Goal: Task Accomplishment & Management: Manage account settings

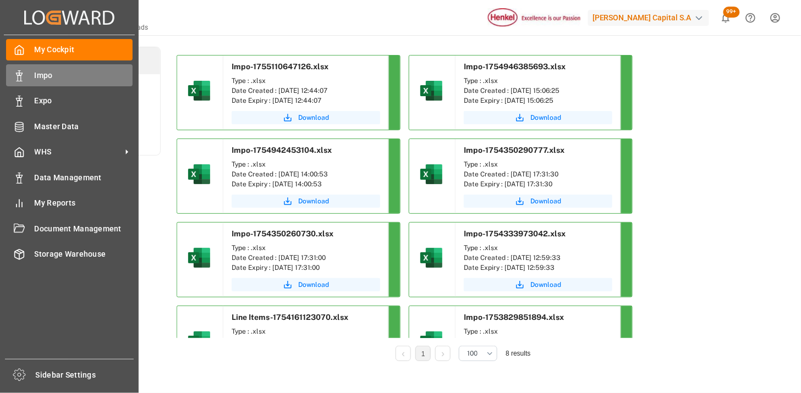
click at [48, 72] on span "Impo" at bounding box center [84, 76] width 98 height 12
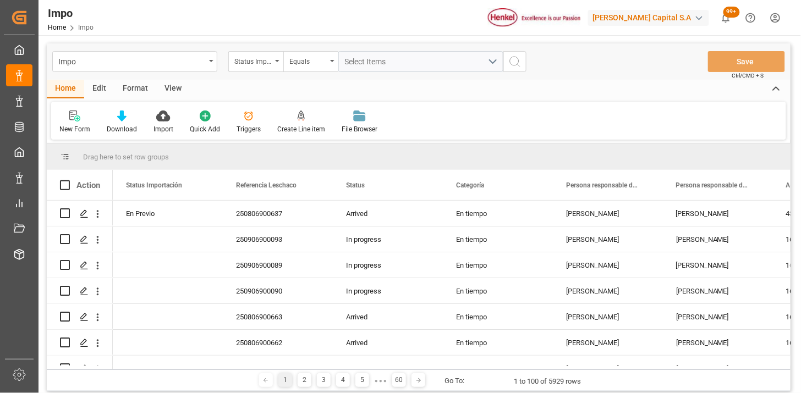
click at [101, 91] on div "Edit" at bounding box center [99, 89] width 30 height 19
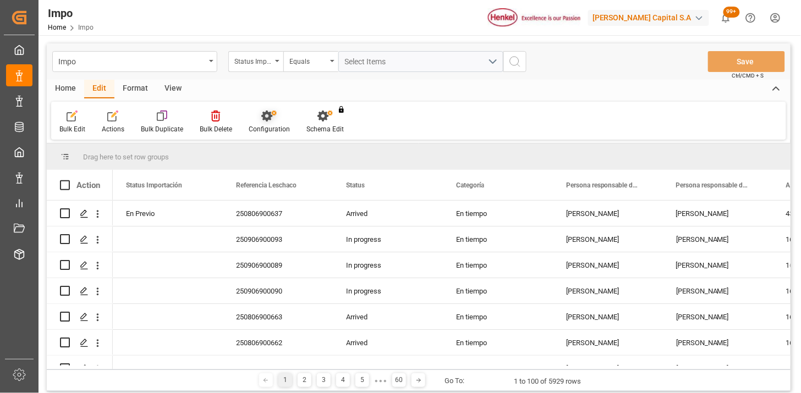
click at [272, 123] on div "Configuration" at bounding box center [269, 122] width 58 height 24
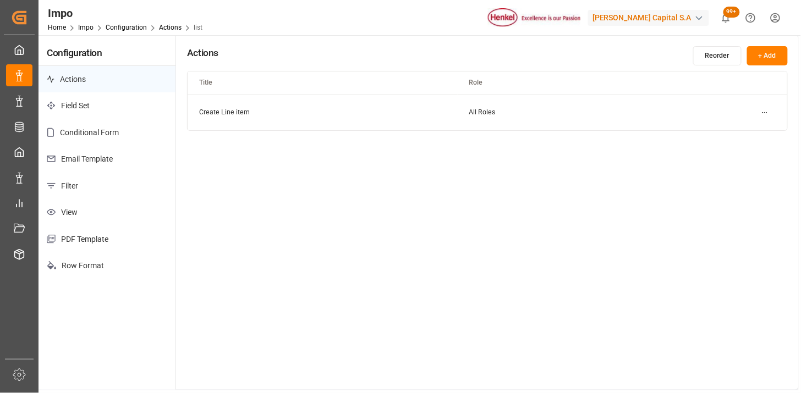
click at [106, 163] on p "Email Template" at bounding box center [106, 159] width 137 height 27
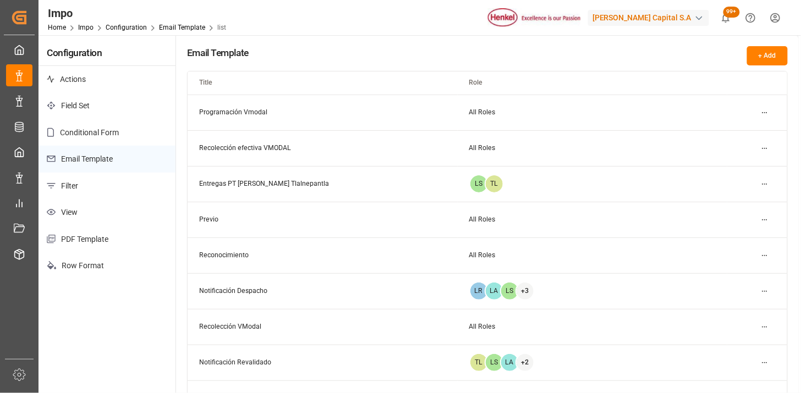
click at [766, 113] on html "Created by potrace 1.15, written by Peter Selinger 2001-2017 Created by potrace…" at bounding box center [400, 196] width 801 height 393
click at [737, 135] on div "Edit" at bounding box center [745, 133] width 57 height 15
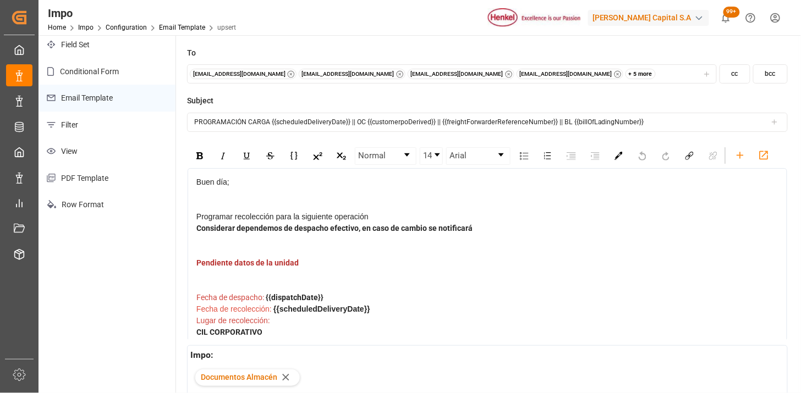
scroll to position [122, 0]
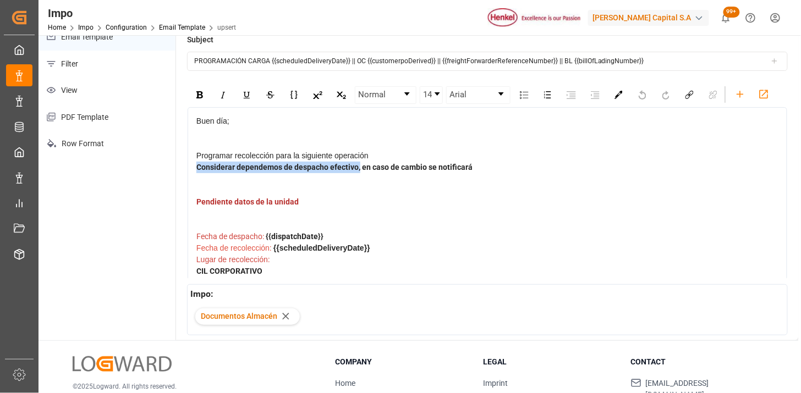
drag, startPoint x: 359, startPoint y: 168, endPoint x: 196, endPoint y: 169, distance: 162.8
click at [196, 169] on span "Considerar dependemos de despacho efectivo, en caso de cambio se notificará" at bounding box center [334, 167] width 276 height 9
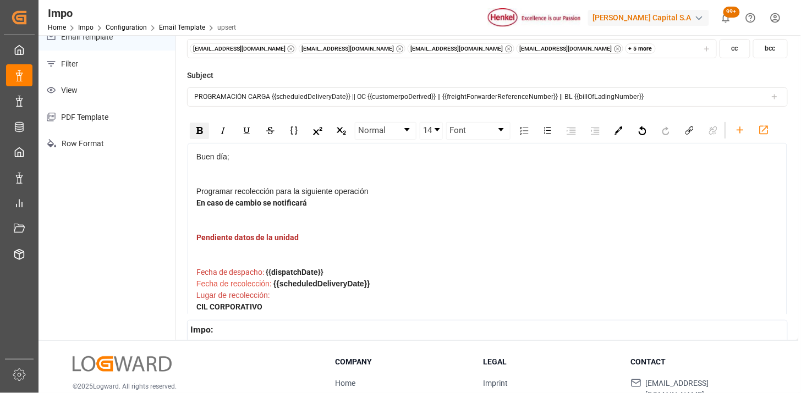
scroll to position [61, 0]
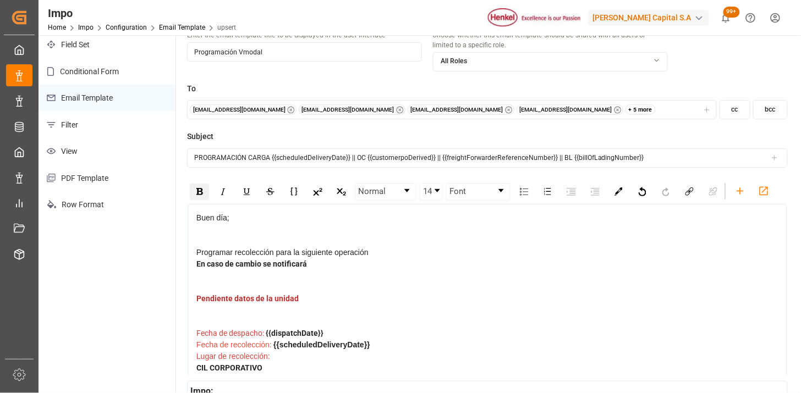
click at [625, 109] on div "+ 5 more" at bounding box center [640, 109] width 31 height 11
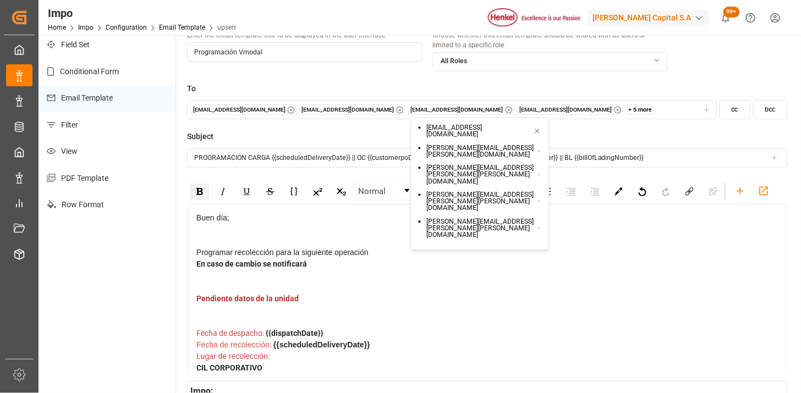
click at [625, 109] on div "+ 5 more" at bounding box center [640, 109] width 31 height 11
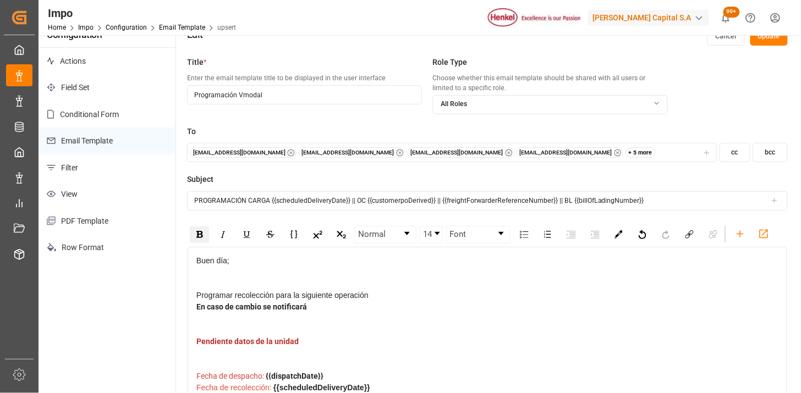
scroll to position [0, 0]
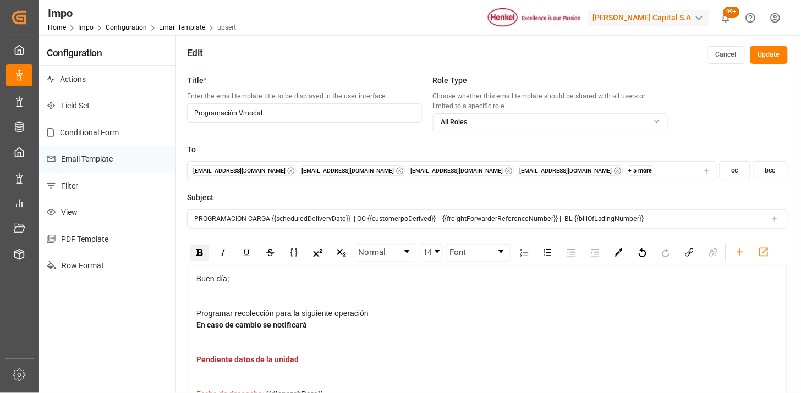
click at [776, 58] on button "Update" at bounding box center [768, 55] width 37 height 18
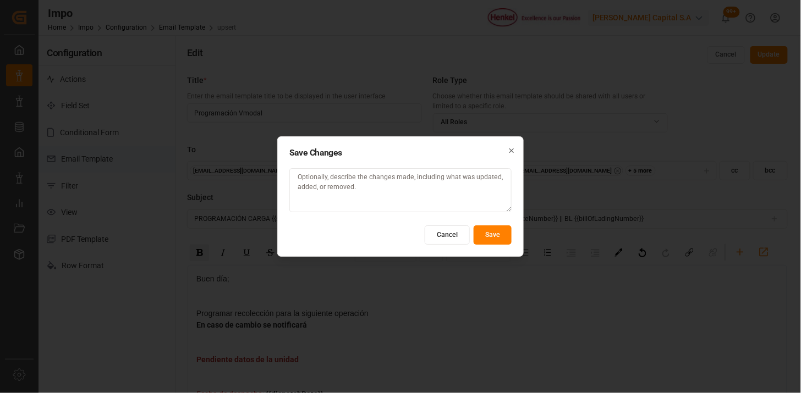
click at [494, 244] on button "Save" at bounding box center [493, 234] width 38 height 19
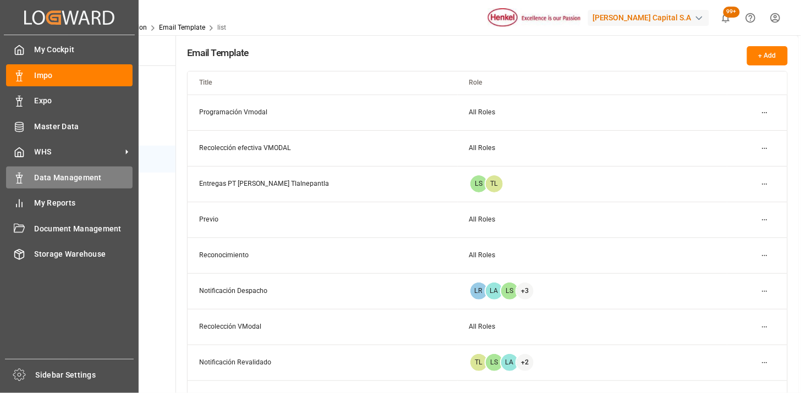
click at [69, 179] on span "Data Management" at bounding box center [84, 178] width 98 height 12
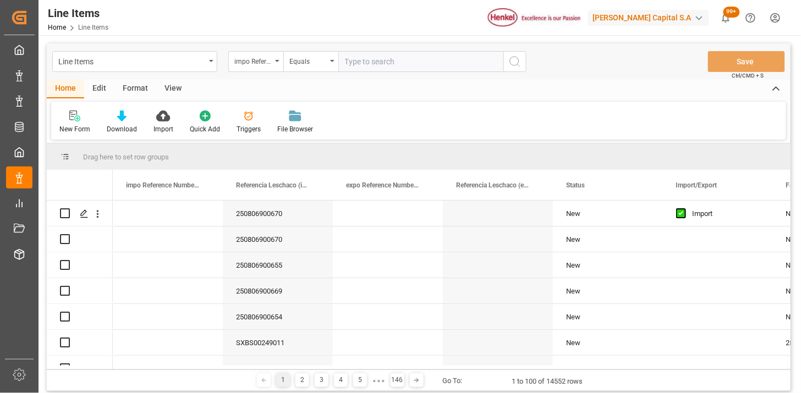
click at [150, 63] on div "Line Items" at bounding box center [131, 61] width 147 height 14
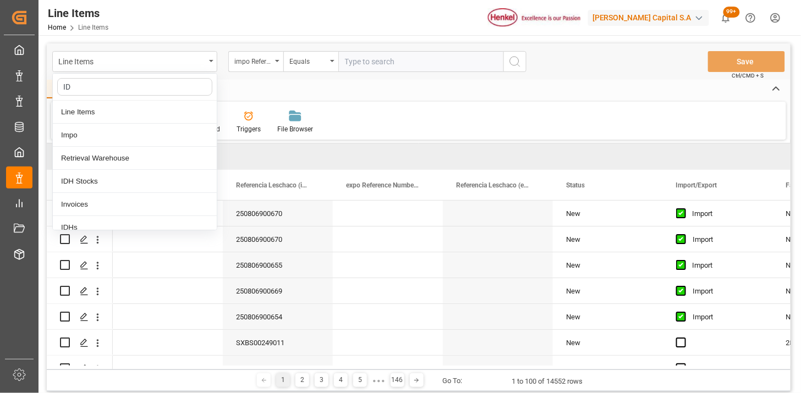
type input "IDH"
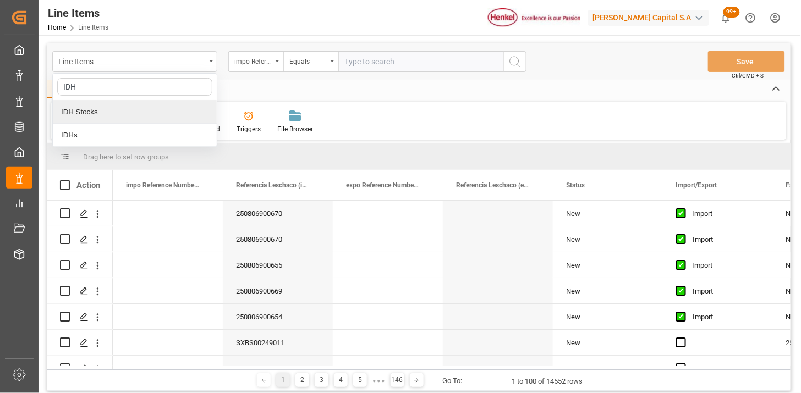
click at [138, 140] on div "IDHs" at bounding box center [135, 135] width 164 height 23
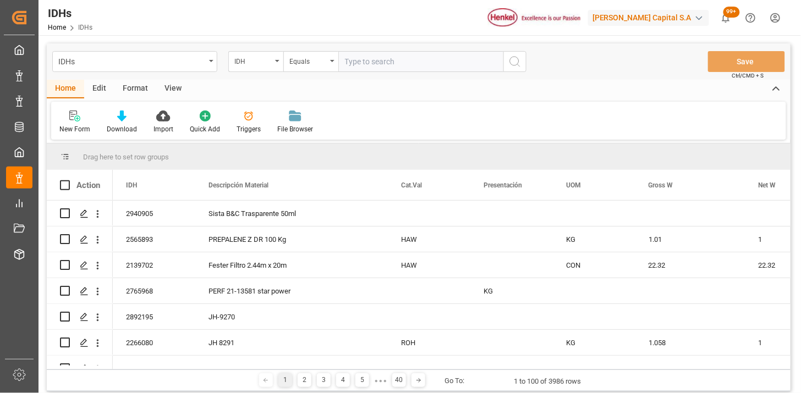
click at [379, 63] on input "text" at bounding box center [420, 61] width 165 height 21
paste input "2892195"
type input "2892195"
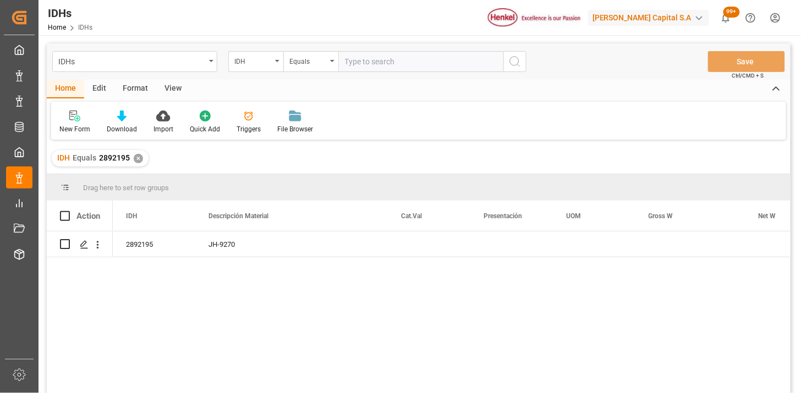
click at [180, 86] on div "View" at bounding box center [173, 89] width 34 height 19
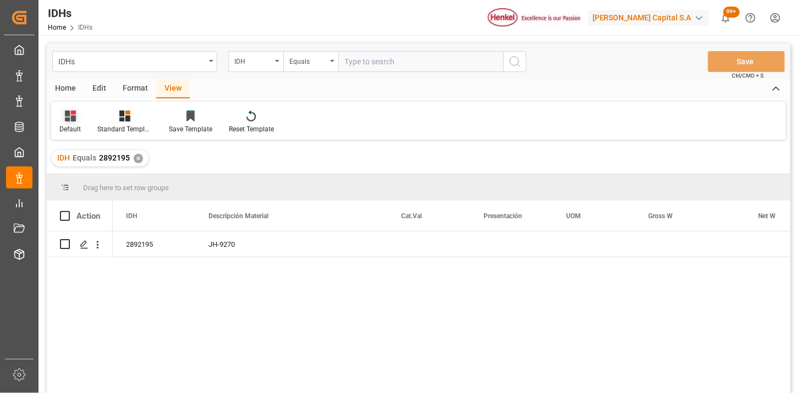
click at [75, 120] on div at bounding box center [69, 116] width 21 height 12
click at [86, 183] on div "IDH" at bounding box center [113, 178] width 96 height 12
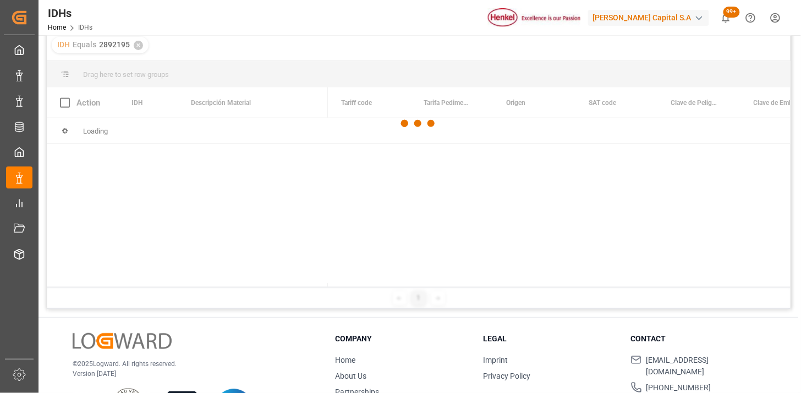
scroll to position [122, 0]
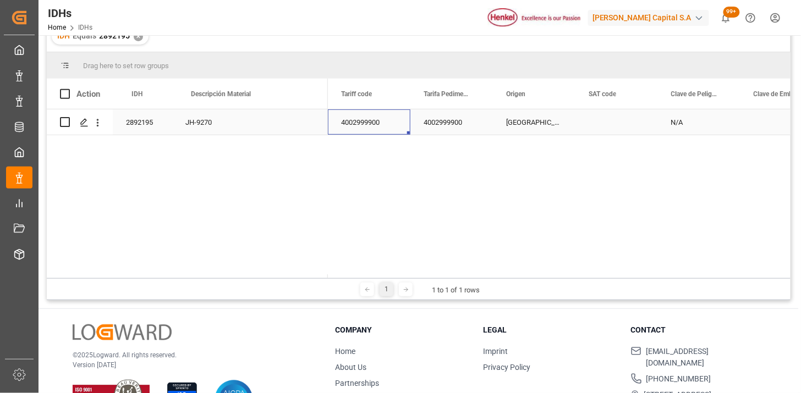
click at [366, 124] on div "4002999900" at bounding box center [369, 121] width 82 height 25
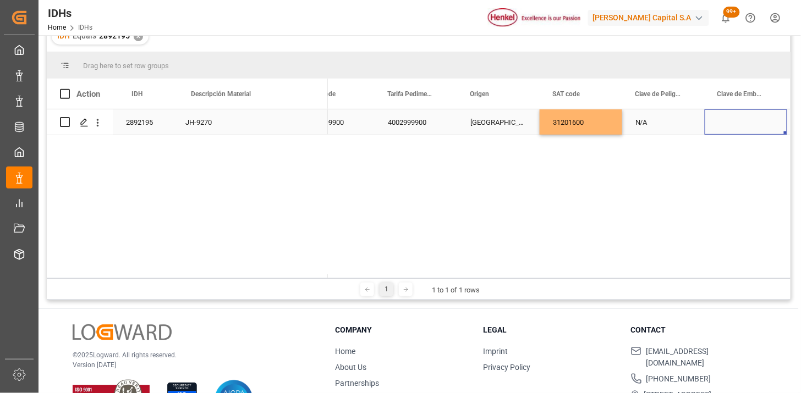
scroll to position [0, 118]
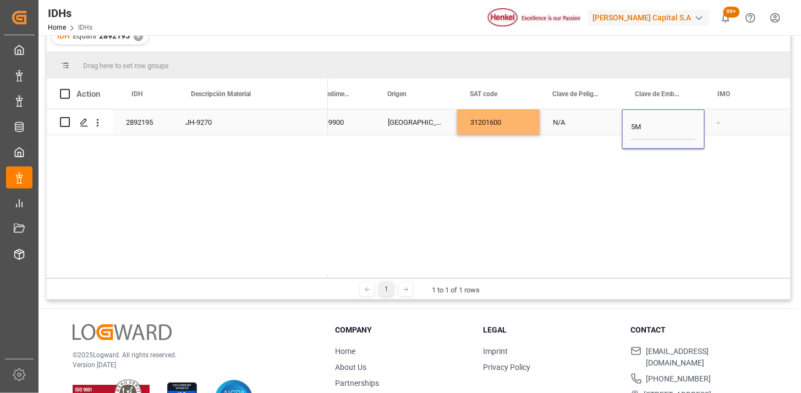
type input "5M1"
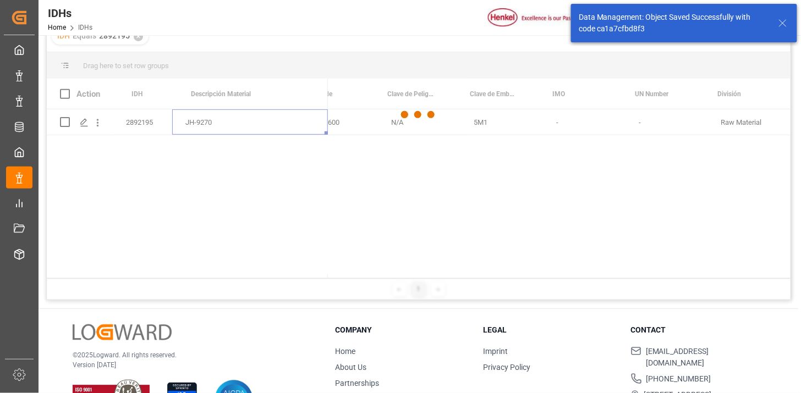
scroll to position [0, 0]
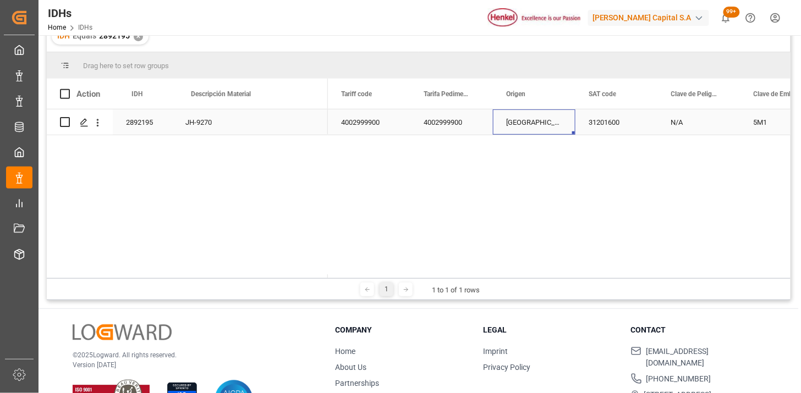
click at [146, 123] on div "2892195" at bounding box center [142, 121] width 59 height 25
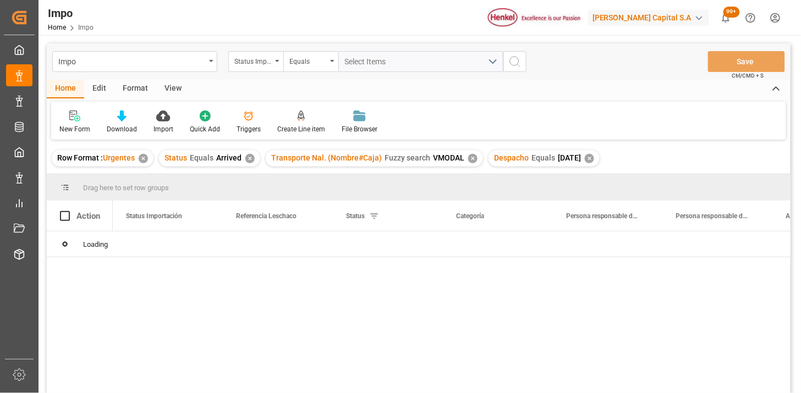
click at [167, 92] on div "View" at bounding box center [173, 89] width 34 height 19
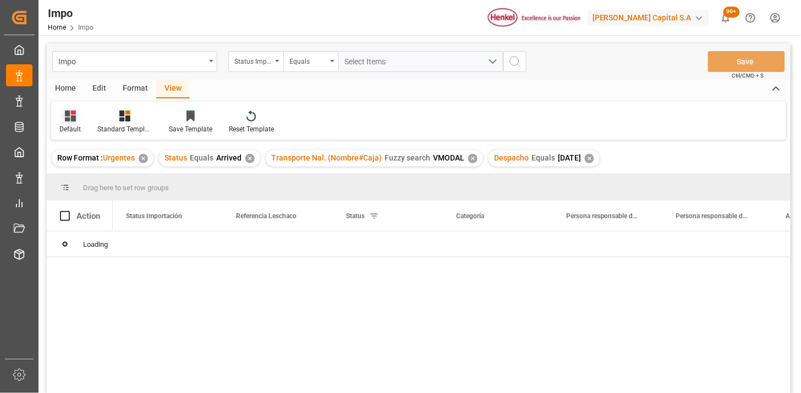
drag, startPoint x: 60, startPoint y: 117, endPoint x: 71, endPoint y: 128, distance: 15.6
click at [60, 118] on div at bounding box center [69, 116] width 21 height 12
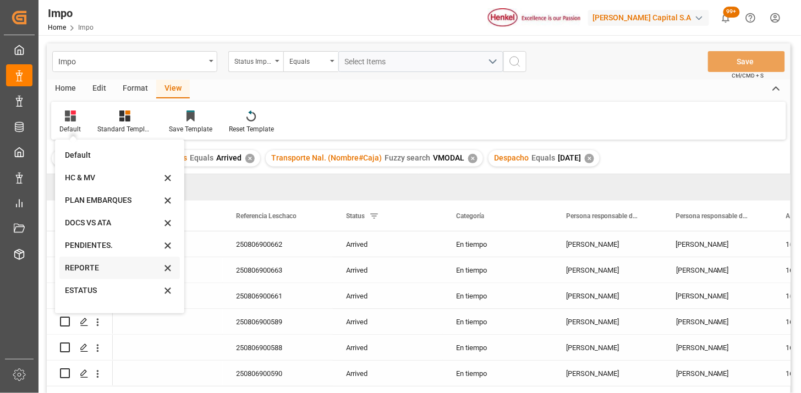
click at [92, 273] on div "REPORTE" at bounding box center [113, 268] width 96 height 12
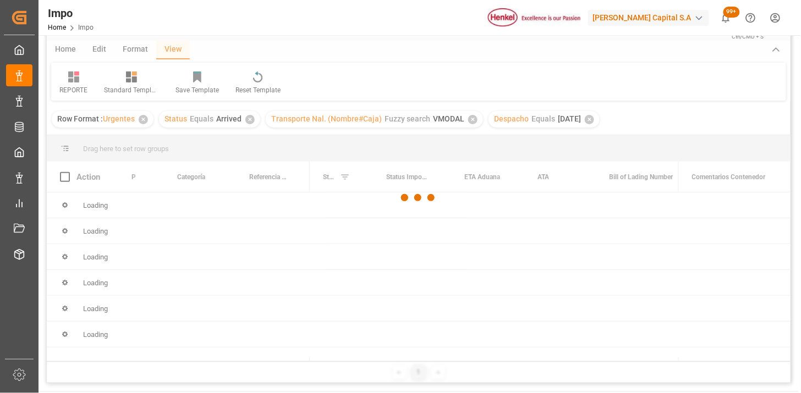
scroll to position [61, 0]
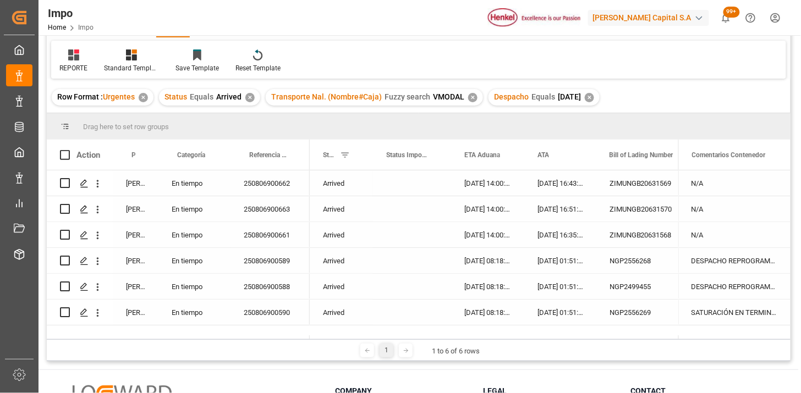
click at [491, 183] on div "[DATE] 14:00:00" at bounding box center [487, 182] width 73 height 25
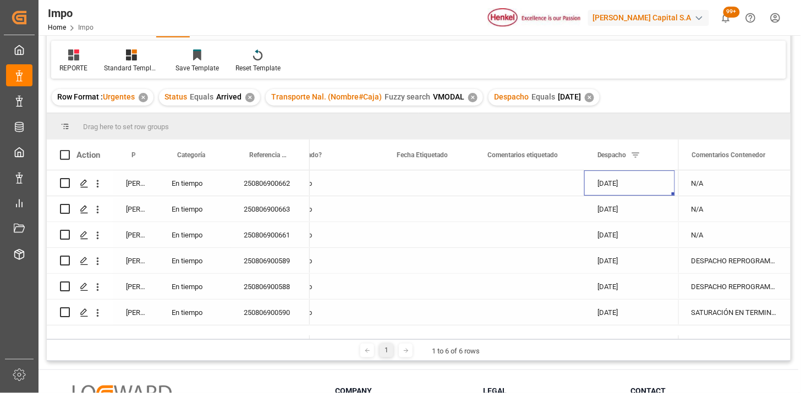
scroll to position [0, 1604]
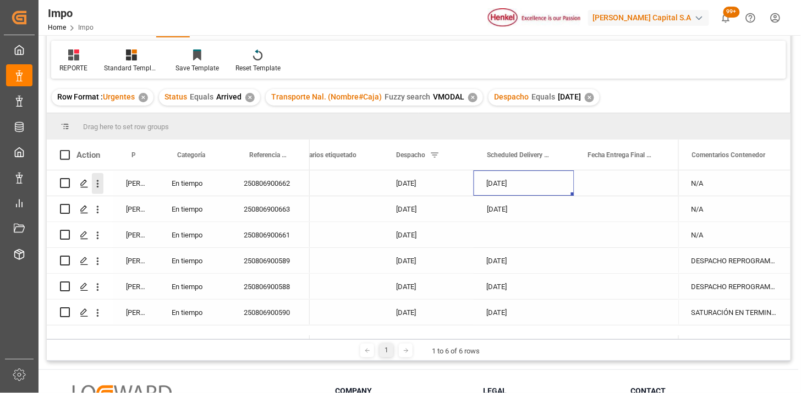
click at [98, 182] on icon "open menu" at bounding box center [98, 184] width 12 height 12
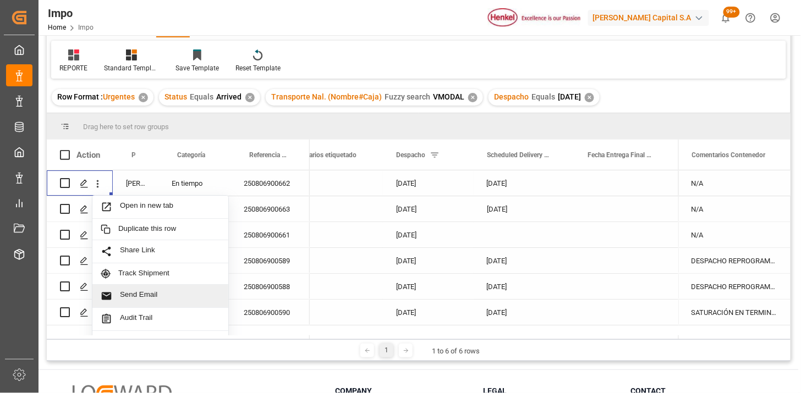
click at [146, 295] on span "Send Email" at bounding box center [170, 296] width 100 height 12
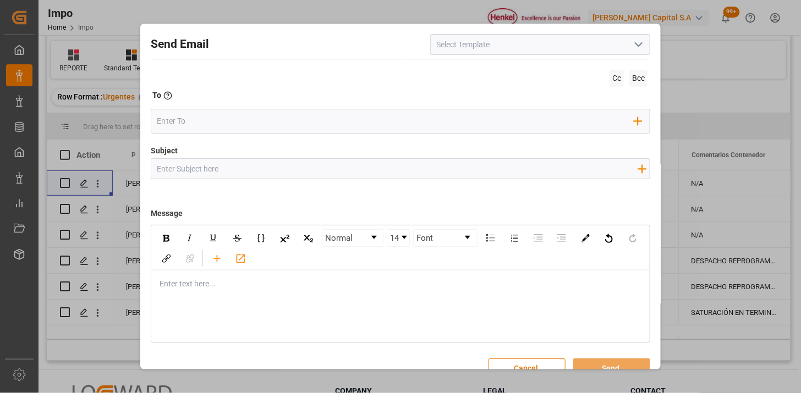
drag, startPoint x: 640, startPoint y: 46, endPoint x: 631, endPoint y: 51, distance: 10.6
click at [640, 46] on icon "open menu" at bounding box center [638, 44] width 13 height 13
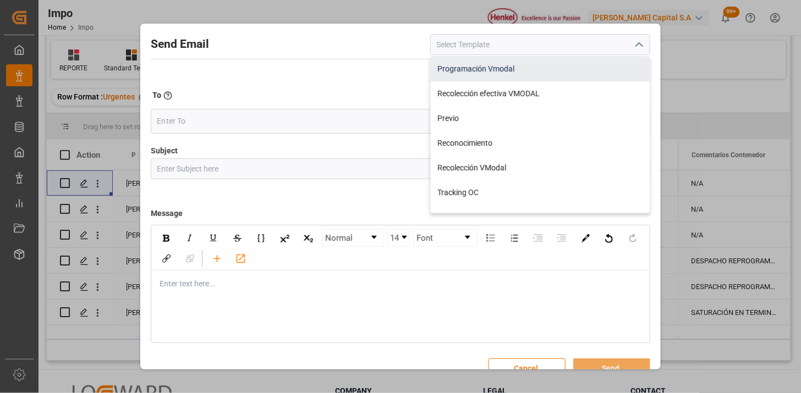
click at [532, 74] on div "Programación Vmodal" at bounding box center [540, 69] width 219 height 25
type input "Programación Vmodal"
type input "PROGRAMACIÓN CARGA {{scheduledDeliveryDate}} || OC {{customerpoDerived}} || {{f…"
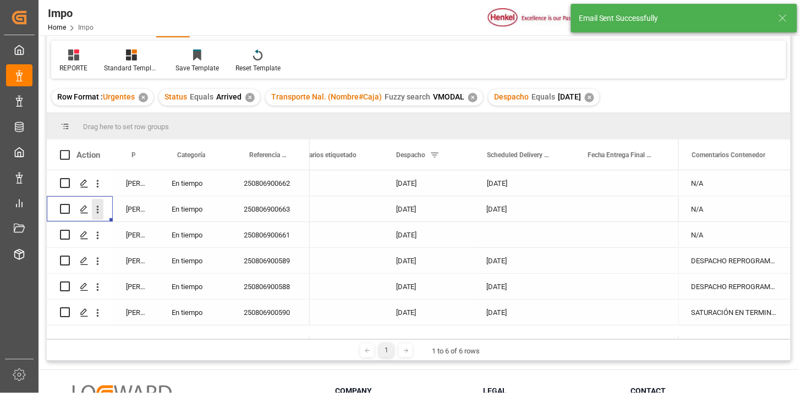
click at [100, 212] on icon "open menu" at bounding box center [98, 210] width 12 height 12
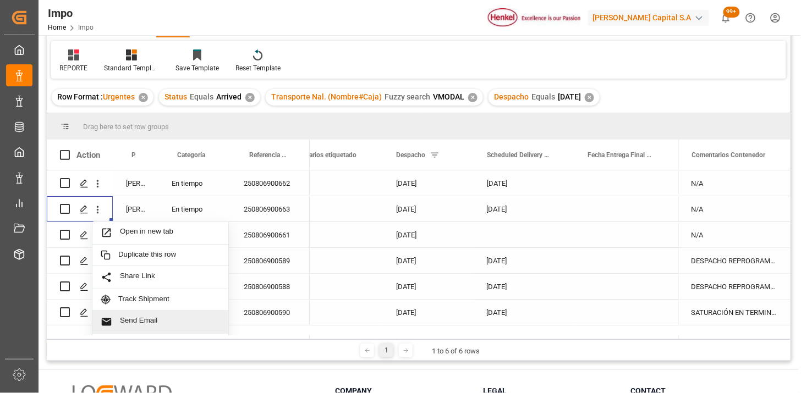
click at [156, 317] on span "Send Email" at bounding box center [170, 322] width 100 height 12
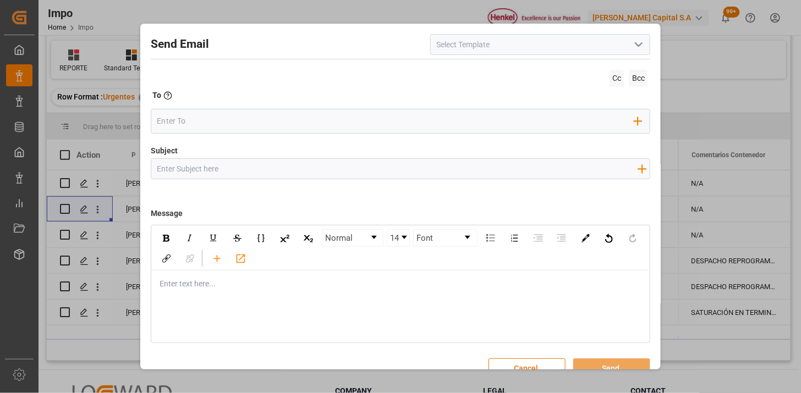
click at [632, 47] on icon "open menu" at bounding box center [638, 44] width 13 height 13
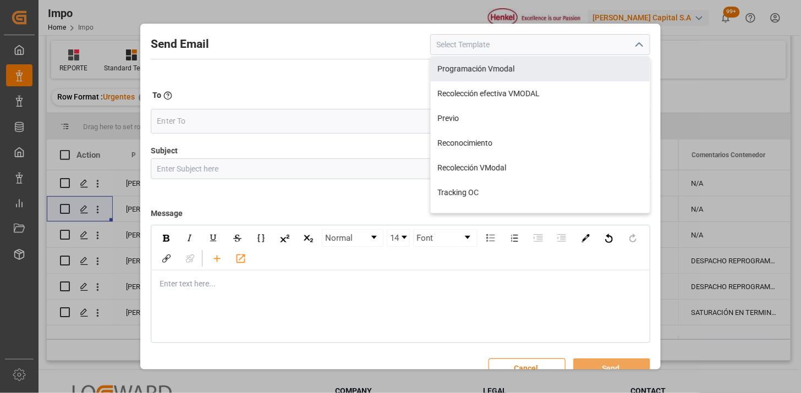
click at [529, 75] on div "Programación Vmodal" at bounding box center [540, 69] width 219 height 25
type input "Programación Vmodal"
type input "PROGRAMACIÓN CARGA {{scheduledDeliveryDate}} || OC {{customerpoDerived}} || {{f…"
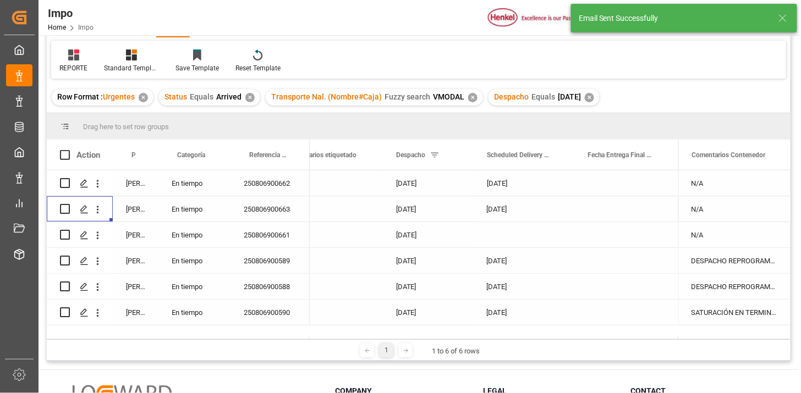
click at [268, 182] on div "250806900662" at bounding box center [269, 182] width 79 height 25
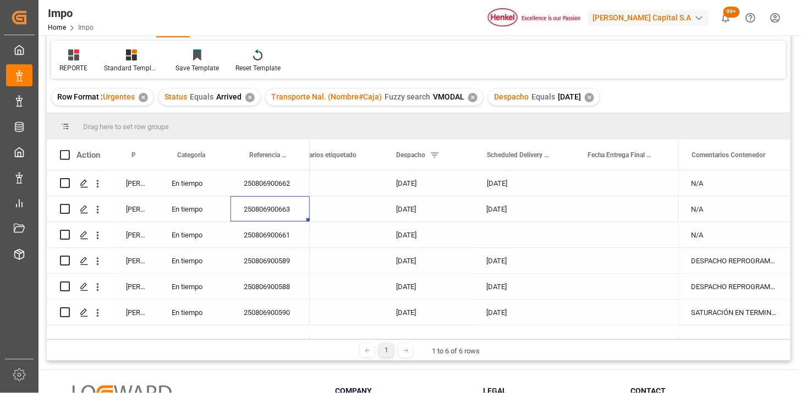
scroll to position [0, 0]
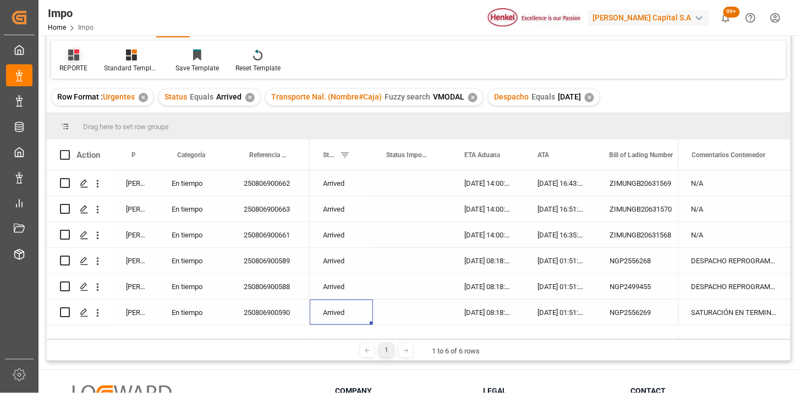
click at [77, 56] on icon at bounding box center [73, 54] width 11 height 11
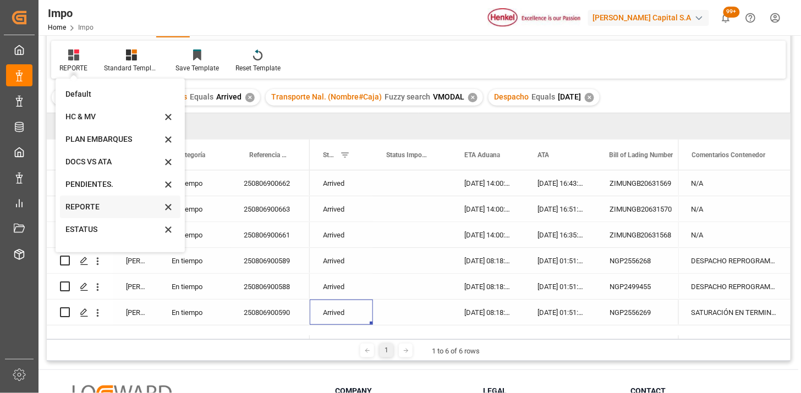
scroll to position [37, 0]
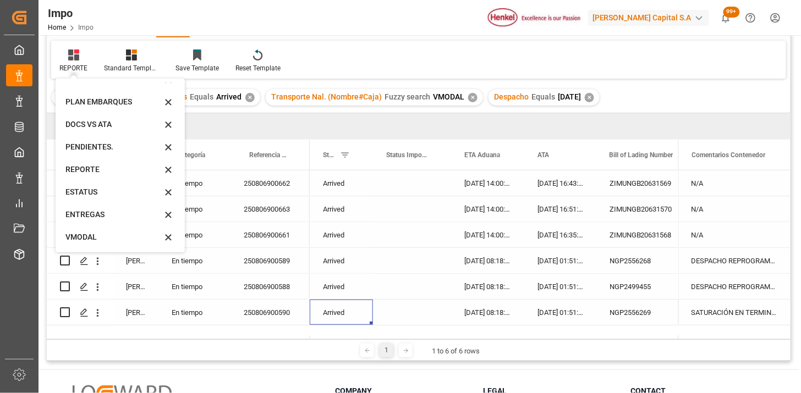
drag, startPoint x: 87, startPoint y: 235, endPoint x: 289, endPoint y: 163, distance: 214.3
click at [88, 235] on div "VMODAL" at bounding box center [113, 238] width 96 height 12
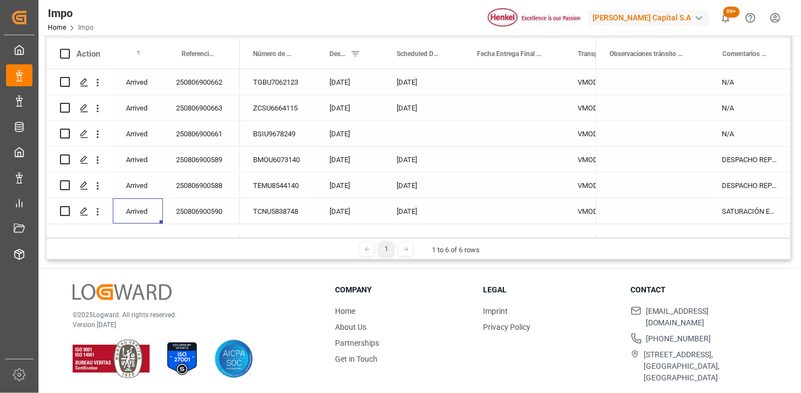
scroll to position [101, 0]
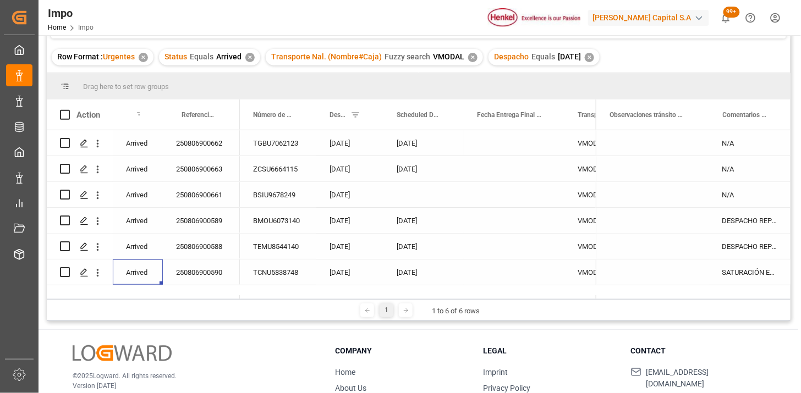
click at [188, 138] on div "250806900662" at bounding box center [201, 142] width 77 height 25
click at [771, 149] on div "N/A" at bounding box center [749, 142] width 81 height 25
click at [753, 154] on input "N/A" at bounding box center [750, 149] width 64 height 21
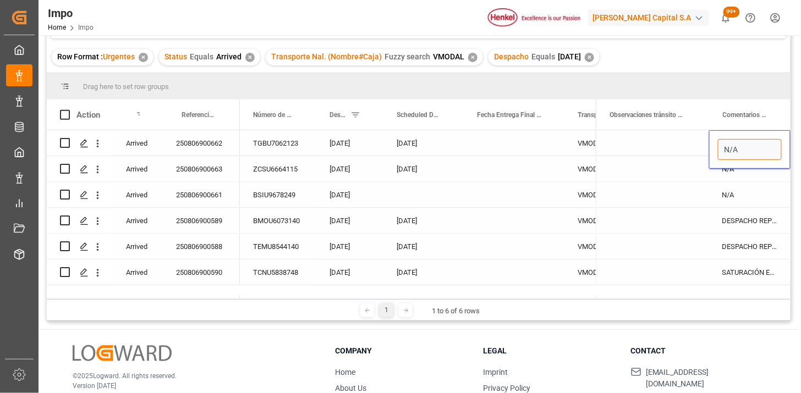
click at [753, 154] on input "N/A" at bounding box center [750, 149] width 64 height 21
type input "PPALETS ROTOS, DOBLADOS, CARGA LADEADA, SE REACONDICIONA"
click at [744, 138] on div "PPALETS ROTOS, DOBLADOS, CARGA LADEADA, SE REACONDICIONA" at bounding box center [749, 142] width 81 height 25
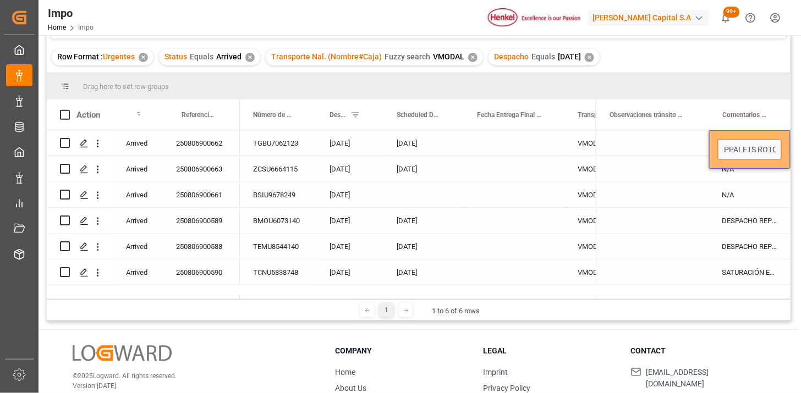
drag, startPoint x: 728, startPoint y: 152, endPoint x: 749, endPoint y: 157, distance: 21.4
click at [731, 153] on input "PPALETS ROTOS, DOBLADOS, CARGA LADEADA, SE REACONDICIONA" at bounding box center [750, 149] width 64 height 21
type input "PALLETS ROTOS, DOBLADOS, CARGA LADEADA, SE REACONDICIONA"
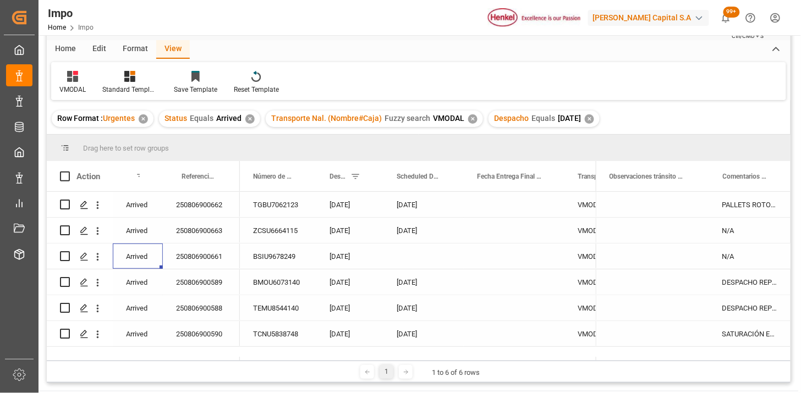
scroll to position [61, 0]
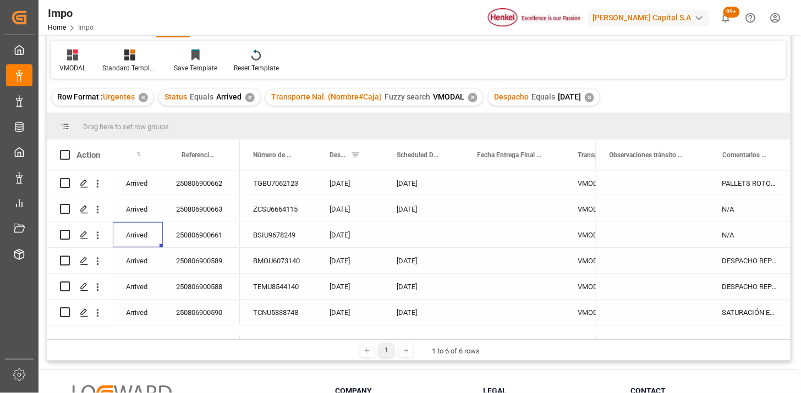
click at [594, 97] on div "✕" at bounding box center [589, 97] width 9 height 9
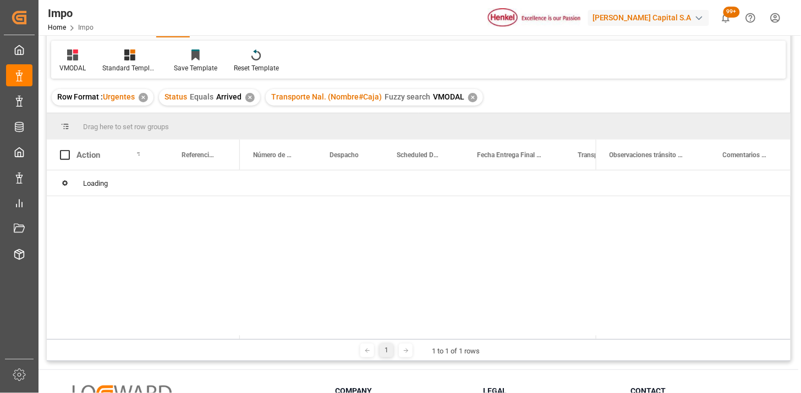
click at [470, 97] on div "✕" at bounding box center [472, 97] width 9 height 9
click at [250, 97] on div "✕" at bounding box center [249, 97] width 9 height 9
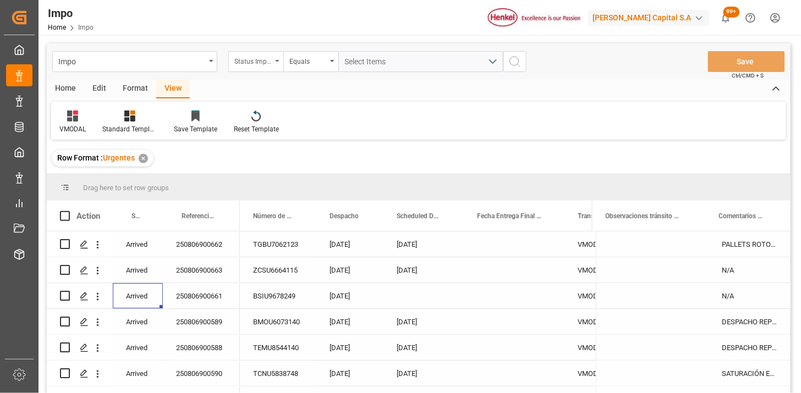
click at [260, 63] on div "Status Importación" at bounding box center [252, 60] width 37 height 13
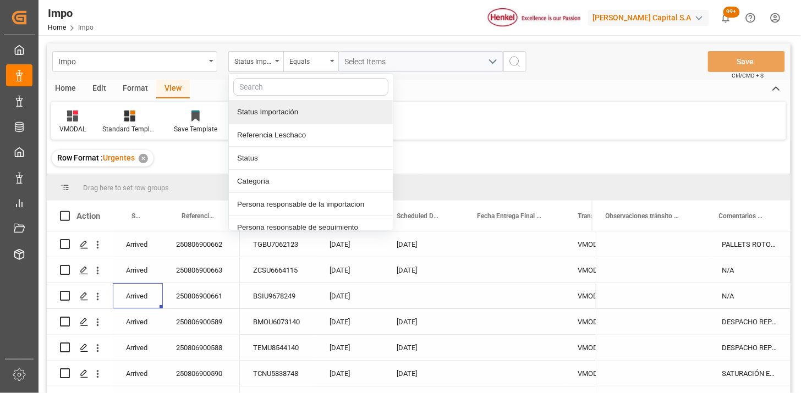
drag, startPoint x: 287, startPoint y: 130, endPoint x: 302, endPoint y: 124, distance: 16.5
click at [289, 130] on div "Referencia Leschaco" at bounding box center [311, 135] width 164 height 23
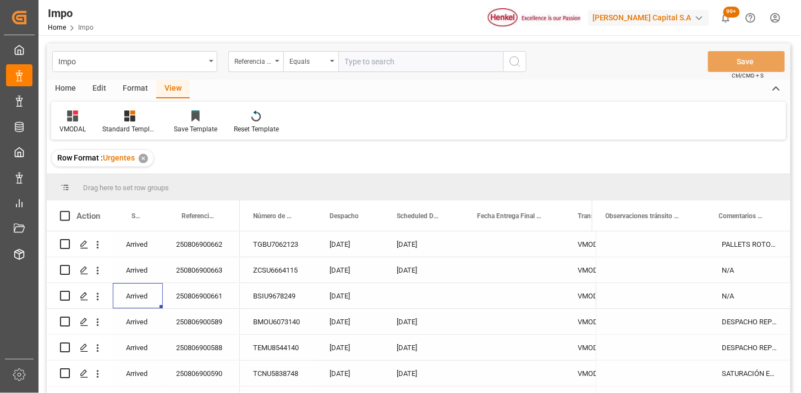
click at [375, 68] on input "text" at bounding box center [420, 61] width 165 height 21
type input "250806900504"
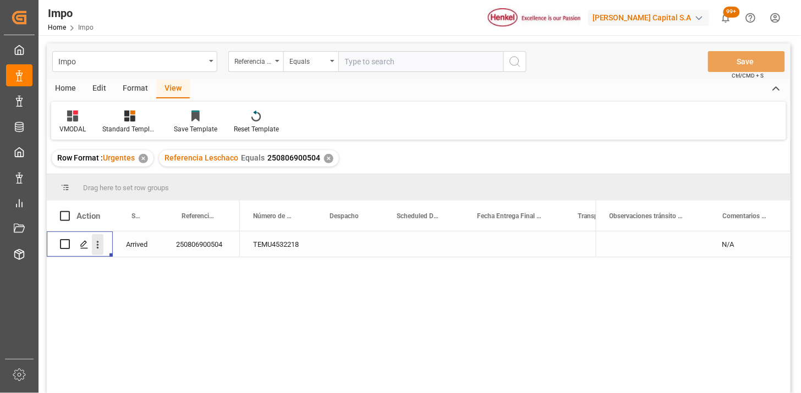
click at [99, 248] on icon "open menu" at bounding box center [98, 245] width 12 height 12
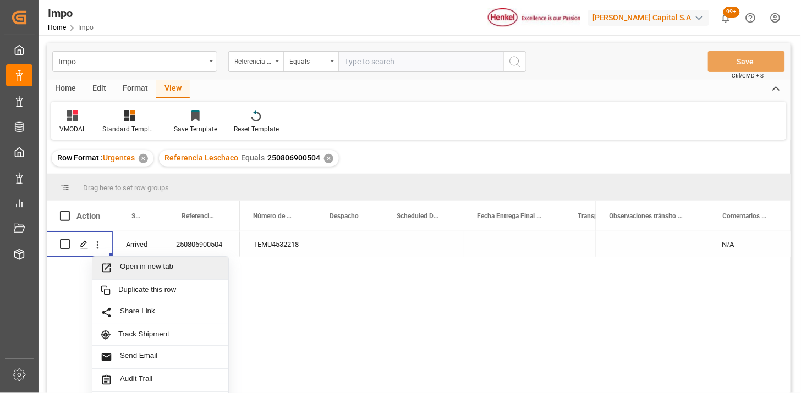
drag, startPoint x: 129, startPoint y: 272, endPoint x: 138, endPoint y: 275, distance: 9.4
click at [129, 272] on span "Open in new tab" at bounding box center [170, 268] width 100 height 12
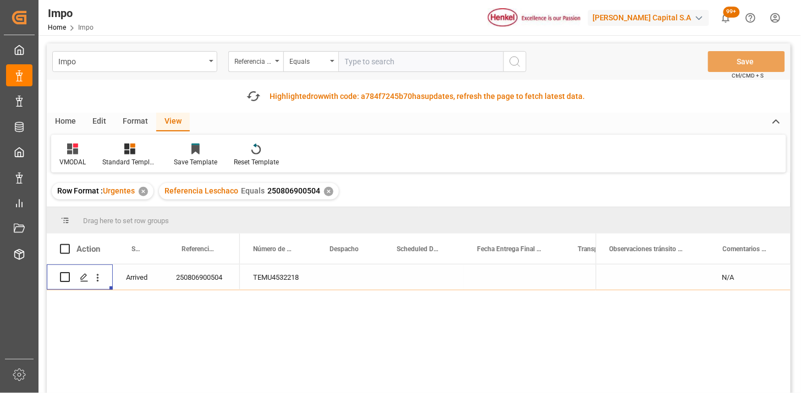
drag, startPoint x: 354, startPoint y: 58, endPoint x: 484, endPoint y: 103, distance: 138.1
click at [355, 58] on input "text" at bounding box center [420, 61] width 165 height 21
paste input "250815080131"
type input "250815080131"
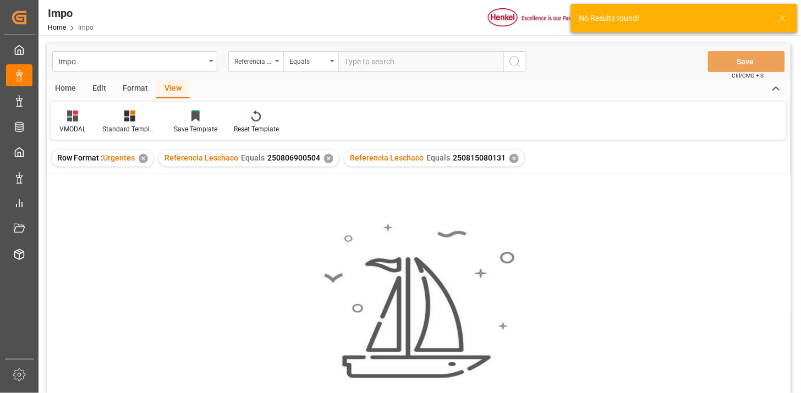
click at [325, 157] on div "✕" at bounding box center [328, 158] width 9 height 9
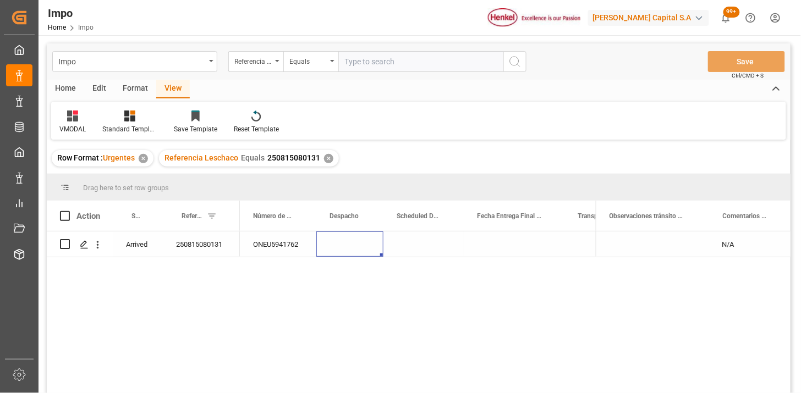
click at [350, 244] on div "Press SPACE to select this row." at bounding box center [349, 244] width 67 height 25
click at [78, 126] on div "VMODAL" at bounding box center [72, 129] width 26 height 10
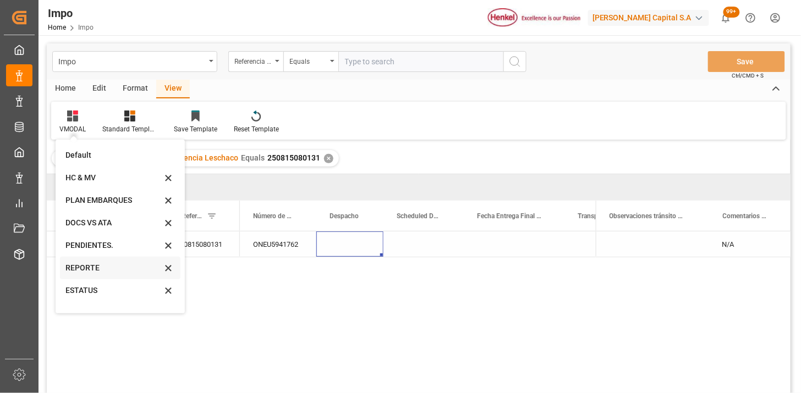
click at [106, 272] on div "REPORTE" at bounding box center [113, 268] width 96 height 12
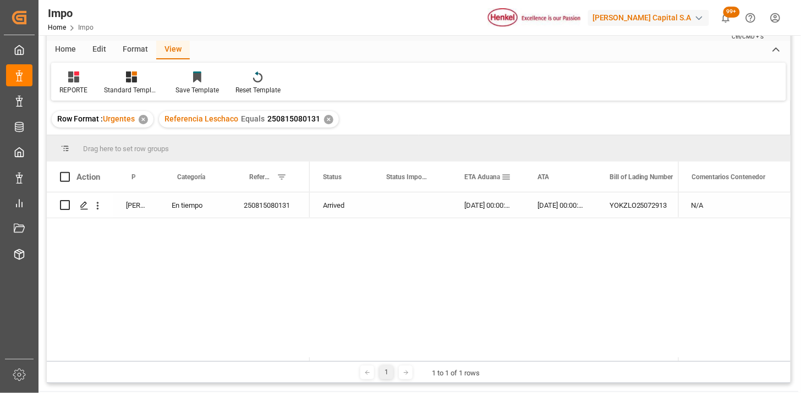
scroll to position [61, 0]
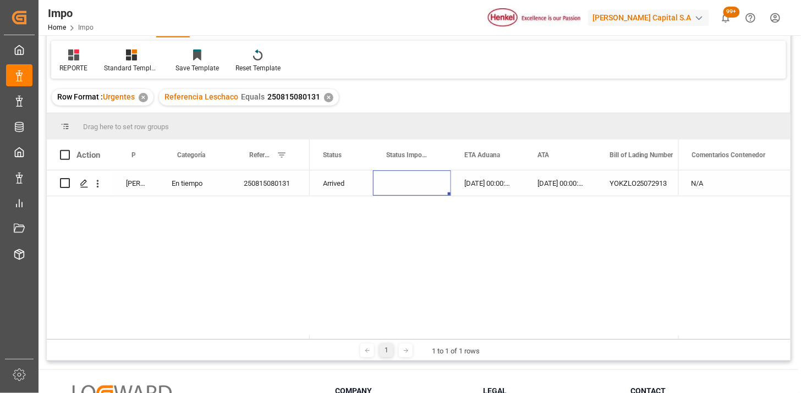
click at [423, 189] on div "Press SPACE to select this row." at bounding box center [412, 182] width 78 height 25
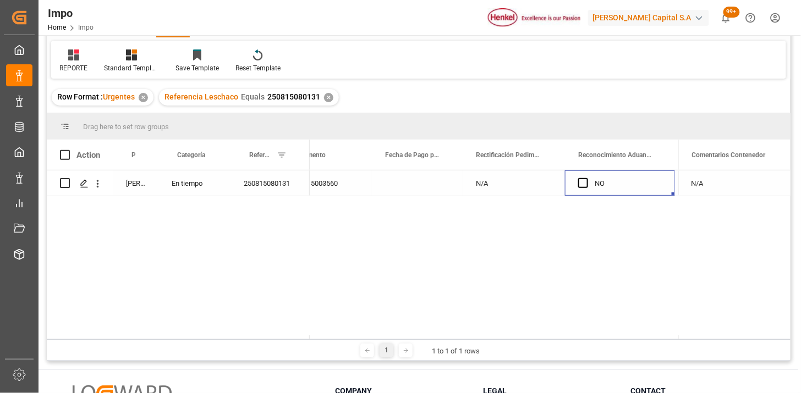
scroll to position [0, 928]
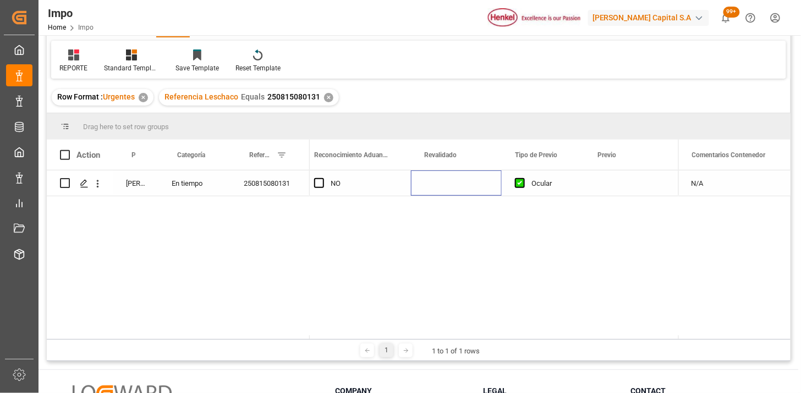
click at [435, 180] on div "Press SPACE to select this row." at bounding box center [456, 182] width 91 height 25
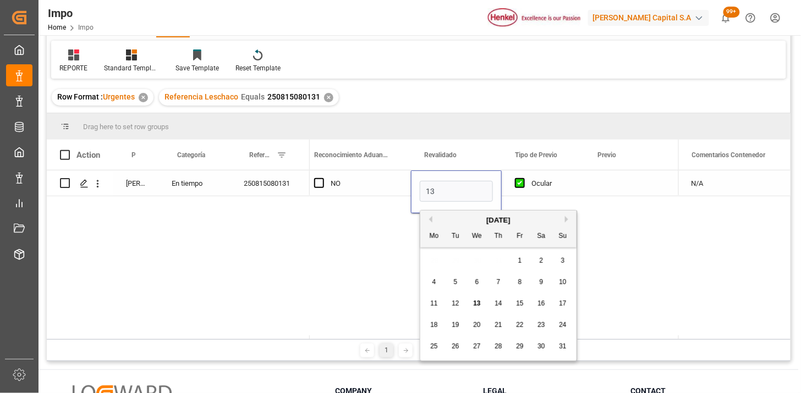
type input "[DATE]"
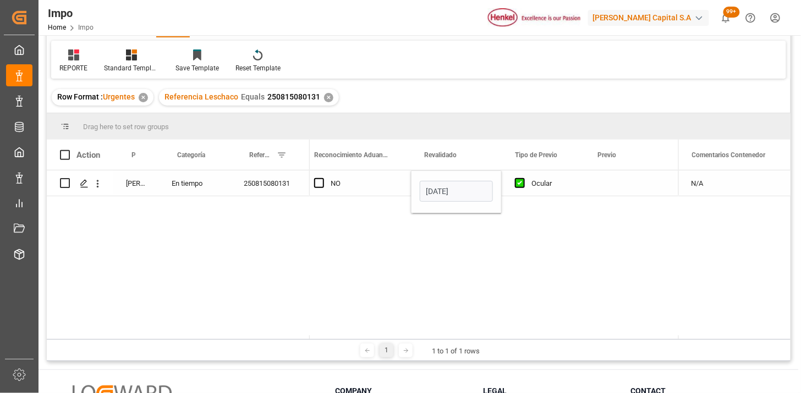
click at [364, 190] on div "NO" at bounding box center [364, 183] width 67 height 25
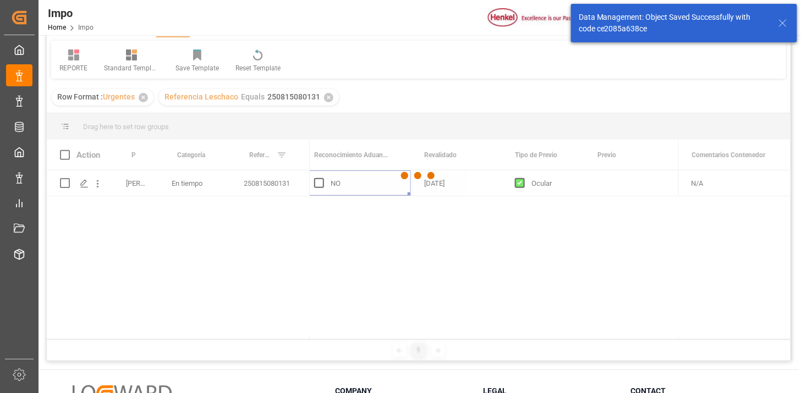
scroll to position [0, 0]
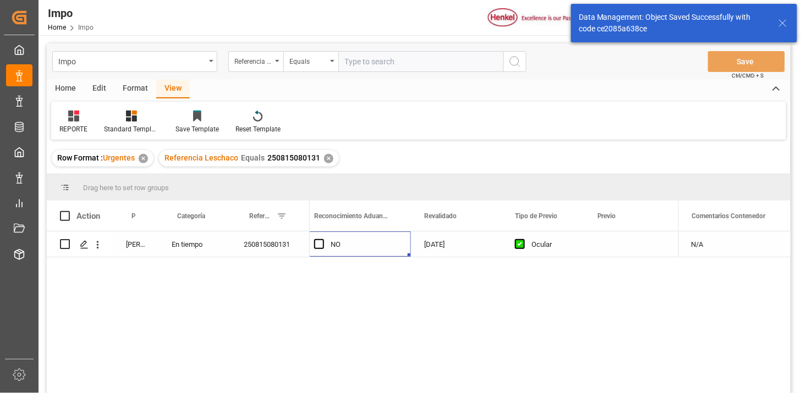
click at [397, 67] on input "text" at bounding box center [420, 61] width 165 height 21
paste input "250806900744"
type input "250806900744"
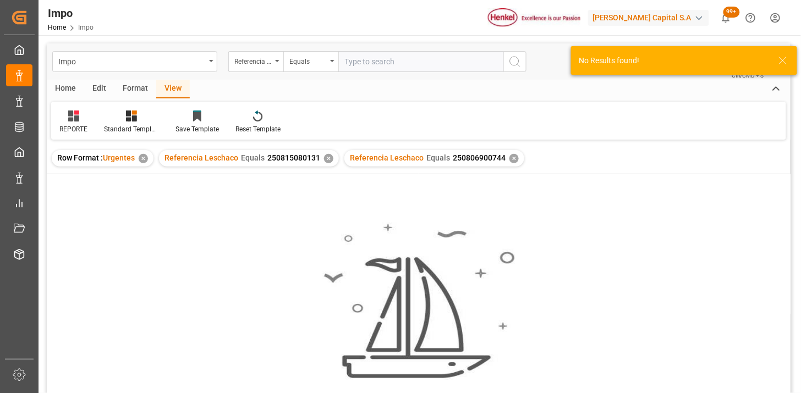
click at [327, 158] on div "✕" at bounding box center [328, 158] width 9 height 9
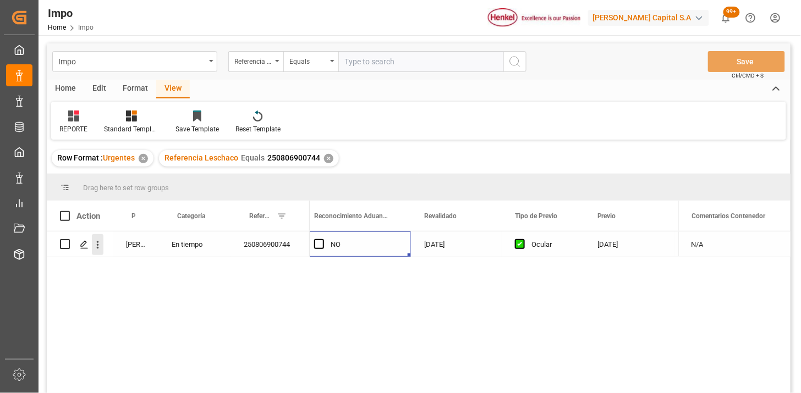
click at [96, 247] on icon "open menu" at bounding box center [98, 245] width 12 height 12
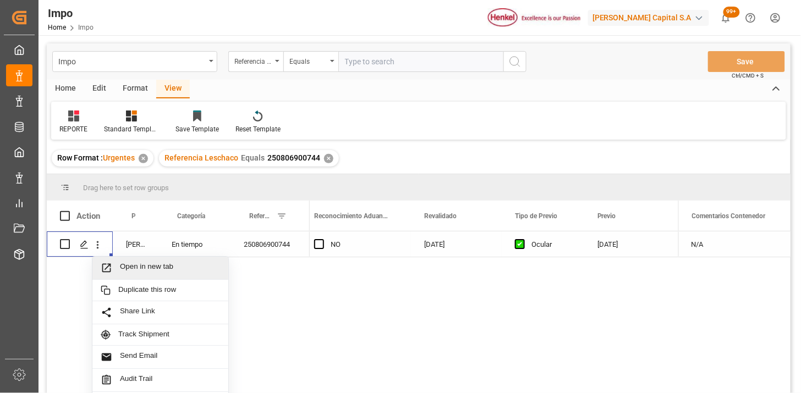
click at [126, 262] on span "Open in new tab" at bounding box center [170, 268] width 100 height 12
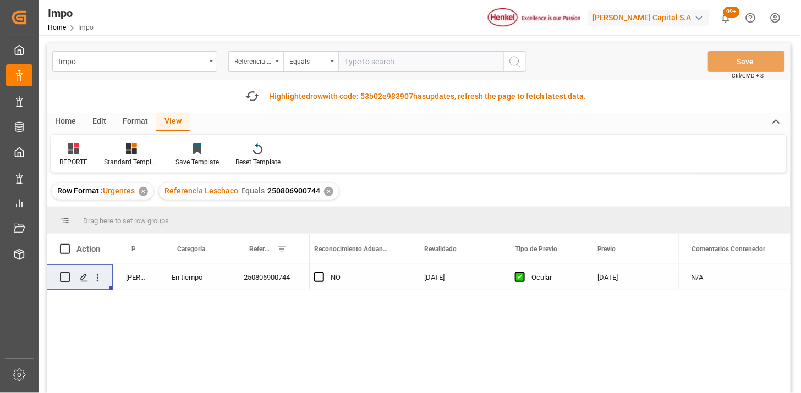
click at [427, 59] on input "text" at bounding box center [420, 61] width 165 height 21
paste input "250806900587"
paste input "7"
type input "250806900587"
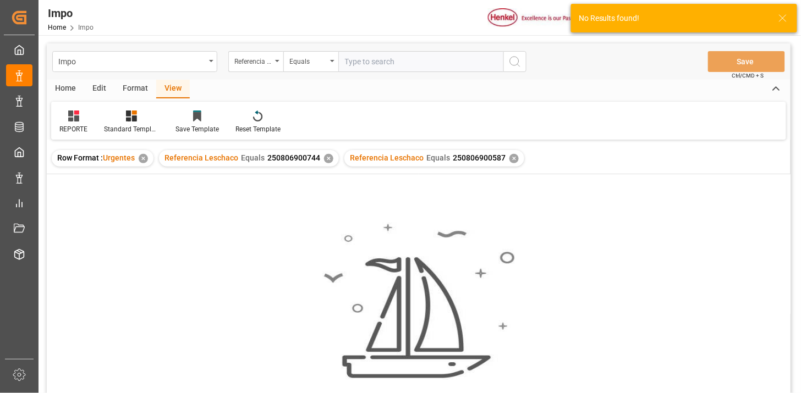
click at [324, 161] on div "✕" at bounding box center [328, 158] width 9 height 9
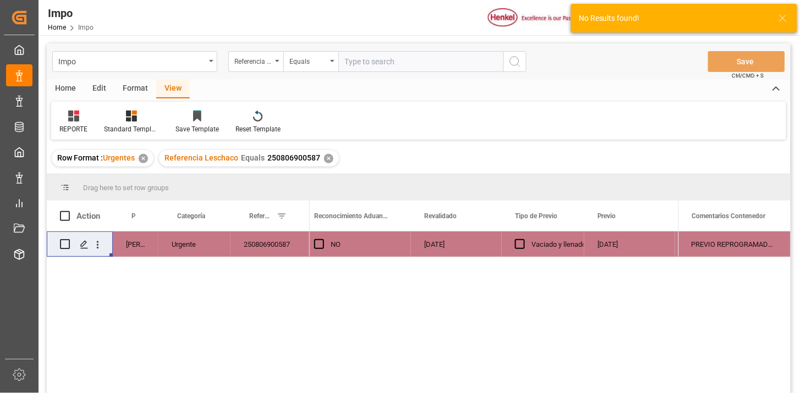
click at [504, 255] on div "Vaciado y llenado" at bounding box center [543, 244] width 82 height 25
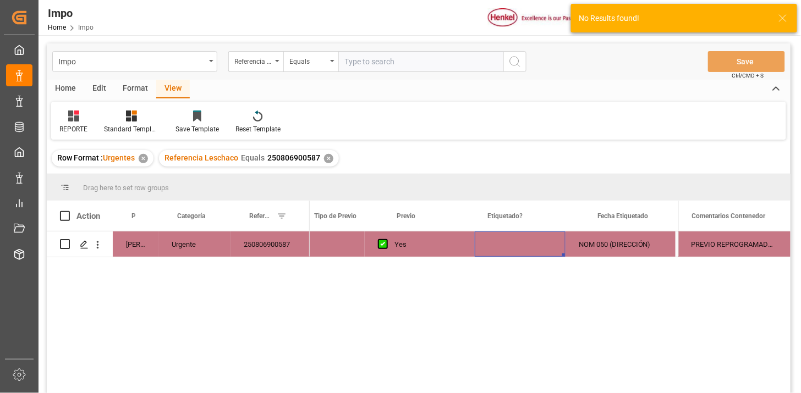
scroll to position [0, 1412]
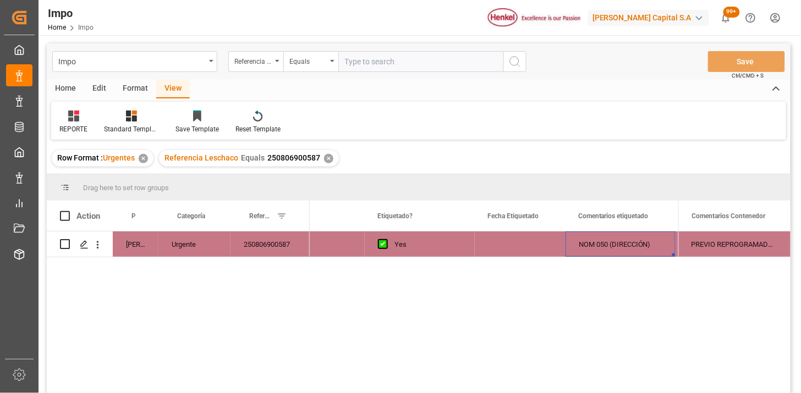
click at [513, 245] on div "Press SPACE to select this row." at bounding box center [520, 244] width 91 height 25
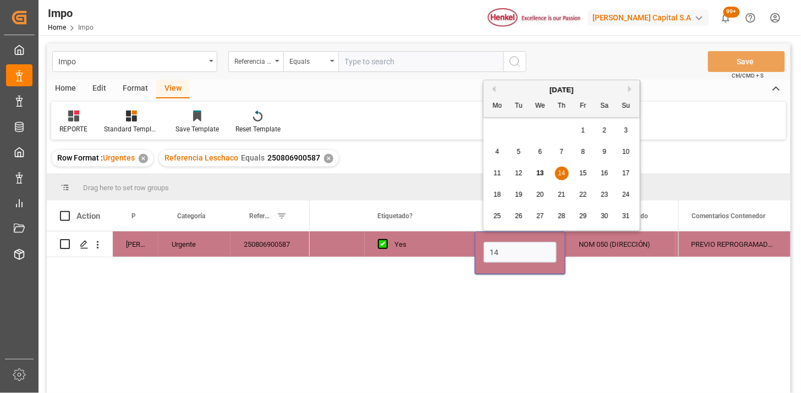
type input "14-08-2025"
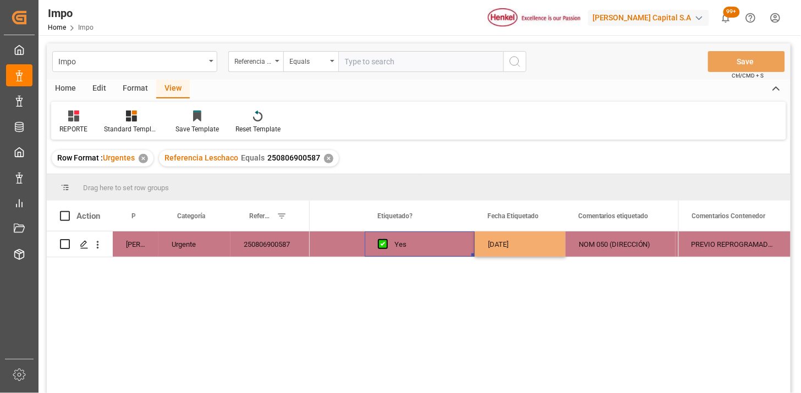
click at [421, 239] on div "Yes" at bounding box center [427, 244] width 67 height 25
click at [421, 52] on input "text" at bounding box center [420, 61] width 165 height 21
paste input "HAMB91709"
type input "HAMB91709"
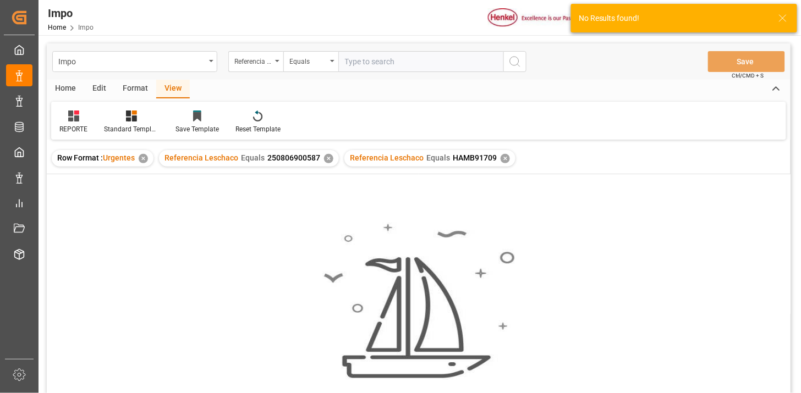
click at [327, 158] on div "✕" at bounding box center [328, 158] width 9 height 9
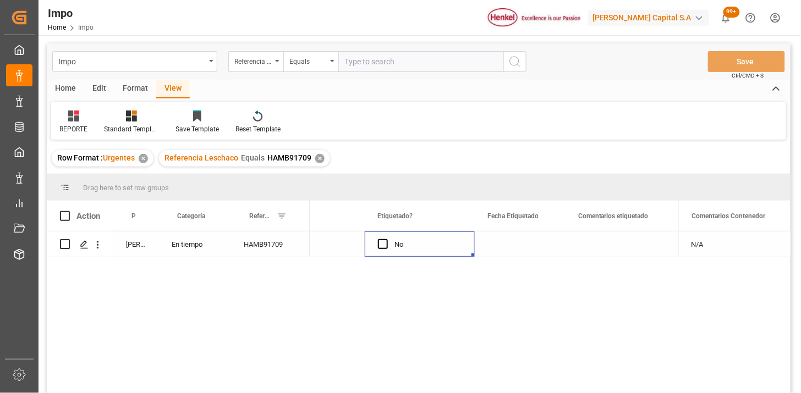
click at [255, 250] on div "HAMB91709" at bounding box center [269, 244] width 79 height 25
click at [255, 250] on input "HAMB91709" at bounding box center [270, 250] width 62 height 21
paste input "250815080159"
type input "250815080159"
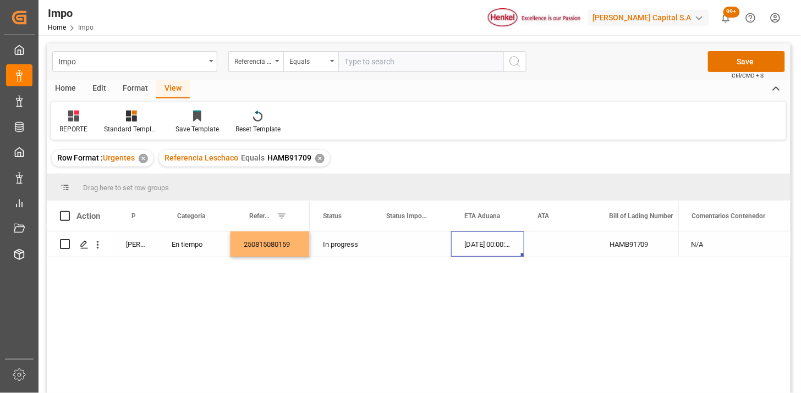
click at [471, 251] on div "19-08-2025 00:00:00" at bounding box center [487, 244] width 73 height 25
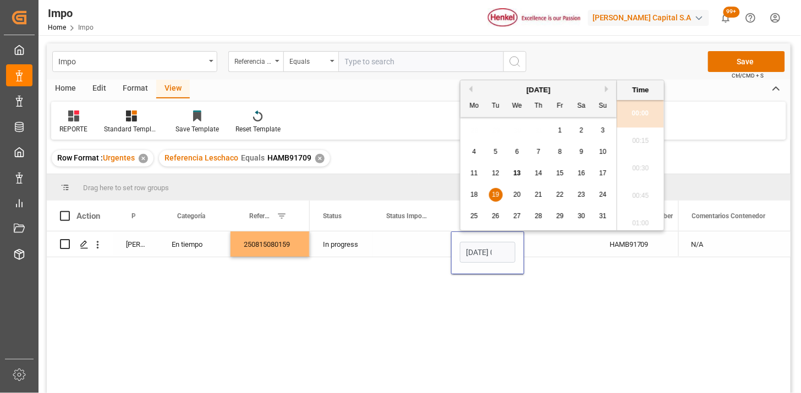
scroll to position [1488, 0]
click at [471, 251] on input "19-08-2025 00:00" at bounding box center [488, 252] width 56 height 21
type input "18-08-2025 00:00"
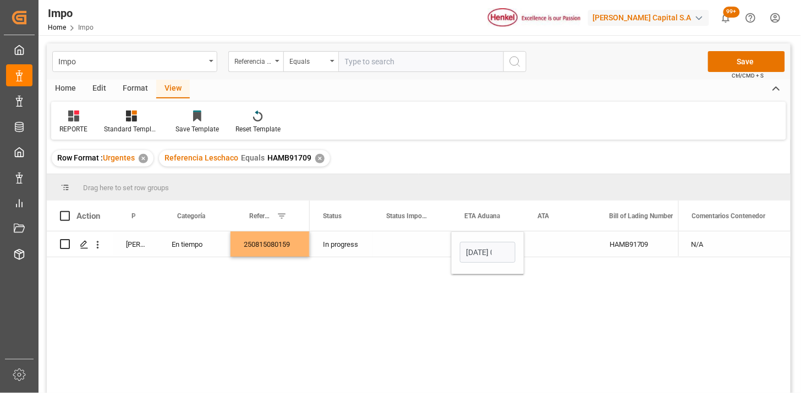
click at [419, 250] on div "Press SPACE to select this row." at bounding box center [412, 244] width 78 height 25
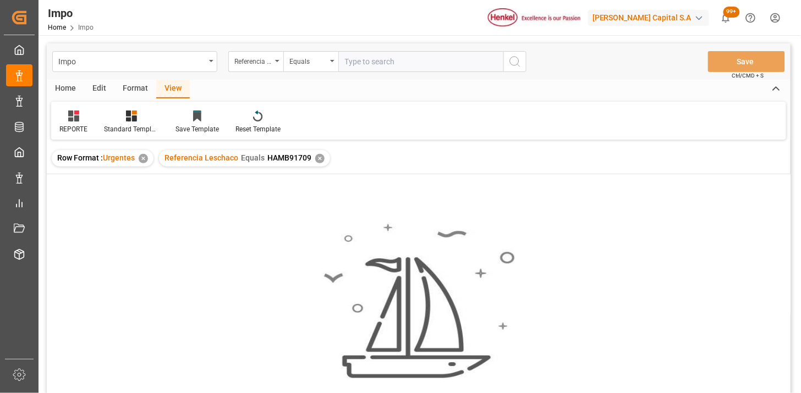
click at [381, 59] on input "text" at bounding box center [420, 61] width 165 height 21
paste input "MILA65473"
type input "MILA65473"
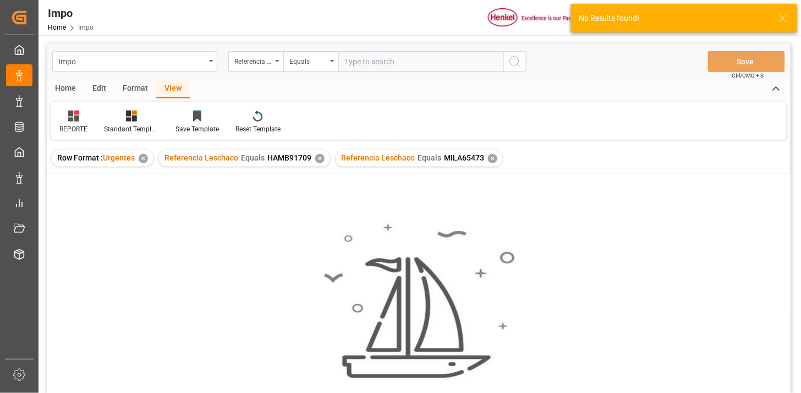
click at [318, 158] on div "✕" at bounding box center [319, 158] width 9 height 9
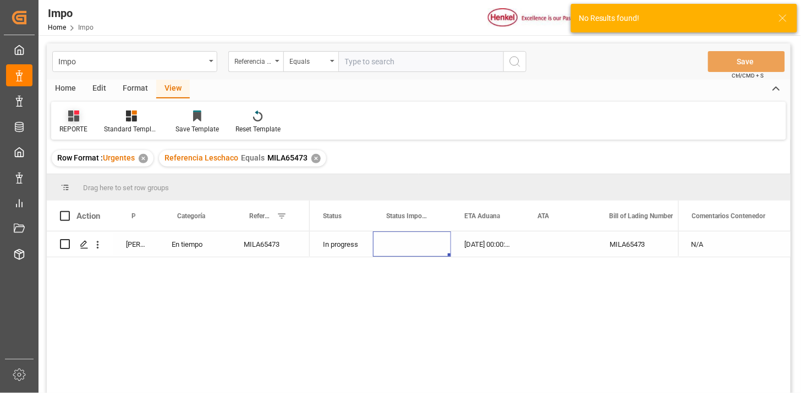
click at [69, 123] on div "REPORTE" at bounding box center [73, 122] width 45 height 24
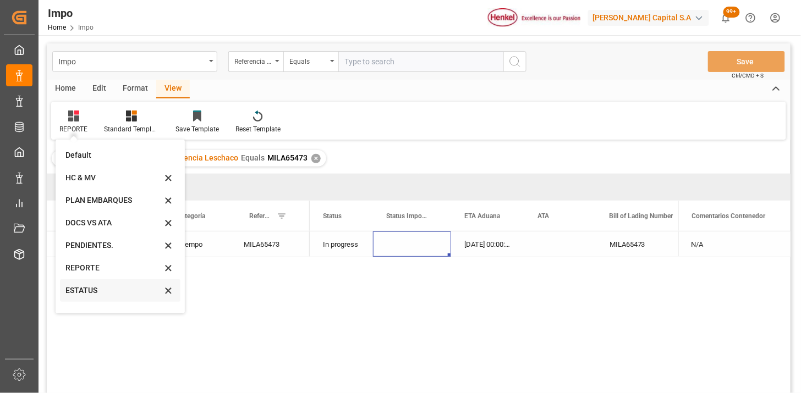
click at [108, 290] on div "ESTATUS" at bounding box center [113, 291] width 96 height 12
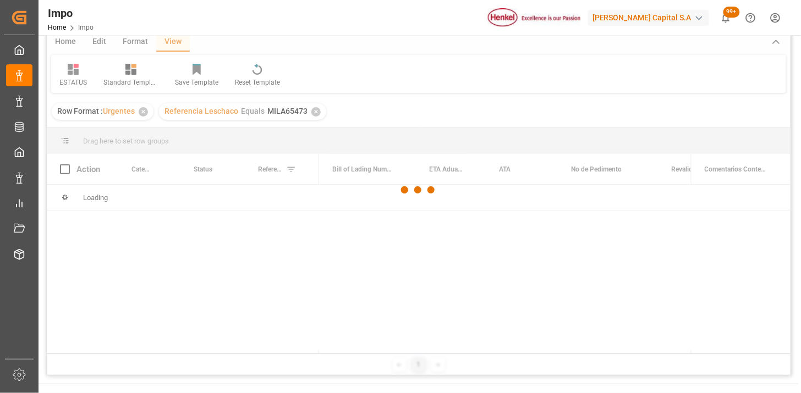
scroll to position [61, 0]
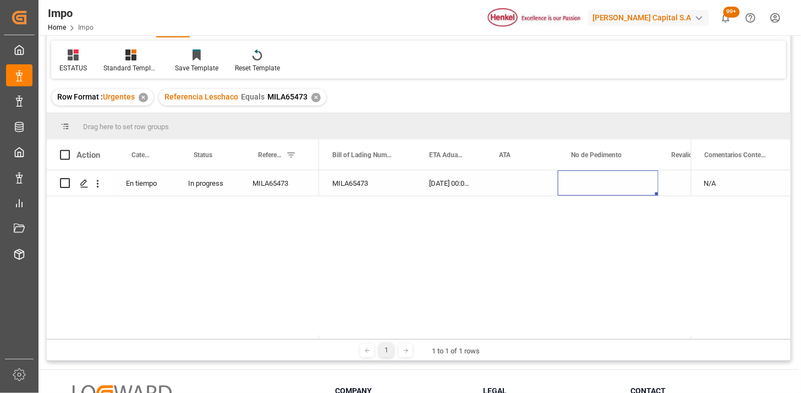
click at [585, 181] on div "Press SPACE to select this row." at bounding box center [608, 182] width 101 height 25
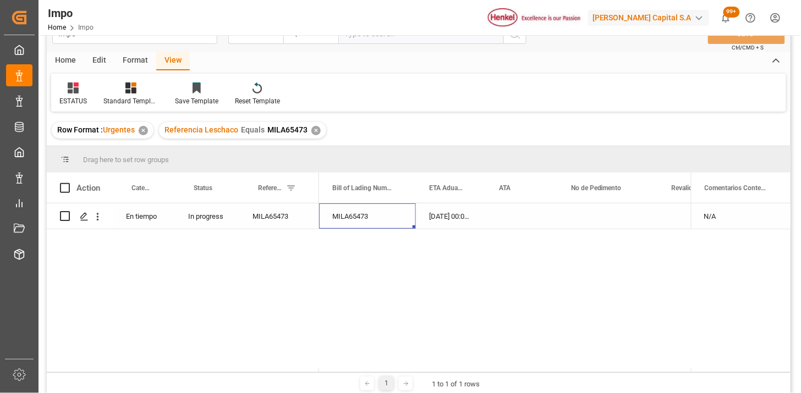
scroll to position [0, 0]
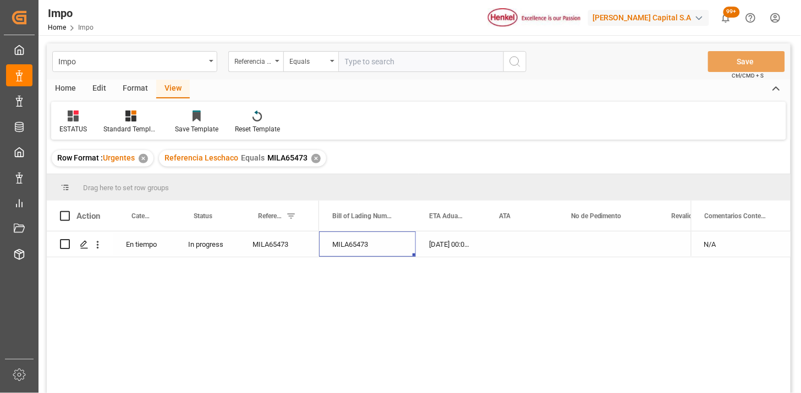
click at [419, 68] on input "text" at bounding box center [420, 61] width 165 height 21
paste input "UTCG0225070233"
type input "UTCG0225070233"
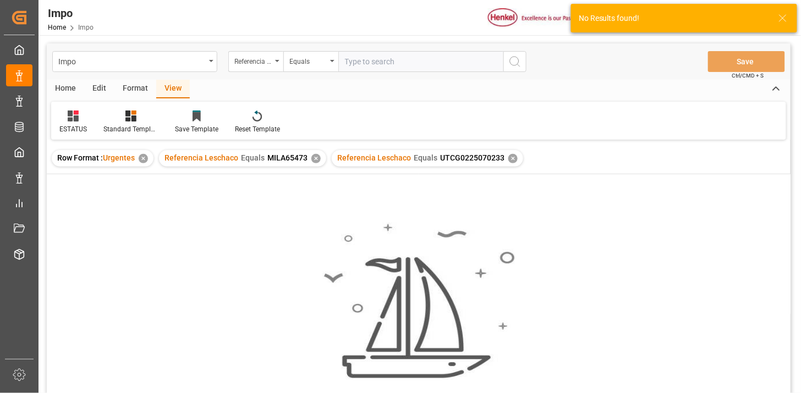
click at [317, 159] on div "✕" at bounding box center [315, 158] width 9 height 9
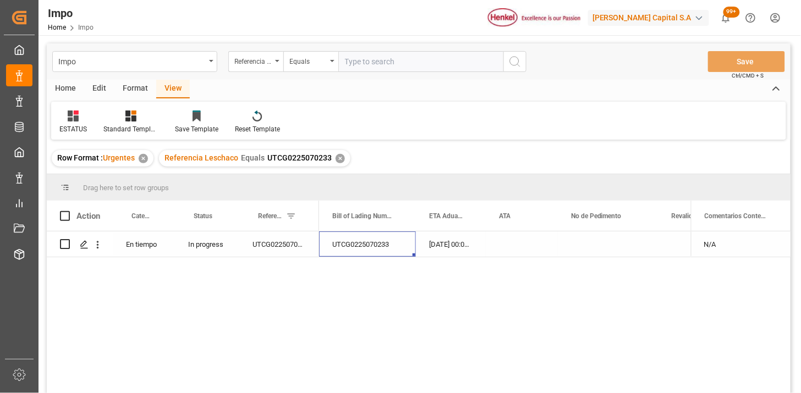
click at [272, 246] on div "UTCG0225070233" at bounding box center [279, 244] width 80 height 25
click at [272, 246] on input "UTCG0225070233" at bounding box center [279, 250] width 62 height 21
type input "250915080015"
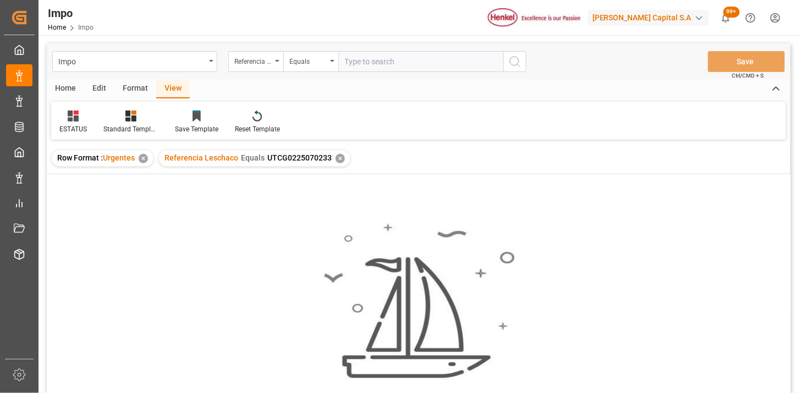
click at [359, 64] on input "text" at bounding box center [420, 61] width 165 height 21
paste input "250806900690"
type input "250806900690"
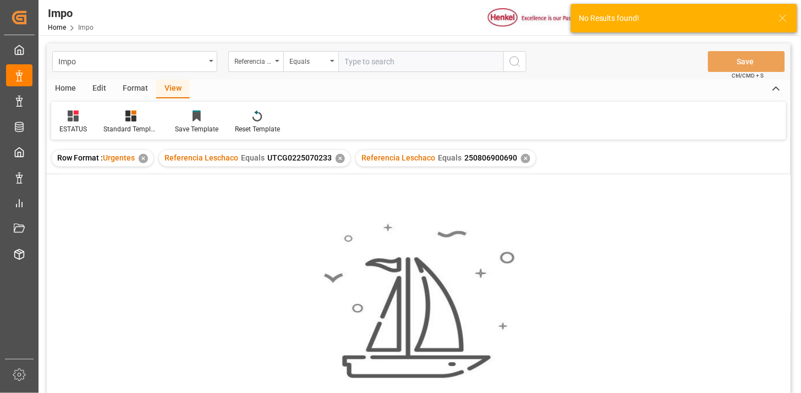
click at [337, 156] on div "✕" at bounding box center [339, 158] width 9 height 9
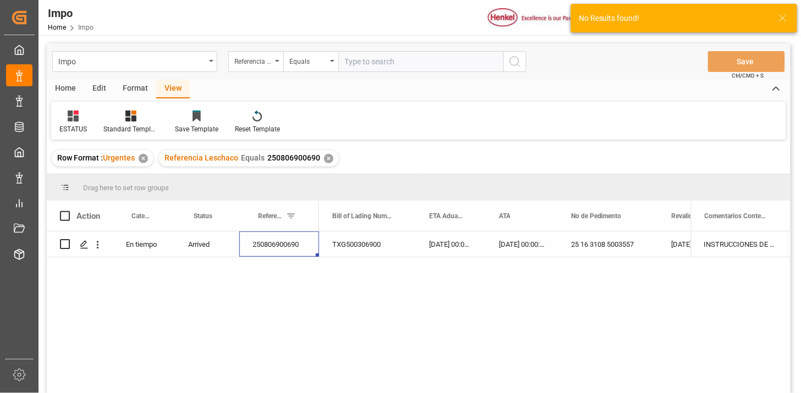
click at [72, 121] on icon at bounding box center [73, 116] width 11 height 11
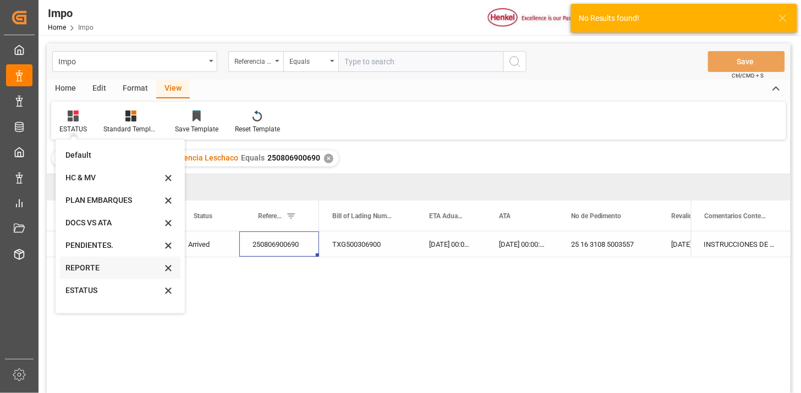
click at [88, 263] on div "REPORTE" at bounding box center [113, 268] width 96 height 12
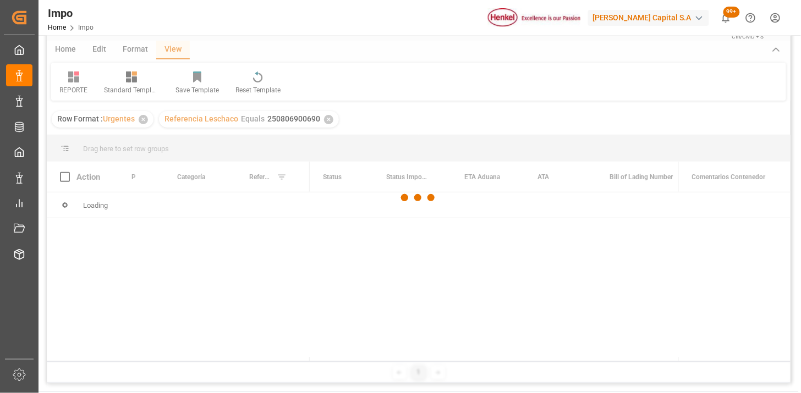
scroll to position [61, 0]
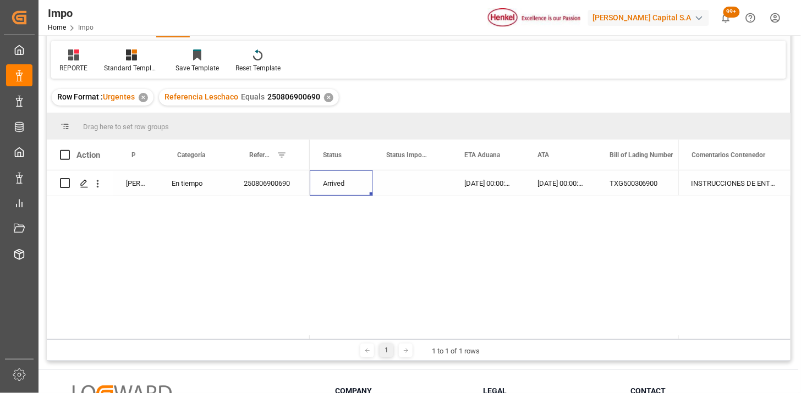
click at [344, 188] on div "Arrived" at bounding box center [341, 182] width 63 height 25
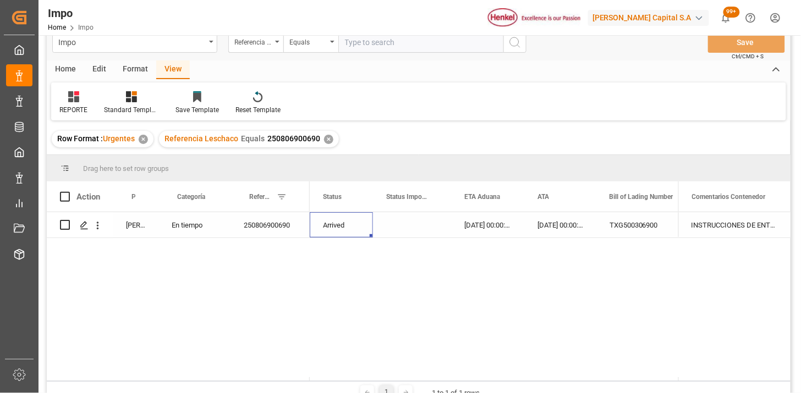
scroll to position [0, 0]
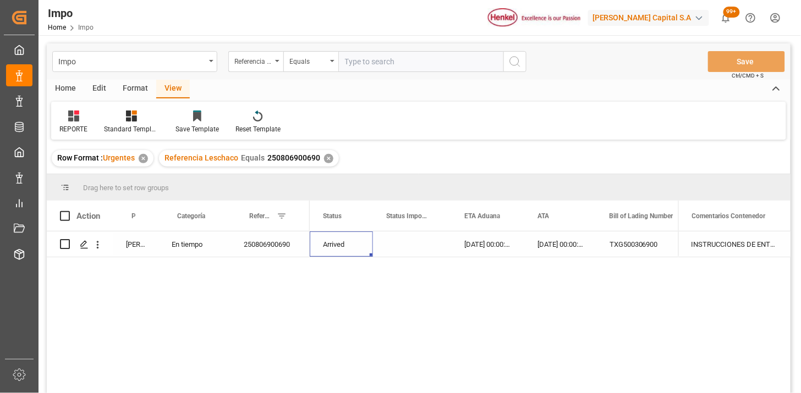
click at [382, 48] on div "Impo Referencia Leschaco Equals Save Ctrl/CMD + S" at bounding box center [419, 61] width 744 height 36
click at [389, 55] on input "text" at bounding box center [420, 61] width 165 height 21
paste input "250806900119"
type input "250806900119"
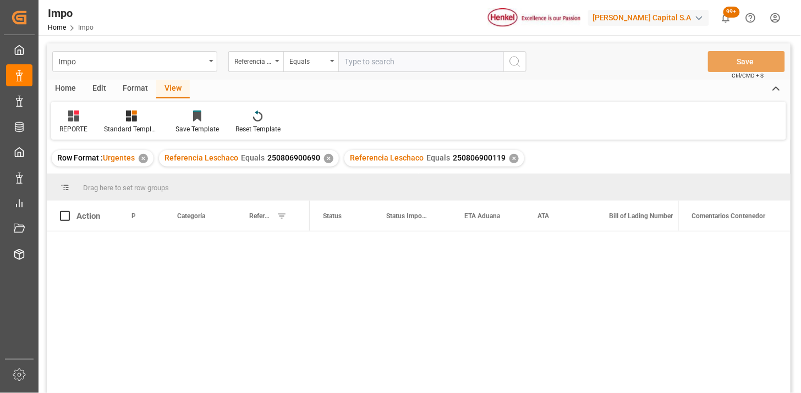
click at [324, 157] on div "✕" at bounding box center [328, 158] width 9 height 9
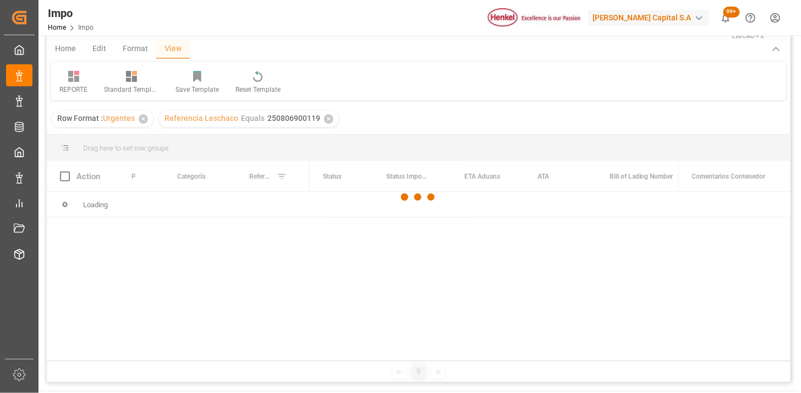
scroll to position [61, 0]
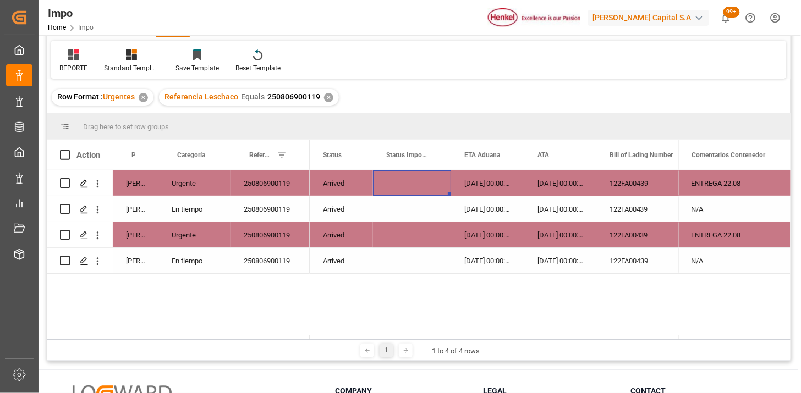
click at [411, 188] on div "Press SPACE to select this row." at bounding box center [412, 182] width 78 height 25
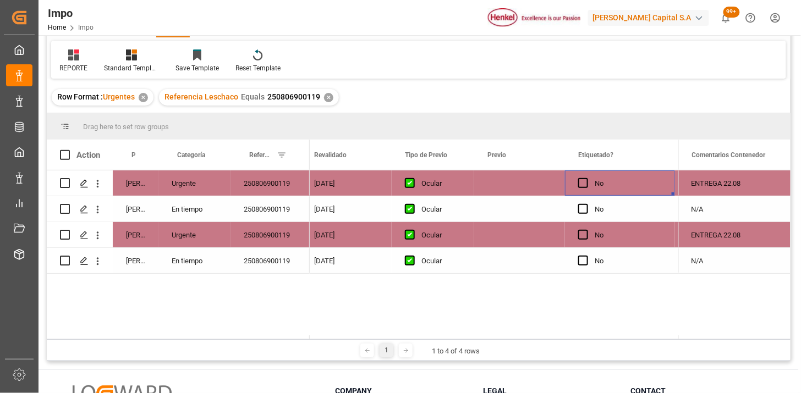
scroll to position [0, 1302]
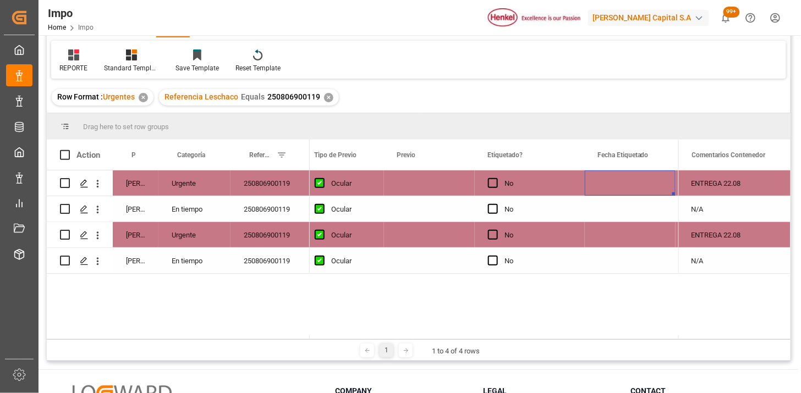
click at [410, 188] on div "Press SPACE to select this row." at bounding box center [429, 182] width 91 height 25
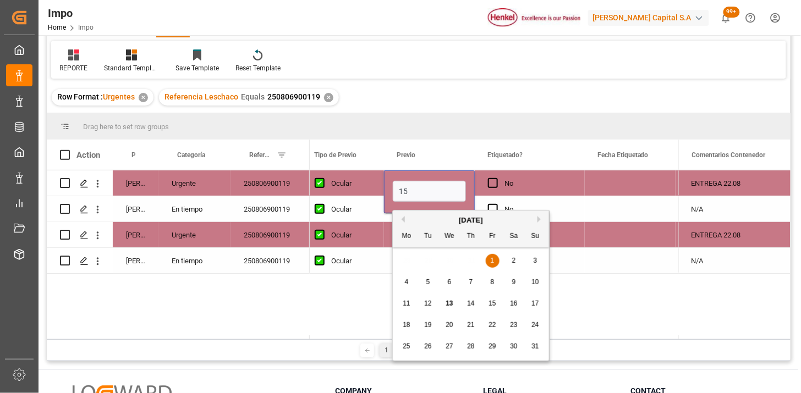
type input "15-08-2025"
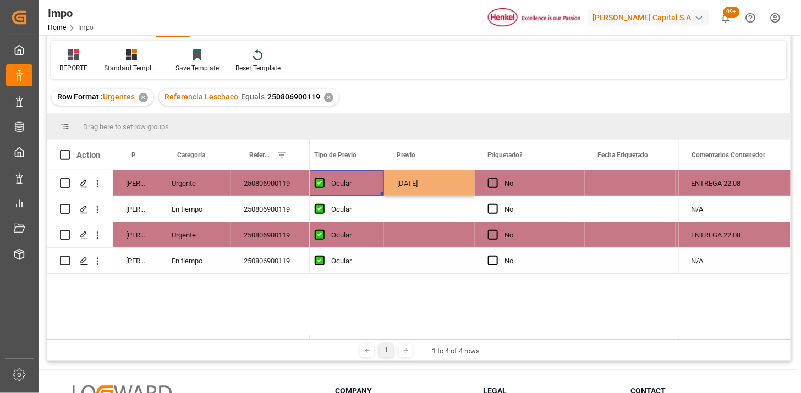
click at [359, 192] on div "Ocular" at bounding box center [351, 183] width 40 height 25
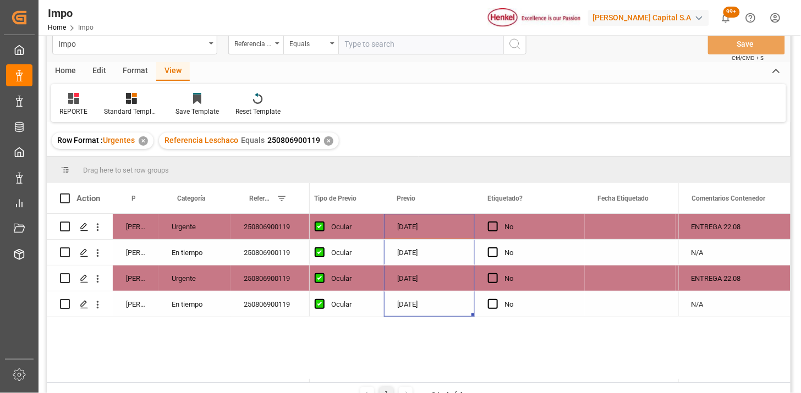
scroll to position [0, 0]
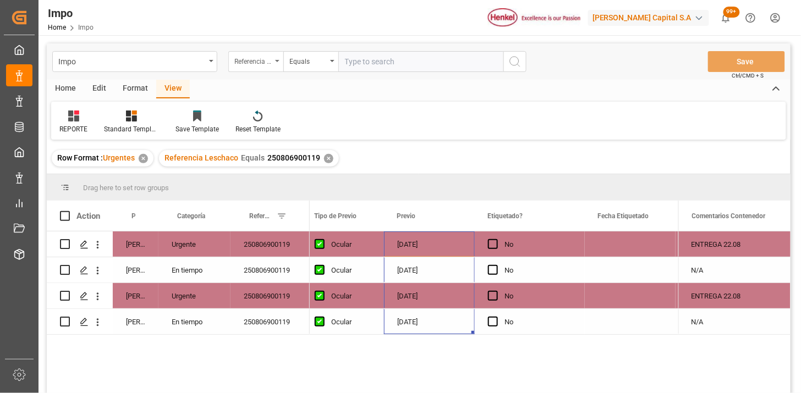
click at [254, 68] on div "Referencia Leschaco" at bounding box center [255, 61] width 55 height 21
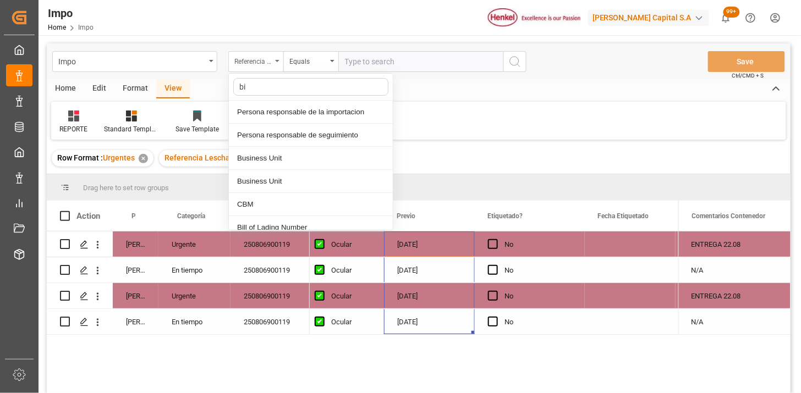
type input "bil"
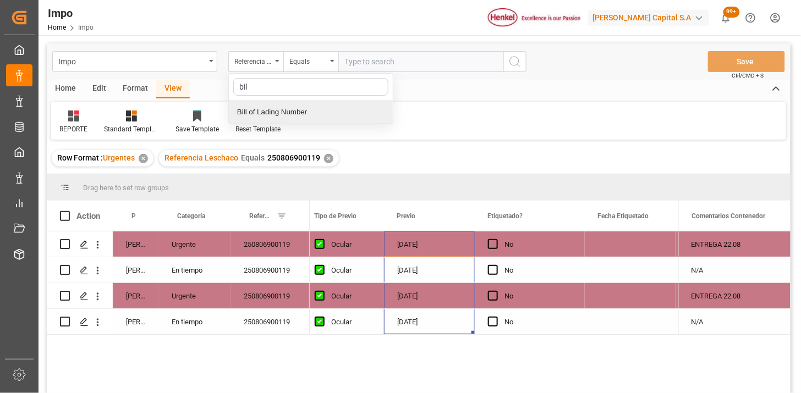
drag, startPoint x: 307, startPoint y: 110, endPoint x: 385, endPoint y: 69, distance: 88.3
click at [309, 109] on div "Bill of Lading Number" at bounding box center [311, 112] width 164 height 23
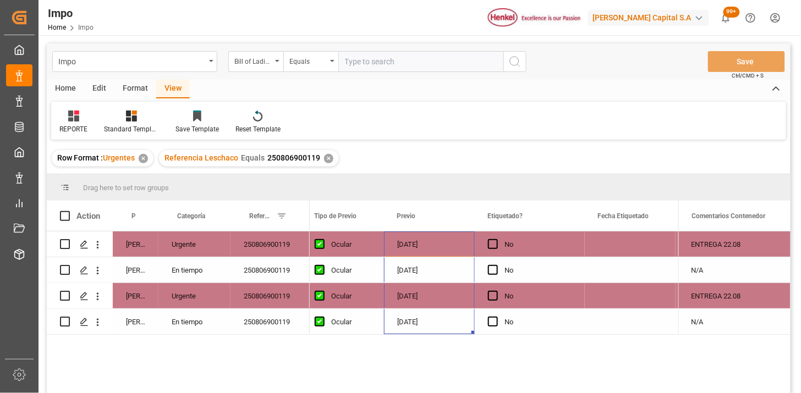
click at [391, 62] on input "text" at bounding box center [420, 61] width 165 height 21
paste input "HAMB91695"
type input "HAMB91695"
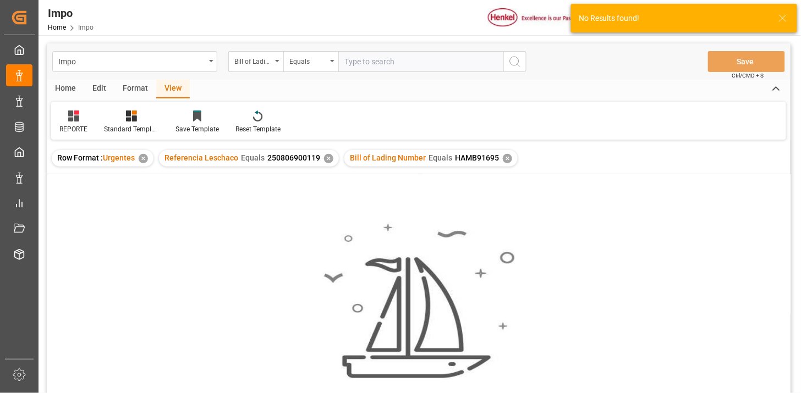
click at [327, 160] on div "✕" at bounding box center [328, 158] width 9 height 9
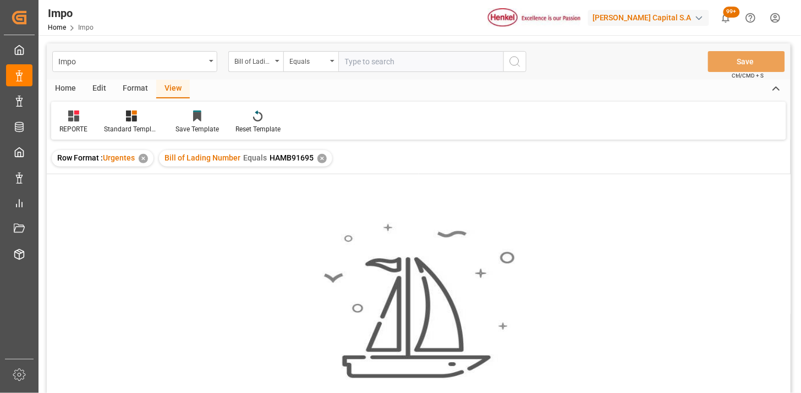
click at [464, 64] on input "text" at bounding box center [420, 61] width 165 height 21
paste input "HAMB91558"
type input "HAMB91558"
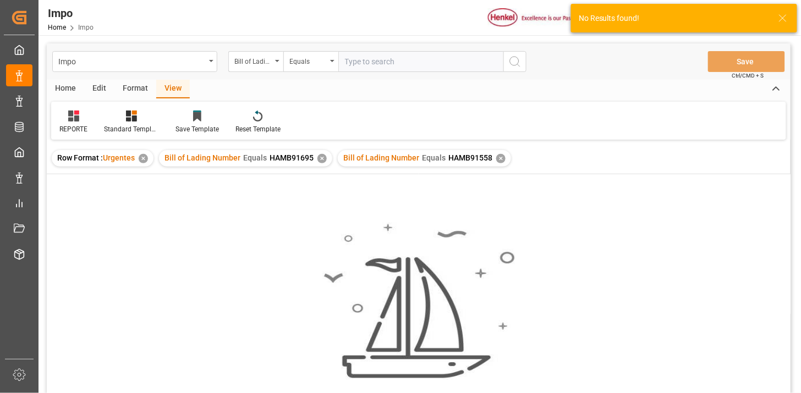
click at [325, 161] on div "Bill of Lading Number Equals HAMB91695 ✕" at bounding box center [245, 158] width 173 height 16
click at [321, 161] on div "✕" at bounding box center [321, 158] width 9 height 9
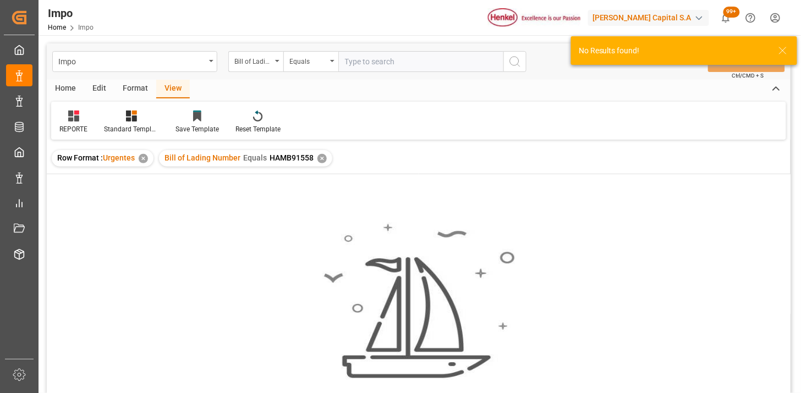
click at [372, 62] on input "text" at bounding box center [420, 61] width 165 height 21
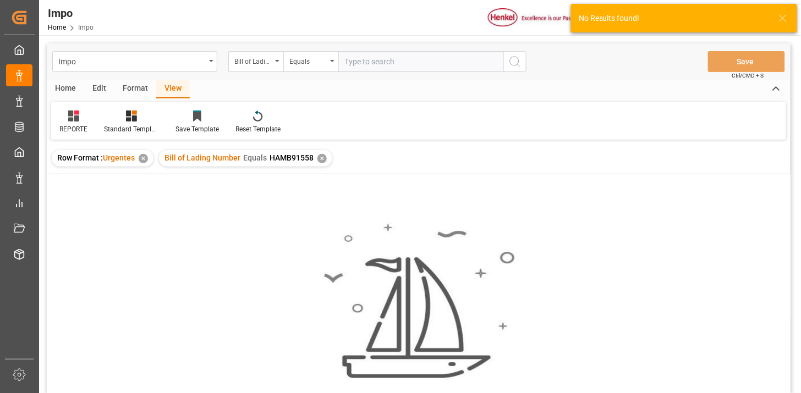
paste input "ALRB250713270080"
type input "ALRB250713270080"
click at [322, 157] on div "✕" at bounding box center [321, 158] width 9 height 9
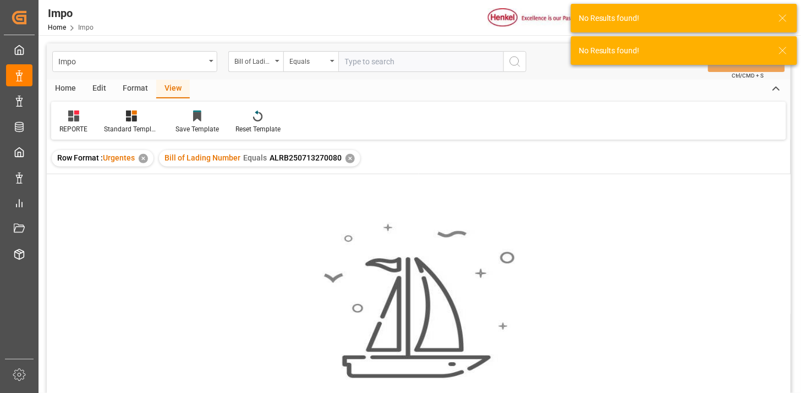
click at [347, 154] on div "✕" at bounding box center [349, 158] width 9 height 9
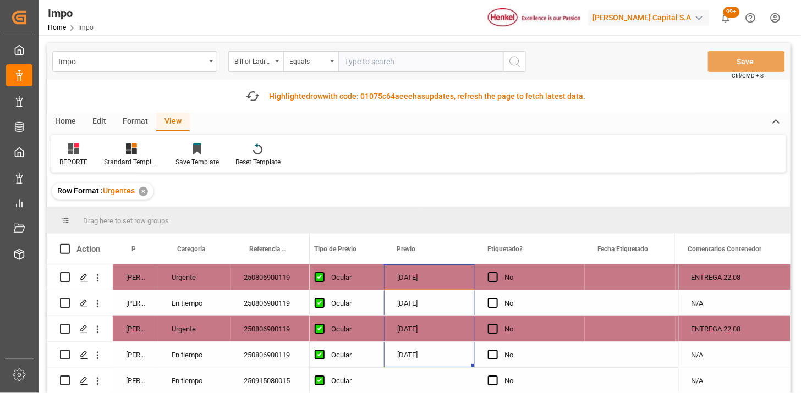
click at [69, 124] on div "Home" at bounding box center [65, 122] width 37 height 19
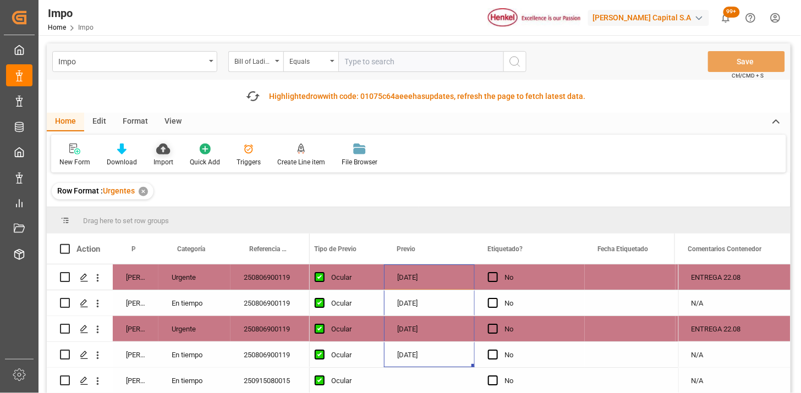
click at [154, 152] on div at bounding box center [163, 149] width 20 height 12
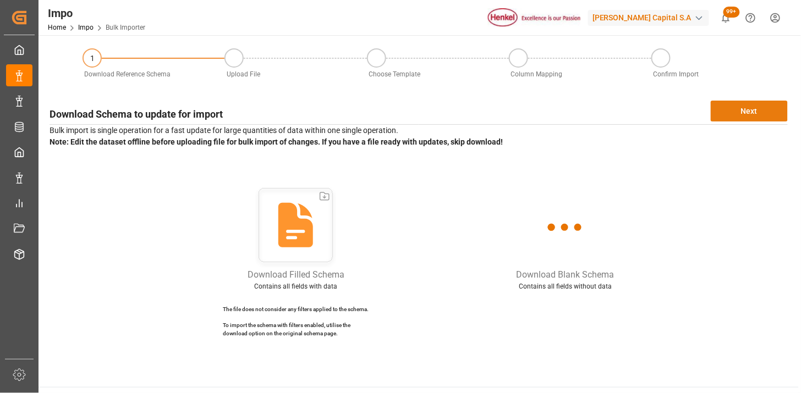
click at [742, 112] on button "Next" at bounding box center [749, 111] width 77 height 21
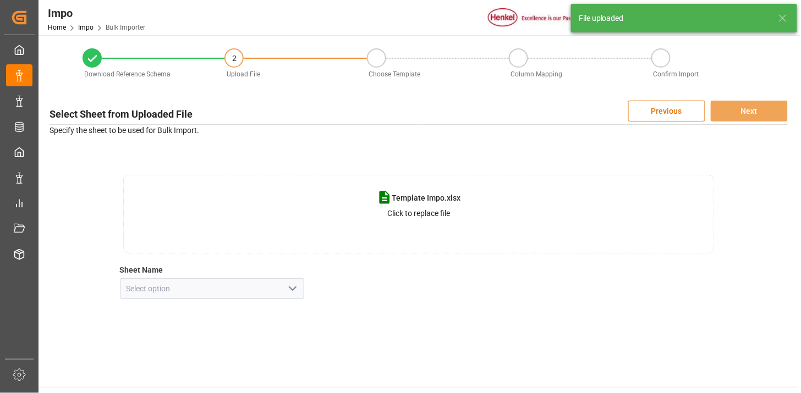
click at [298, 290] on icon "open menu" at bounding box center [292, 288] width 13 height 13
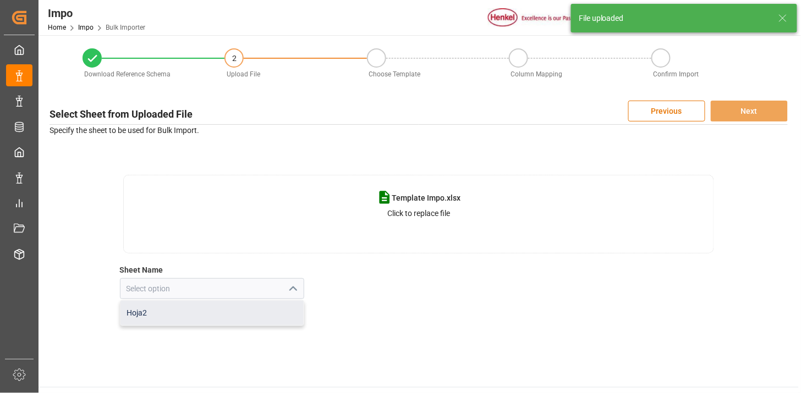
click at [248, 314] on div "Hoja2" at bounding box center [212, 313] width 184 height 25
type input "Hoja2"
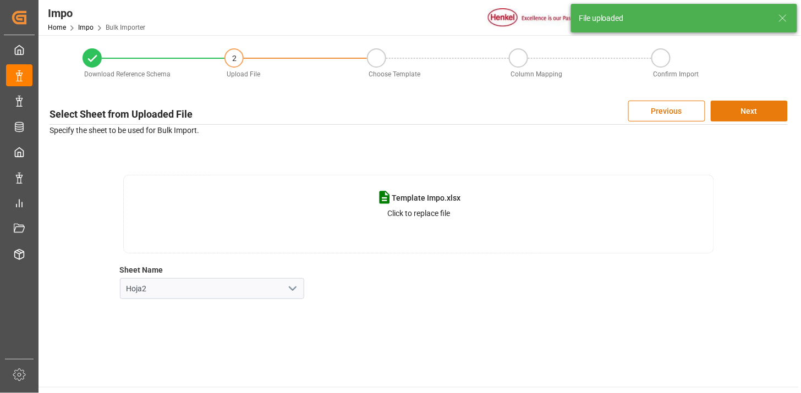
click at [739, 119] on button "Next" at bounding box center [749, 111] width 77 height 21
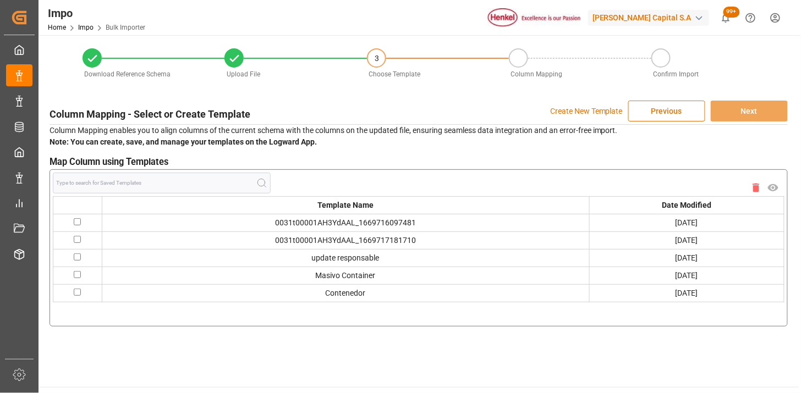
click at [79, 292] on input "checkbox" at bounding box center [77, 292] width 7 height 7
checkbox input "true"
click at [759, 112] on button "Next" at bounding box center [749, 111] width 77 height 21
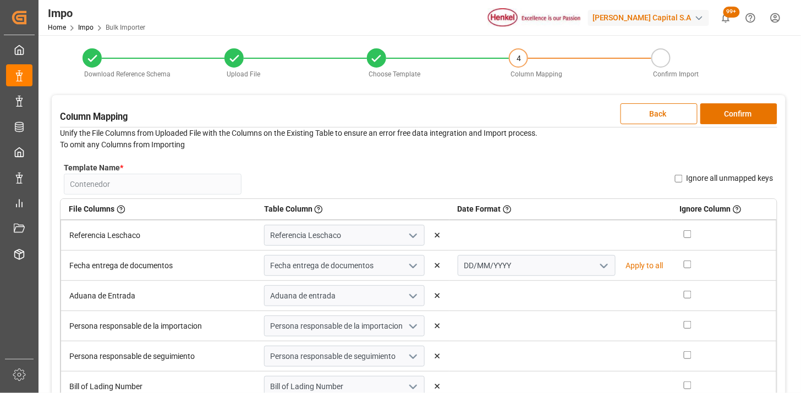
click at [684, 234] on input "checkbox" at bounding box center [688, 234] width 8 height 8
checkbox input "true"
click at [766, 111] on button "Confirm" at bounding box center [738, 113] width 77 height 21
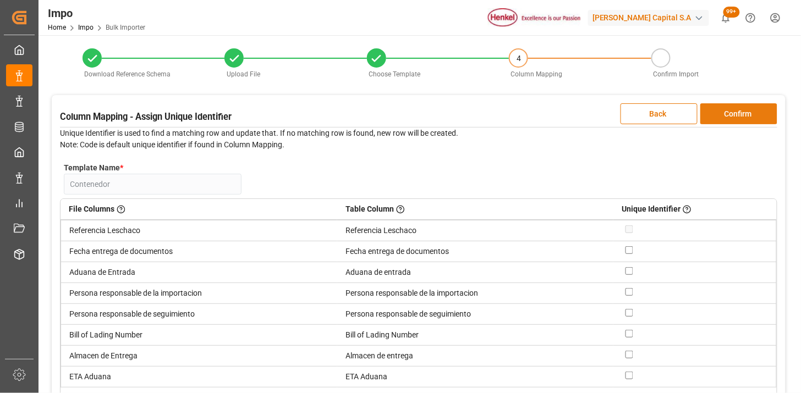
click at [756, 113] on button "Confirm" at bounding box center [738, 113] width 77 height 21
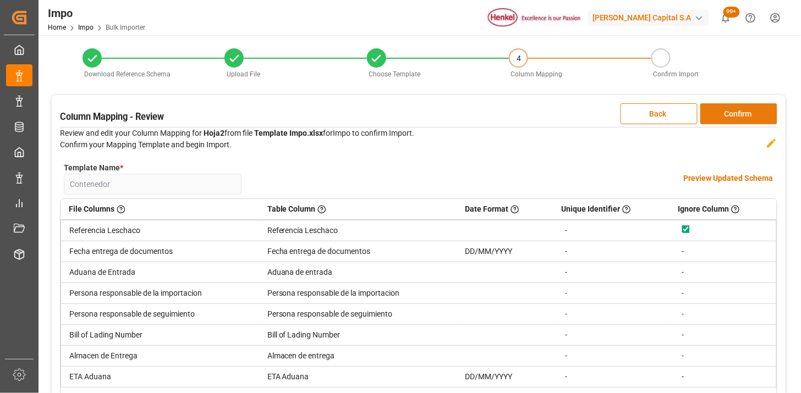
click at [756, 113] on button "Confirm" at bounding box center [738, 113] width 77 height 21
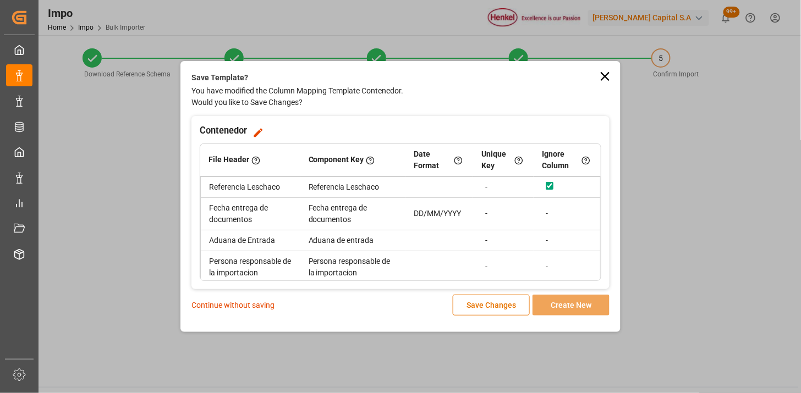
click at [257, 305] on p "Continue without saving" at bounding box center [232, 306] width 83 height 12
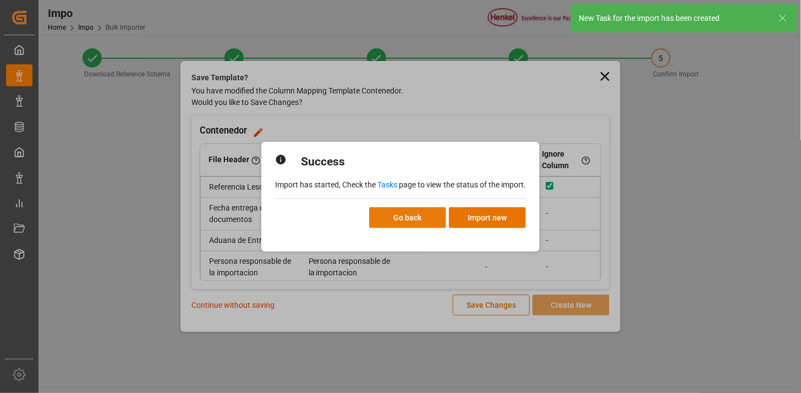
click at [399, 221] on button "Go back" at bounding box center [407, 217] width 77 height 21
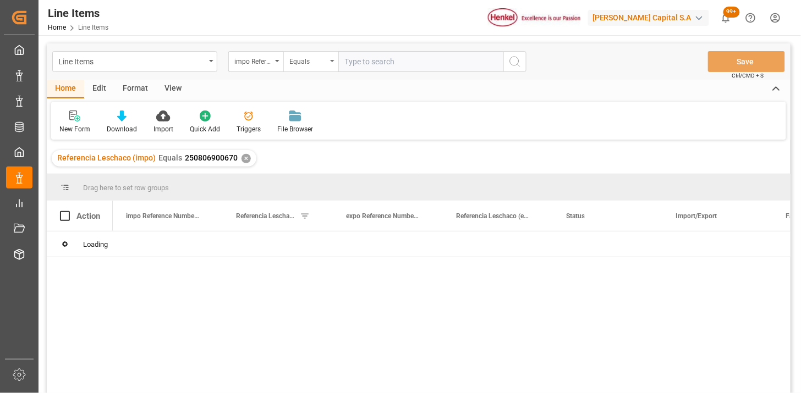
click at [312, 61] on div "Equals" at bounding box center [307, 60] width 37 height 13
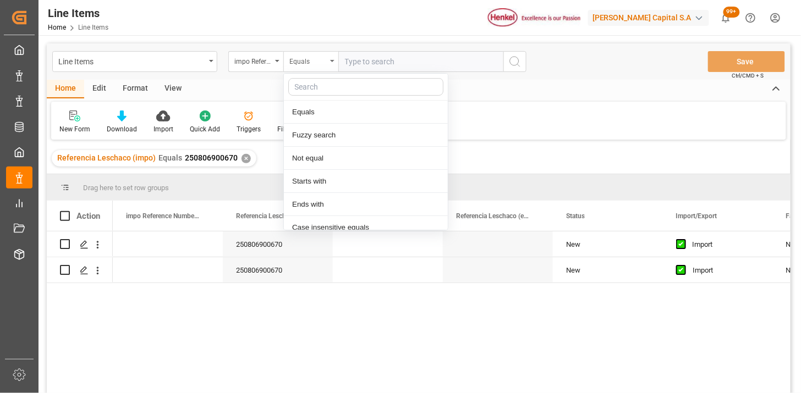
scroll to position [55, 0]
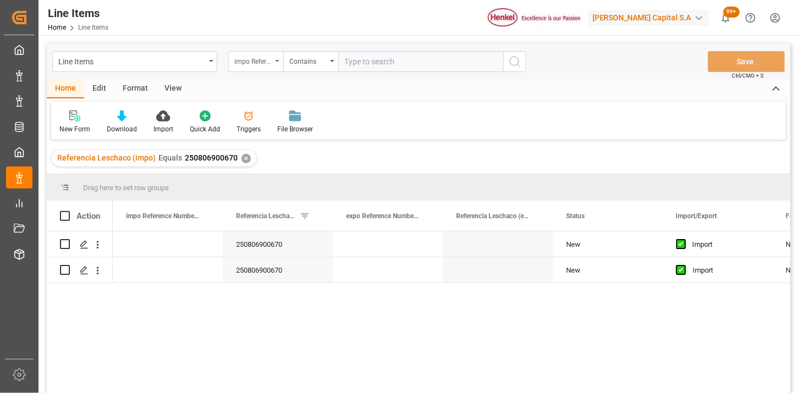
click at [269, 57] on div "impo Reference Number WF" at bounding box center [252, 60] width 37 height 13
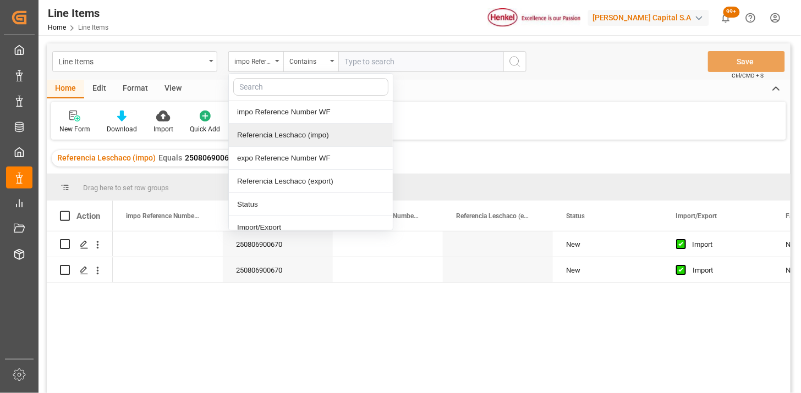
drag, startPoint x: 290, startPoint y: 127, endPoint x: 327, endPoint y: 112, distance: 39.9
click at [290, 127] on div "Referencia Leschaco (impo)" at bounding box center [311, 135] width 164 height 23
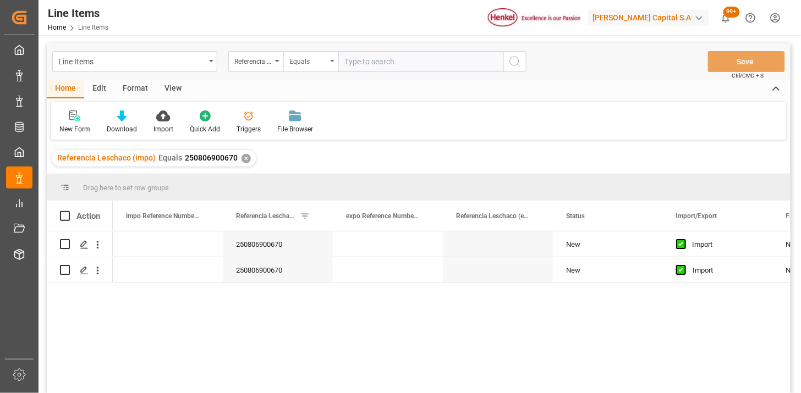
click at [316, 67] on div "Equals" at bounding box center [310, 61] width 55 height 21
paste input "250806900661 250806900589 250806900588 250806900590"
type input "250806900661,250806900589,250806900588,250806900590"
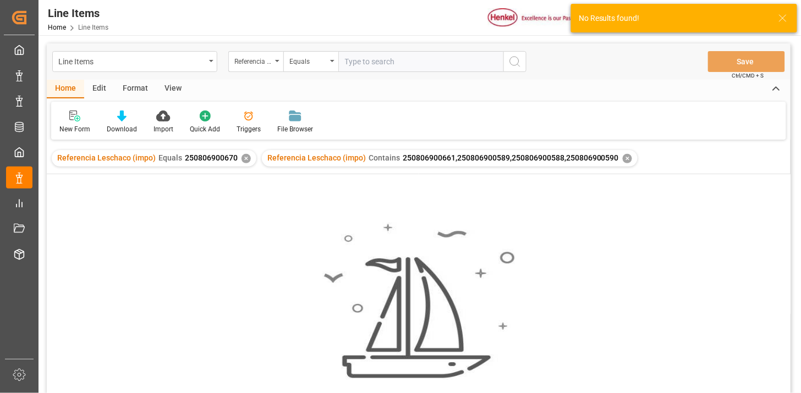
click at [241, 161] on div "✕" at bounding box center [245, 158] width 9 height 9
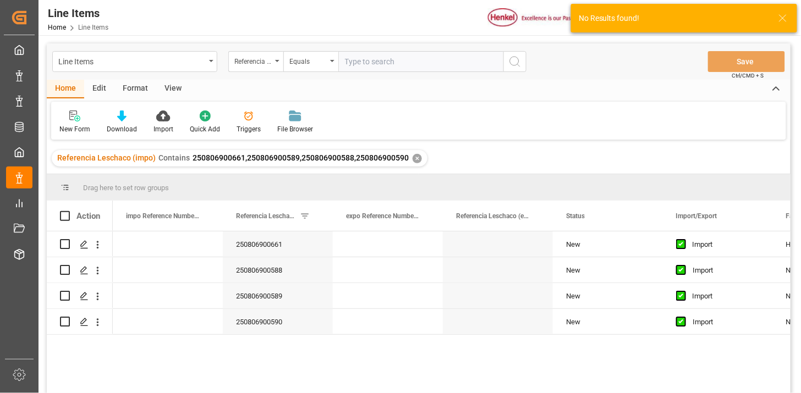
click at [178, 94] on div "View" at bounding box center [173, 89] width 34 height 19
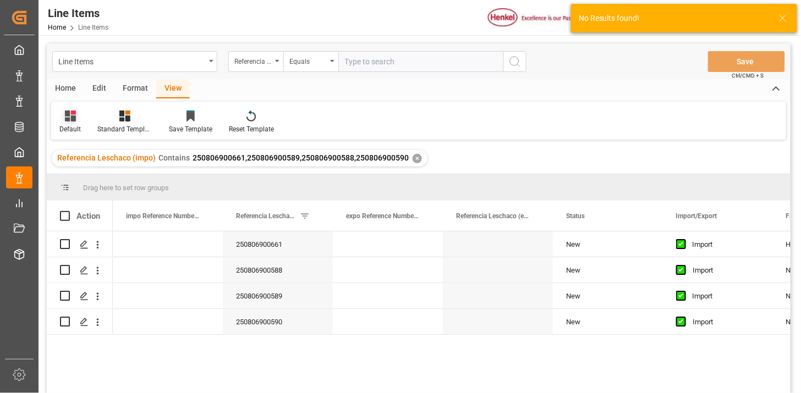
click at [58, 124] on div "Default" at bounding box center [70, 122] width 38 height 24
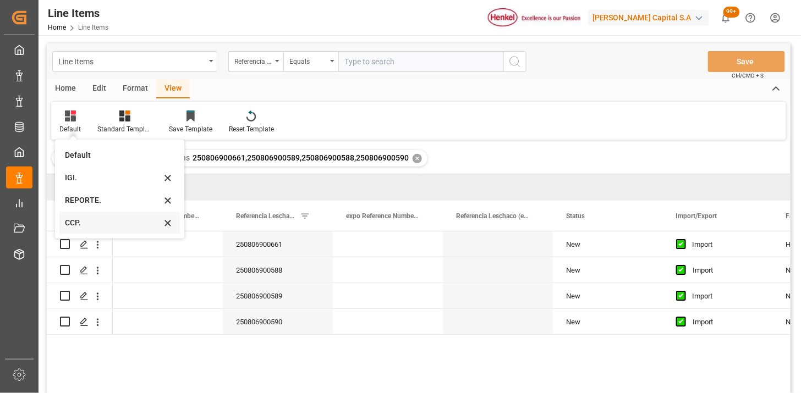
click at [73, 224] on div "CCP." at bounding box center [113, 223] width 96 height 12
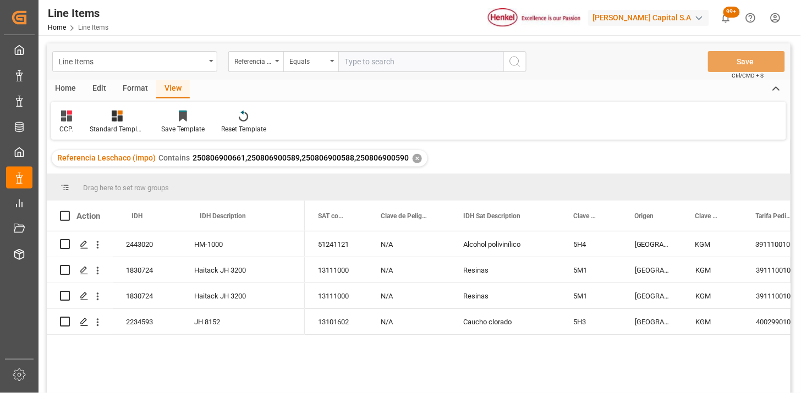
scroll to position [61, 0]
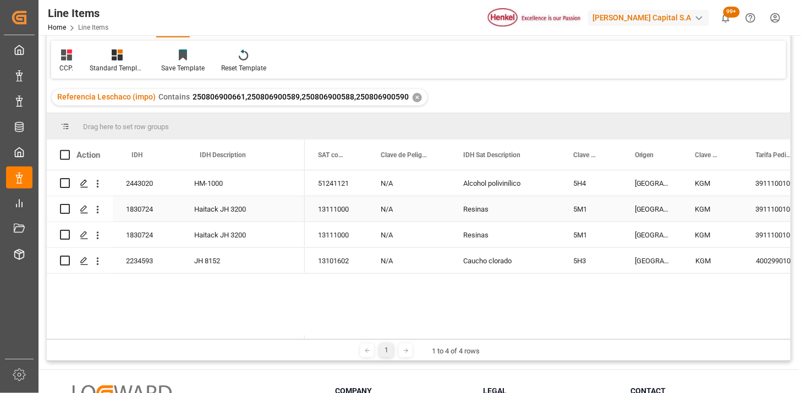
click at [470, 196] on div "Resinas" at bounding box center [505, 208] width 110 height 25
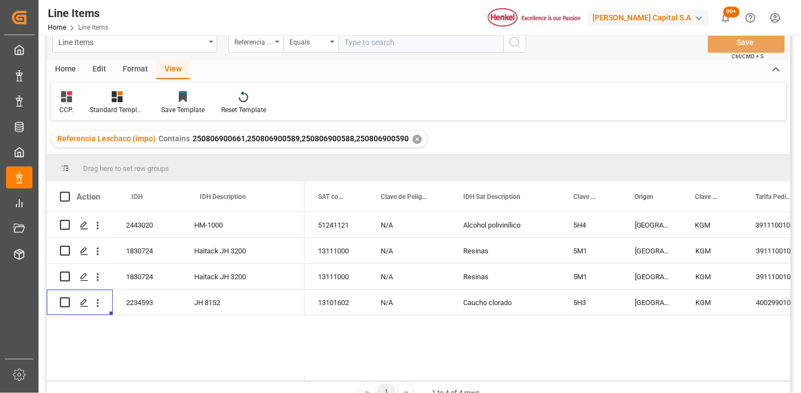
scroll to position [0, 0]
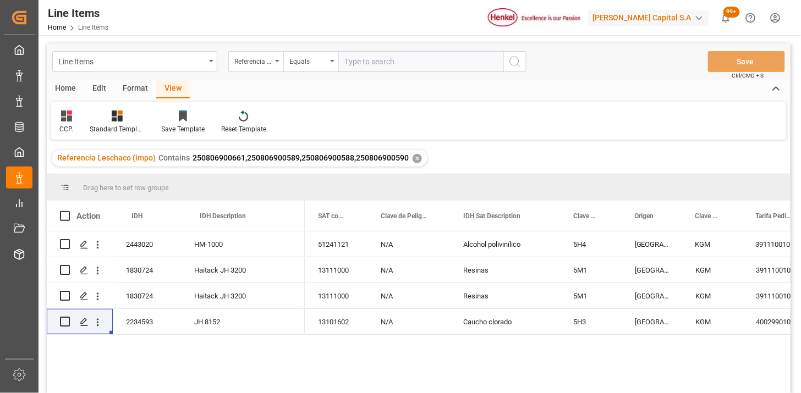
click at [415, 158] on div "✕" at bounding box center [416, 158] width 9 height 9
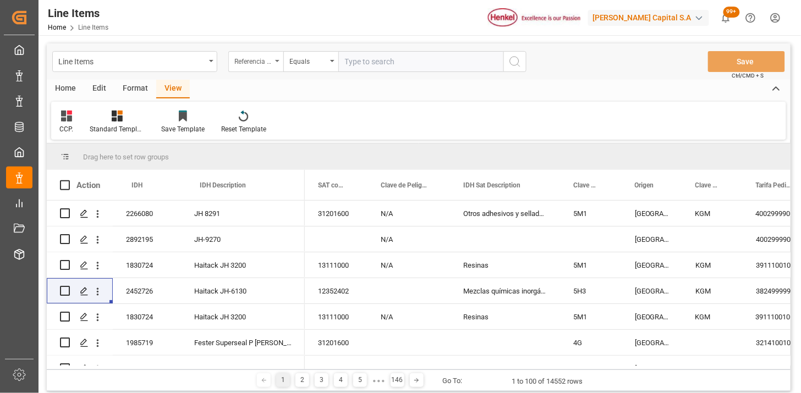
click at [271, 67] on div "Referencia Leschaco (impo)" at bounding box center [255, 61] width 55 height 21
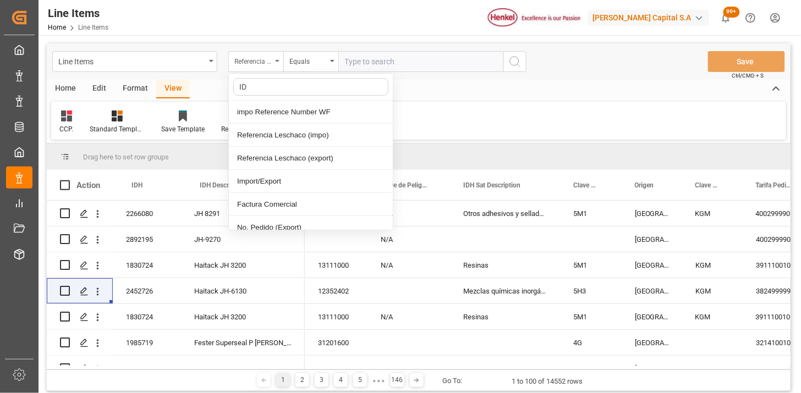
type input "IDH"
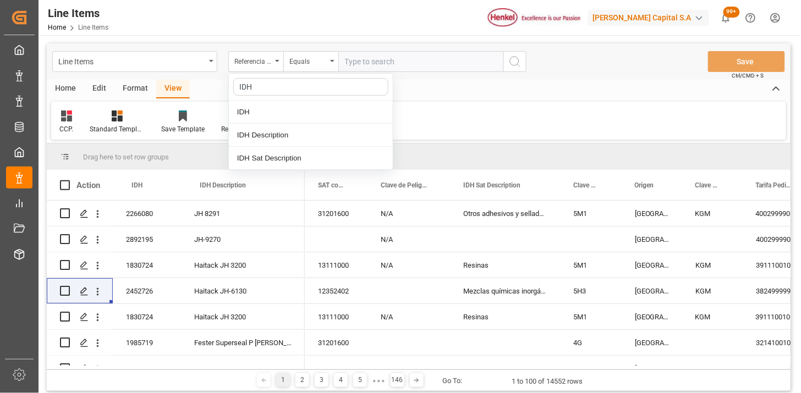
click at [278, 111] on div "IDH" at bounding box center [311, 112] width 164 height 23
click at [377, 66] on input "text" at bounding box center [420, 61] width 165 height 21
click at [136, 233] on div "2892195" at bounding box center [147, 239] width 68 height 25
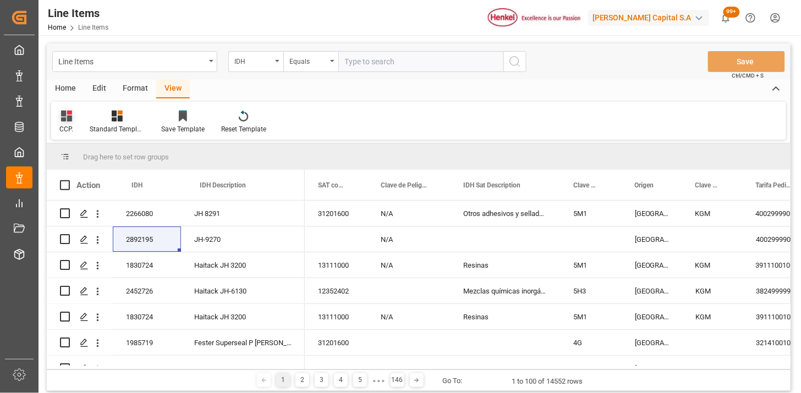
click at [73, 116] on div "CCP." at bounding box center [66, 122] width 30 height 24
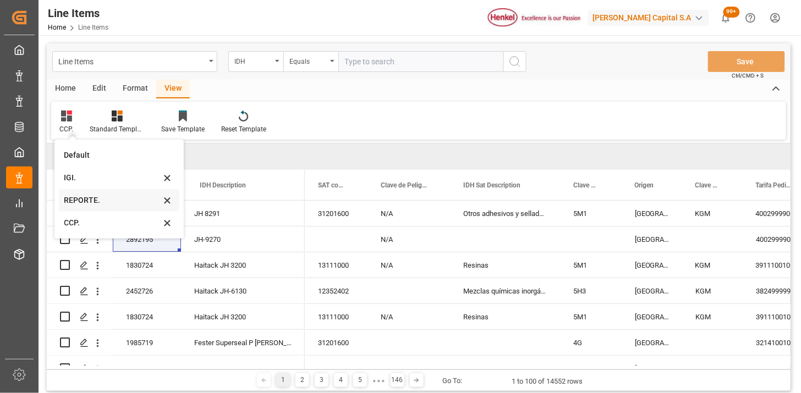
drag, startPoint x: 107, startPoint y: 201, endPoint x: 370, endPoint y: 171, distance: 264.6
click at [107, 201] on div "REPORTE." at bounding box center [112, 201] width 96 height 12
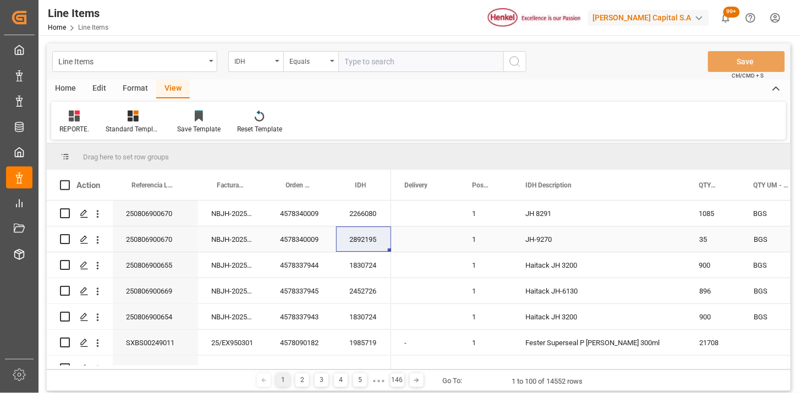
click at [169, 239] on div "250806900670" at bounding box center [155, 239] width 85 height 25
click at [249, 63] on div "IDH" at bounding box center [252, 60] width 37 height 13
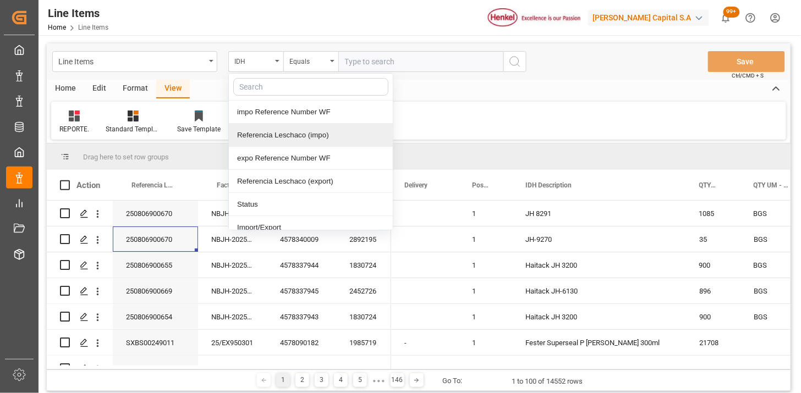
click at [293, 139] on div "Referencia Leschaco (impo)" at bounding box center [311, 135] width 164 height 23
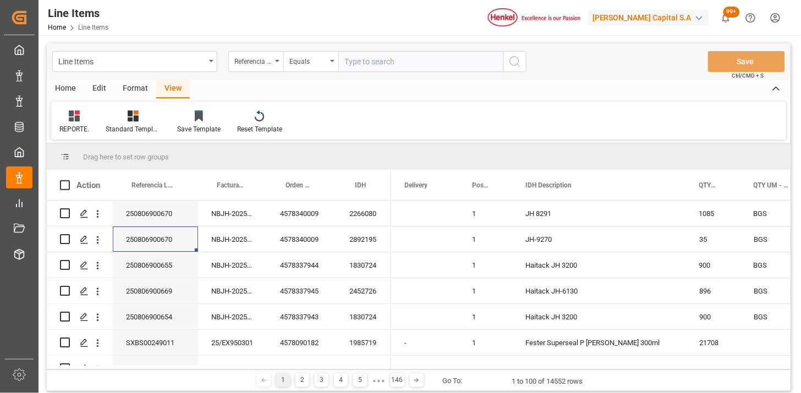
drag, startPoint x: 387, startPoint y: 63, endPoint x: 441, endPoint y: 69, distance: 54.8
click at [388, 63] on input "text" at bounding box center [420, 61] width 165 height 21
paste input "250806900670"
type input "250806900670"
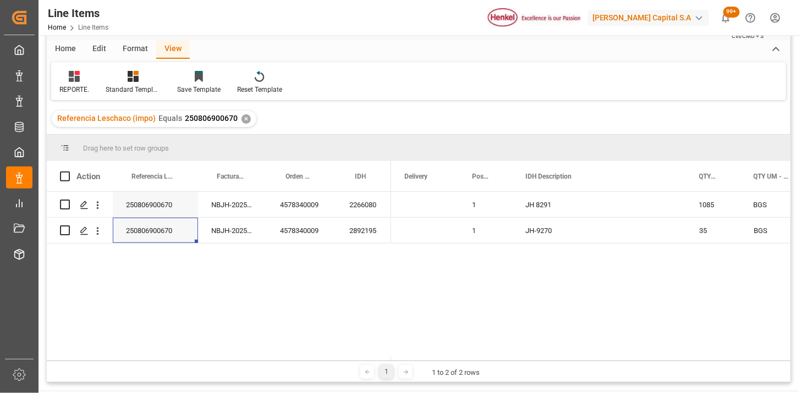
scroll to position [61, 0]
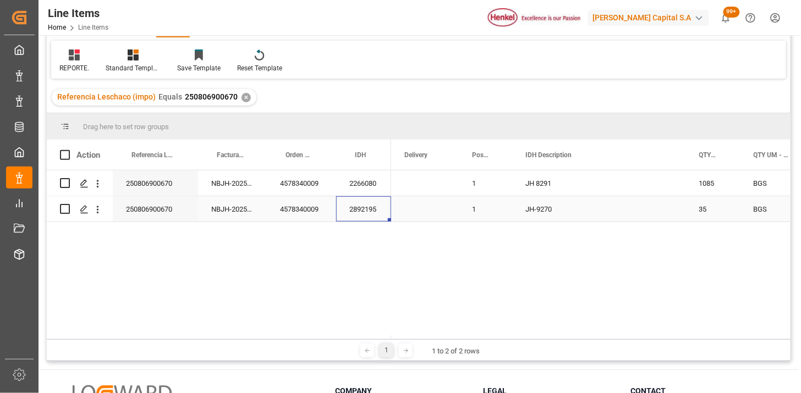
click at [372, 211] on div "2892195" at bounding box center [363, 208] width 55 height 25
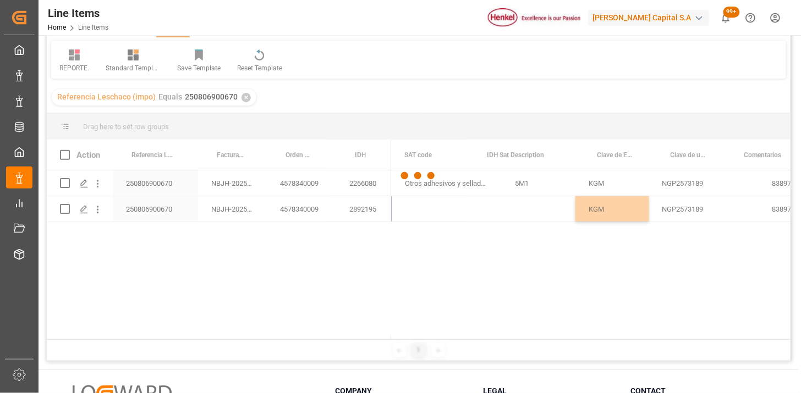
scroll to position [0, 978]
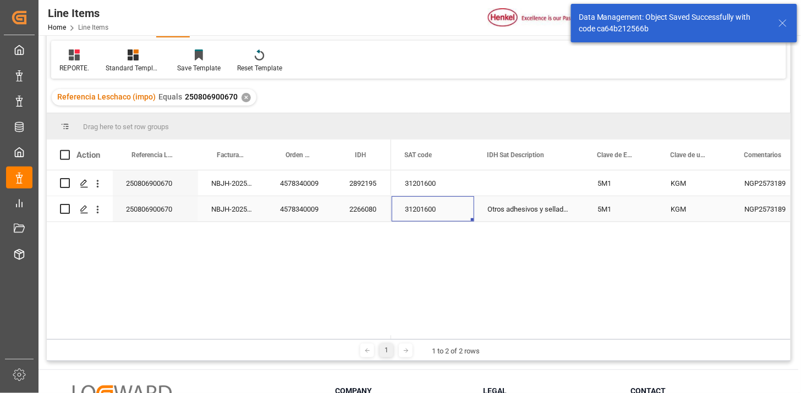
click at [510, 216] on div "Otros adhesivos y selladores" at bounding box center [529, 208] width 110 height 25
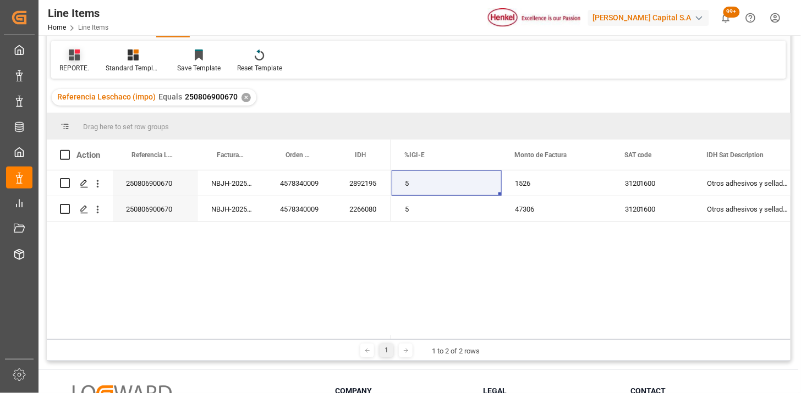
click at [69, 69] on div "REPORTE." at bounding box center [74, 68] width 30 height 10
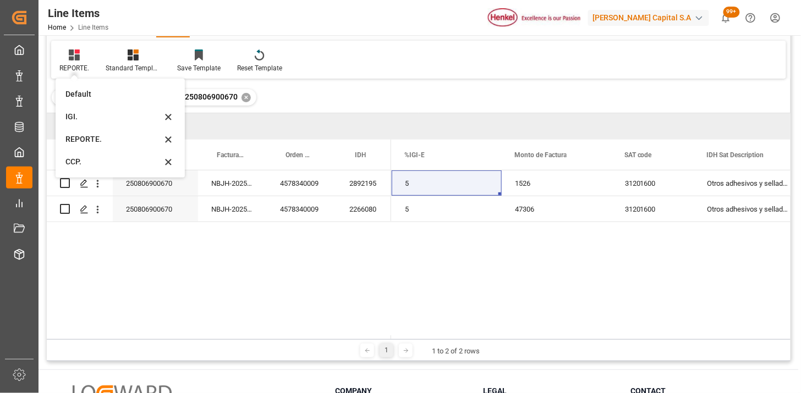
drag, startPoint x: 86, startPoint y: 159, endPoint x: 405, endPoint y: 110, distance: 322.8
click at [88, 159] on div "CCP." at bounding box center [113, 162] width 96 height 12
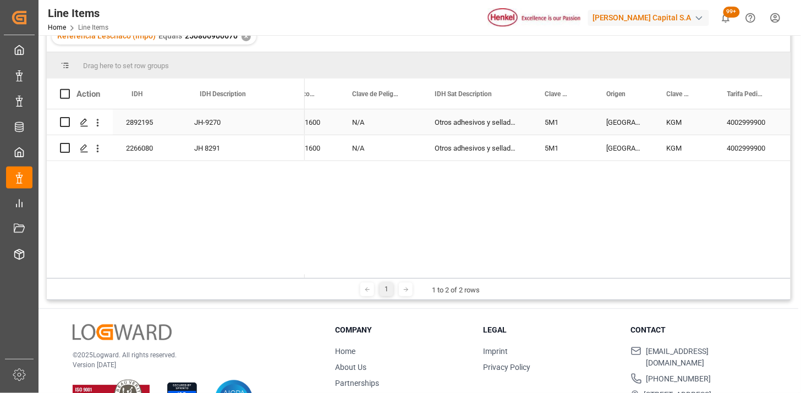
click at [530, 130] on div "Otros adhesivos y selladores" at bounding box center [476, 121] width 110 height 25
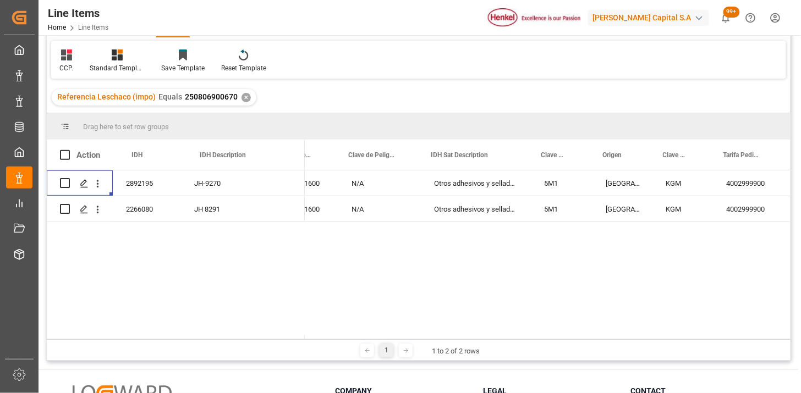
click at [243, 97] on div "✕" at bounding box center [245, 97] width 9 height 9
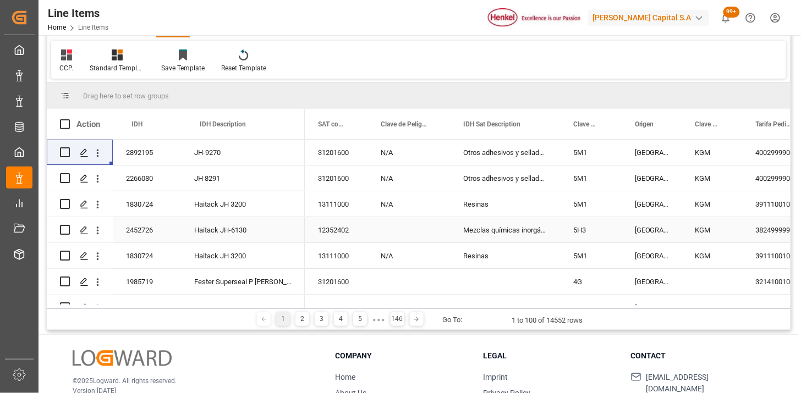
click at [386, 233] on div "Press SPACE to select this row." at bounding box center [408, 229] width 82 height 25
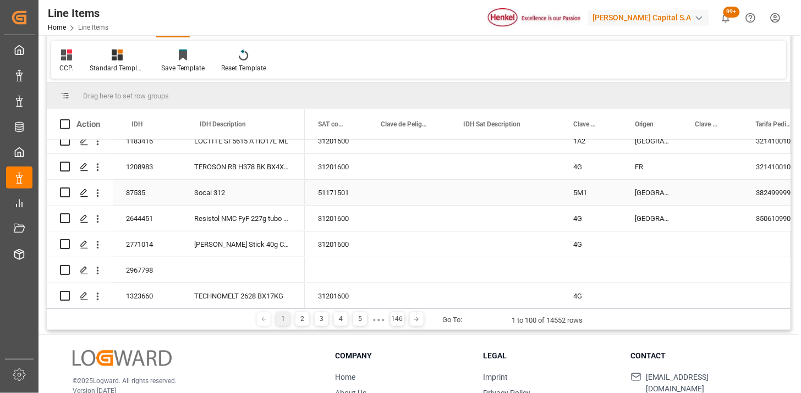
scroll to position [977, 0]
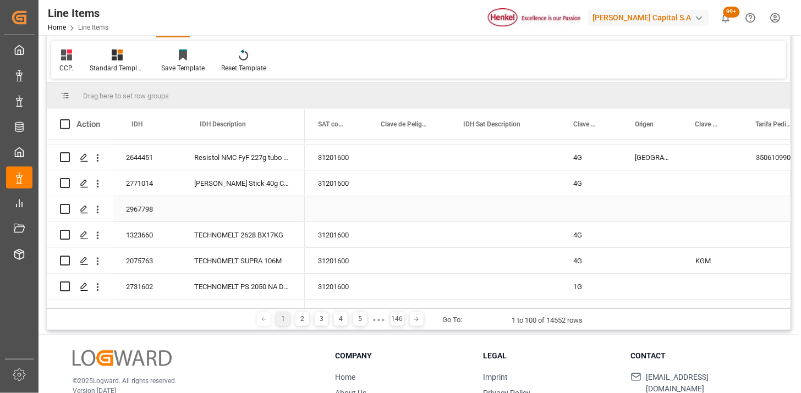
click at [576, 214] on div "Press SPACE to select this row." at bounding box center [591, 208] width 62 height 25
click at [698, 210] on div "Press SPACE to select this row." at bounding box center [712, 208] width 60 height 25
click at [701, 210] on div "Press SPACE to select this row." at bounding box center [712, 208] width 60 height 25
click at [707, 210] on input "Press SPACE to select this row." at bounding box center [712, 215] width 43 height 21
click at [722, 217] on polyline "open menu" at bounding box center [722, 215] width 7 height 3
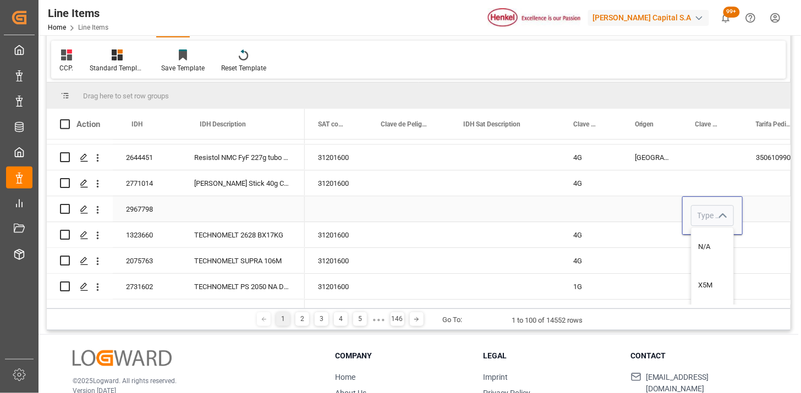
scroll to position [1038, 0]
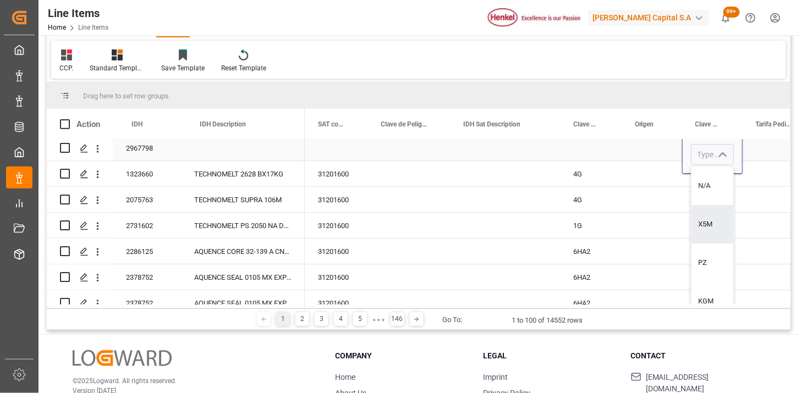
click at [709, 190] on div "N/A" at bounding box center [712, 186] width 42 height 38
type input "N/A"
click at [643, 151] on div "Press SPACE to select this row." at bounding box center [651, 147] width 60 height 25
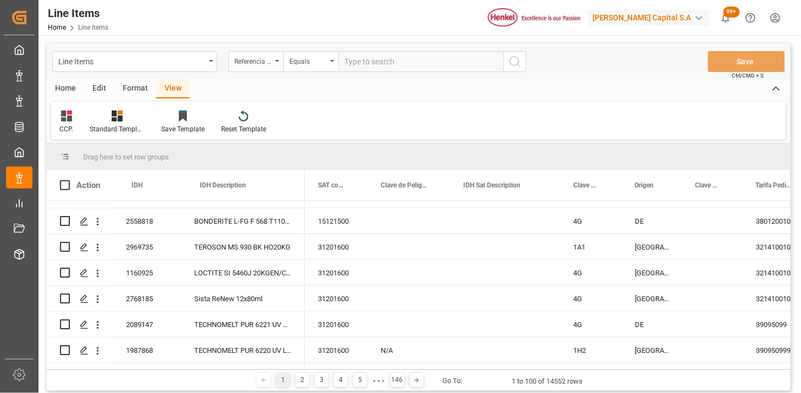
scroll to position [1650, 0]
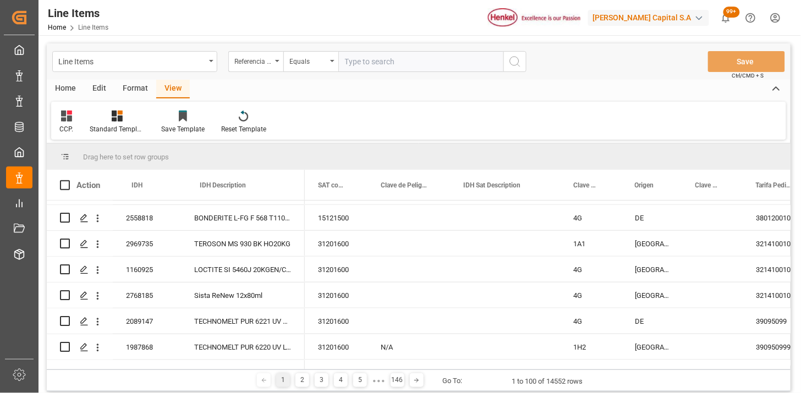
click at [380, 69] on input "text" at bounding box center [420, 61] width 165 height 21
paste input "250806900504"
type input "250806900504"
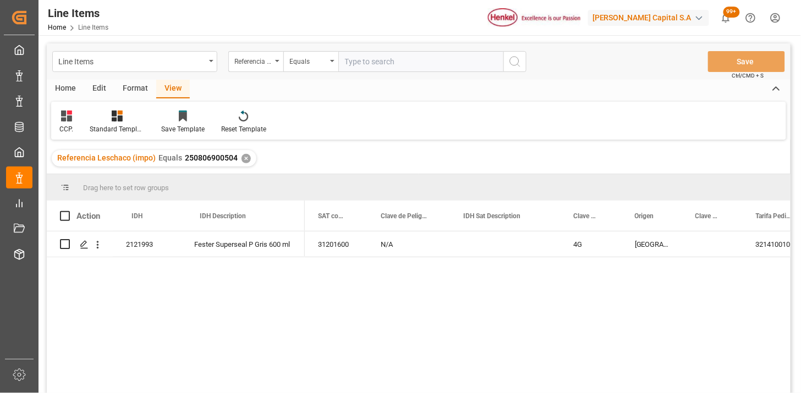
click at [69, 117] on icon at bounding box center [66, 116] width 11 height 11
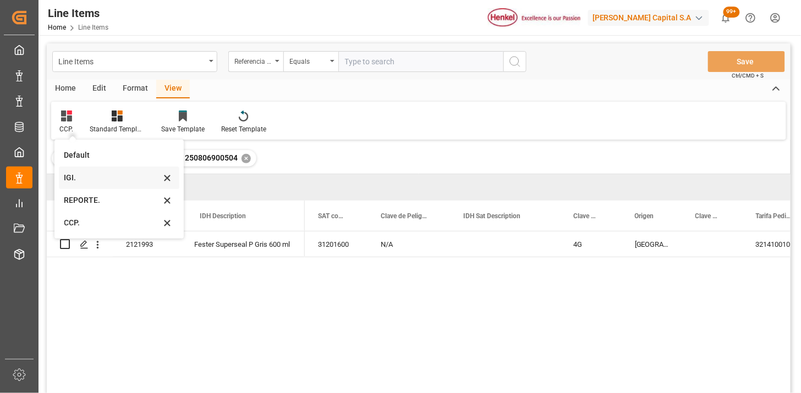
click at [89, 183] on div "IGI." at bounding box center [112, 178] width 96 height 12
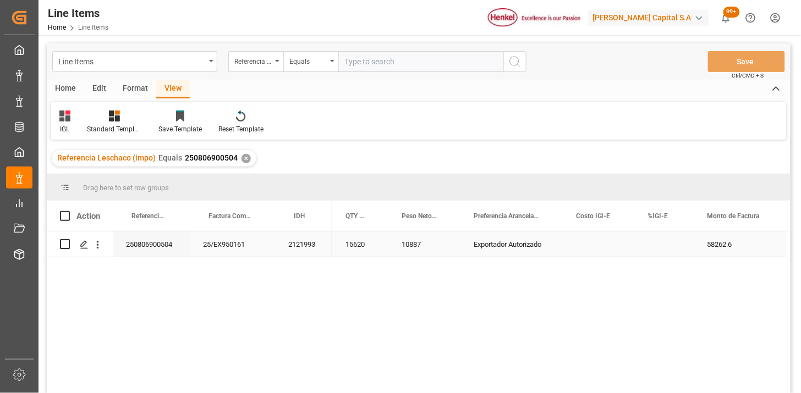
click at [661, 241] on div "Press SPACE to select this row." at bounding box center [664, 244] width 59 height 25
click at [661, 241] on input "Press SPACE to select this row." at bounding box center [664, 250] width 42 height 21
type input "0"
drag, startPoint x: 361, startPoint y: 63, endPoint x: 483, endPoint y: 97, distance: 126.9
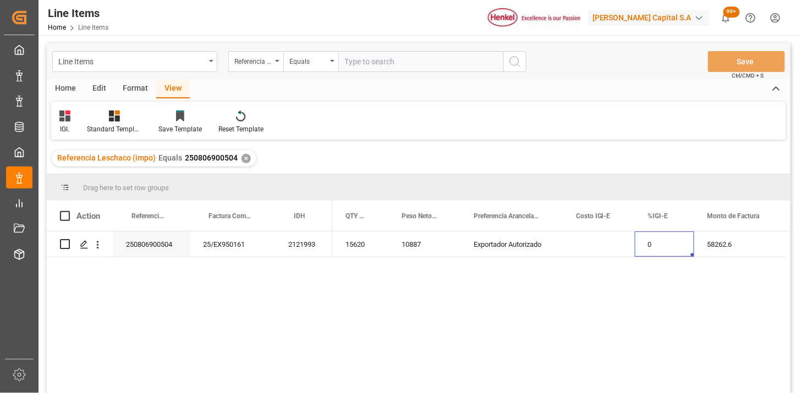
click at [362, 62] on input "text" at bounding box center [420, 61] width 165 height 21
click at [375, 67] on input "text" at bounding box center [420, 61] width 165 height 21
paste input "250806900744"
type input "250806900744"
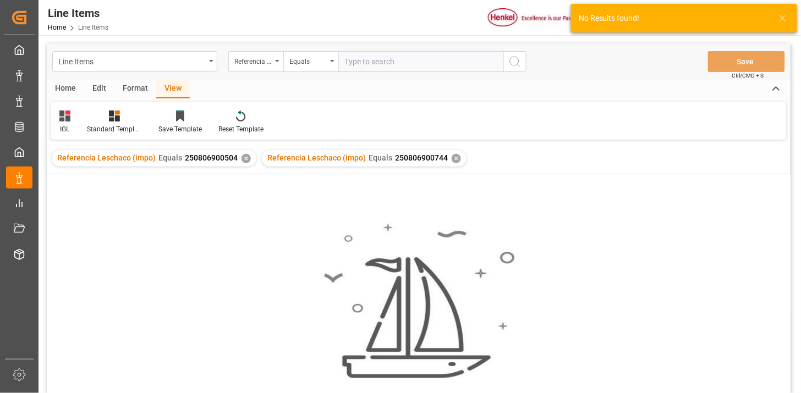
click at [240, 163] on div "Referencia Leschaco (impo) Equals 250806900504 ✕" at bounding box center [154, 158] width 205 height 16
click at [245, 159] on div "✕" at bounding box center [245, 158] width 9 height 9
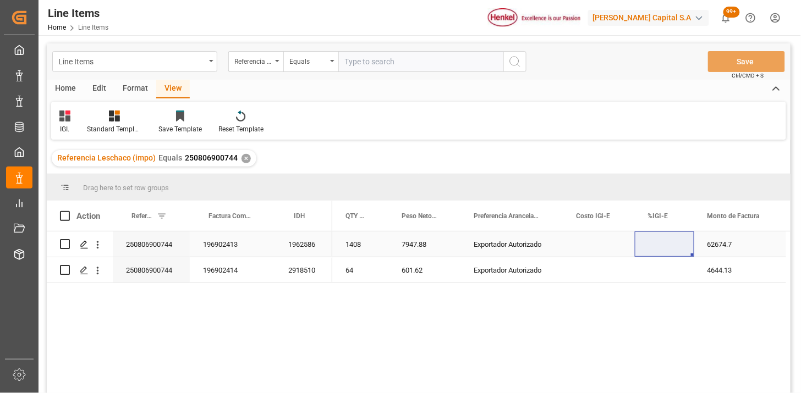
click at [649, 248] on div "Press SPACE to select this row." at bounding box center [664, 244] width 59 height 25
click at [649, 248] on input "Press SPACE to select this row." at bounding box center [664, 250] width 42 height 21
type input "0"
click at [240, 62] on div "Referencia Leschaco (impo)" at bounding box center [252, 60] width 37 height 13
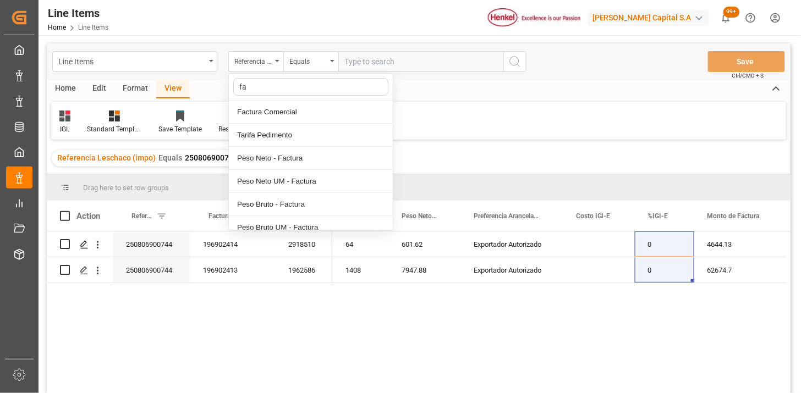
type input "fac"
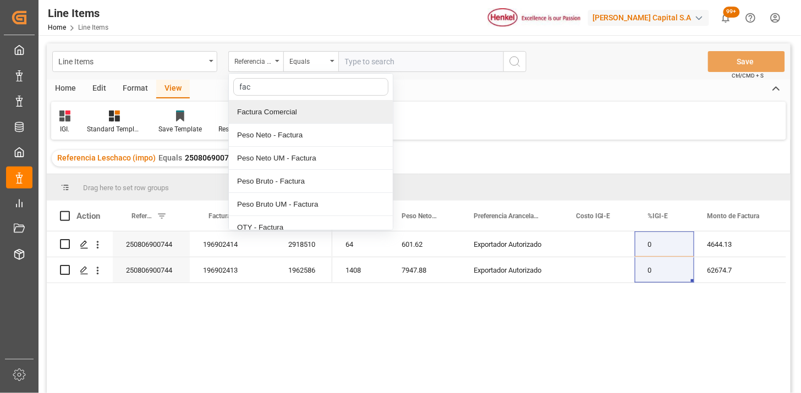
click at [274, 110] on div "Factura Comercial" at bounding box center [311, 112] width 164 height 23
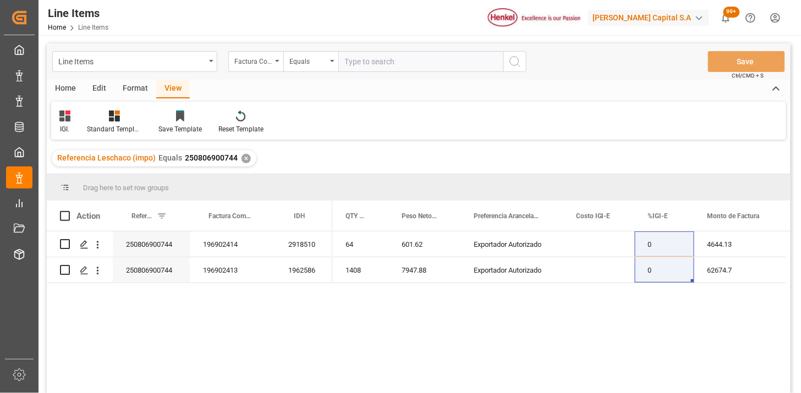
click at [364, 68] on input "text" at bounding box center [420, 61] width 165 height 21
paste input "8004891743"
type input "8004891743"
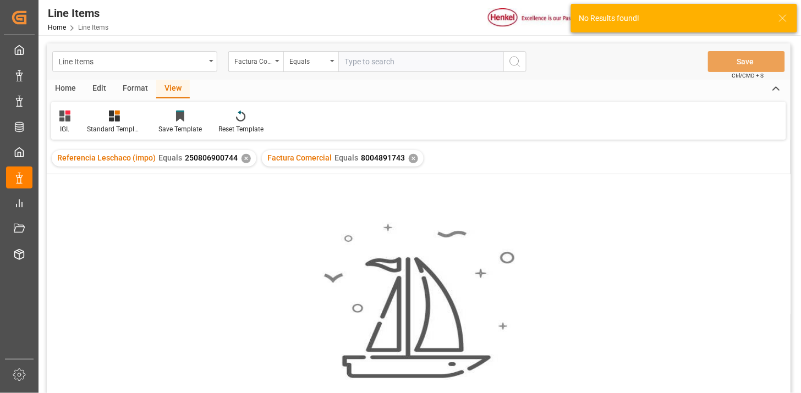
click at [244, 160] on div "✕" at bounding box center [245, 158] width 9 height 9
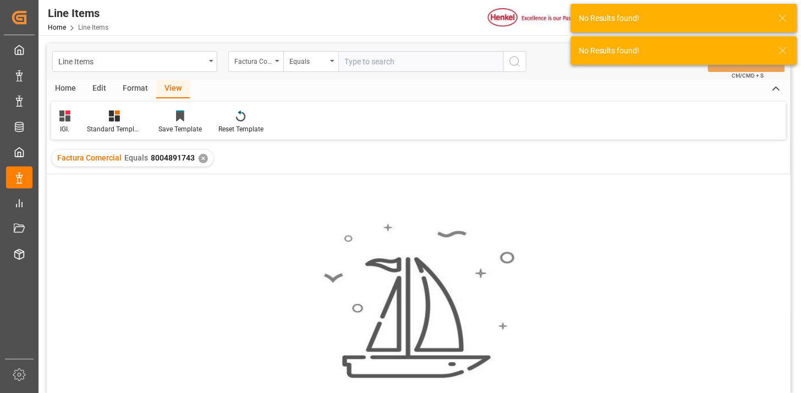
click at [201, 158] on div "✕" at bounding box center [203, 158] width 9 height 9
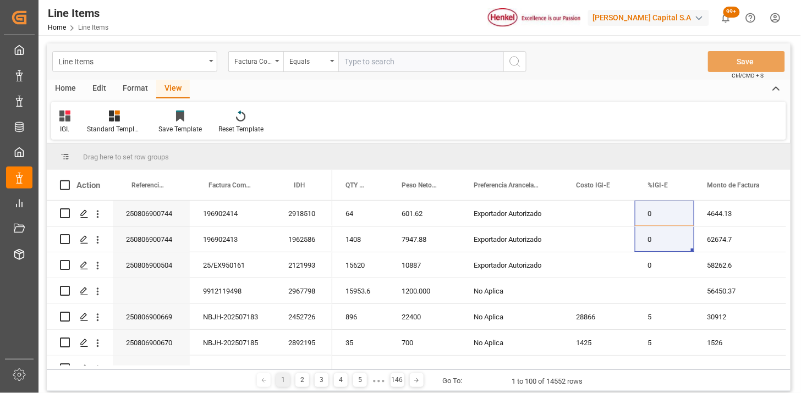
drag, startPoint x: 395, startPoint y: 74, endPoint x: 404, endPoint y: 68, distance: 10.7
click at [397, 72] on div "Line Items Factura Comercial Equals Save Ctrl/CMD + S" at bounding box center [419, 61] width 744 height 36
click at [406, 59] on input "text" at bounding box center [420, 61] width 165 height 21
paste input "25432"
type input "25432"
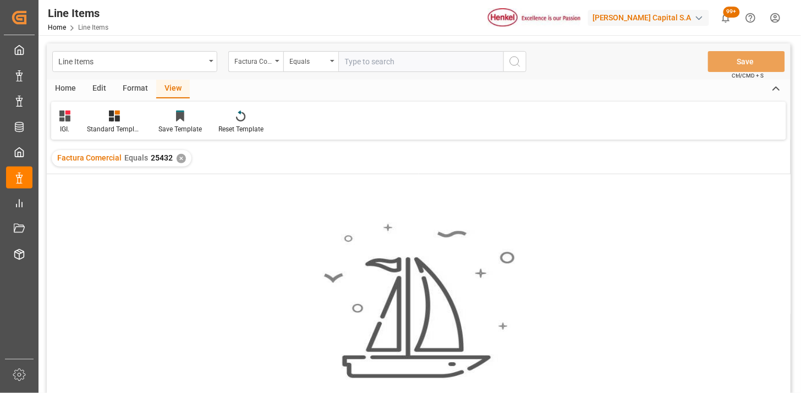
drag, startPoint x: 396, startPoint y: 65, endPoint x: 430, endPoint y: 64, distance: 34.1
click at [397, 64] on input "text" at bounding box center [420, 61] width 165 height 21
paste input "196912102"
type input "196912102"
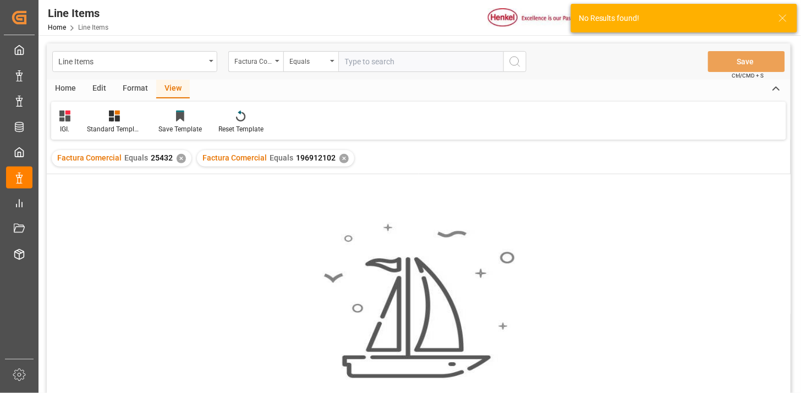
click at [179, 158] on div "✕" at bounding box center [181, 158] width 9 height 9
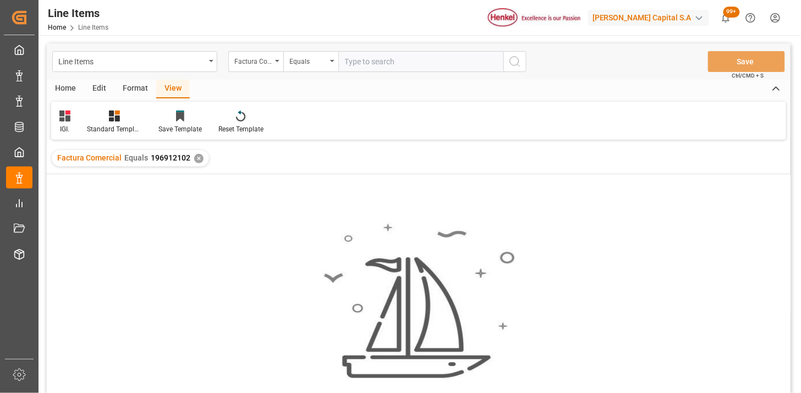
click at [382, 64] on input "text" at bounding box center [420, 61] width 165 height 21
paste input "196911331"
type input "196911331"
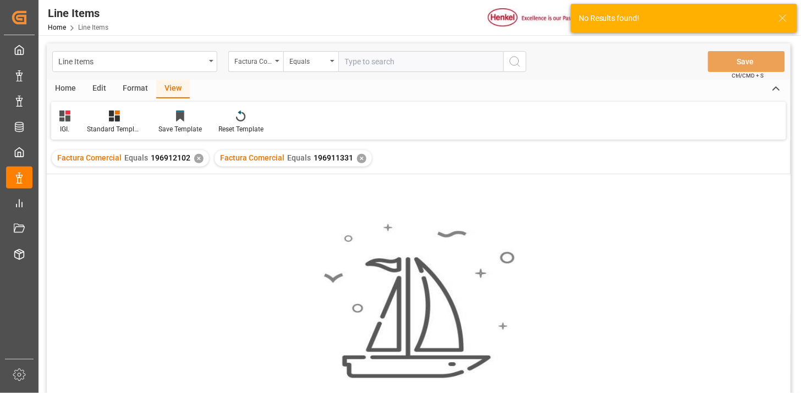
click at [195, 158] on div "✕" at bounding box center [198, 158] width 9 height 9
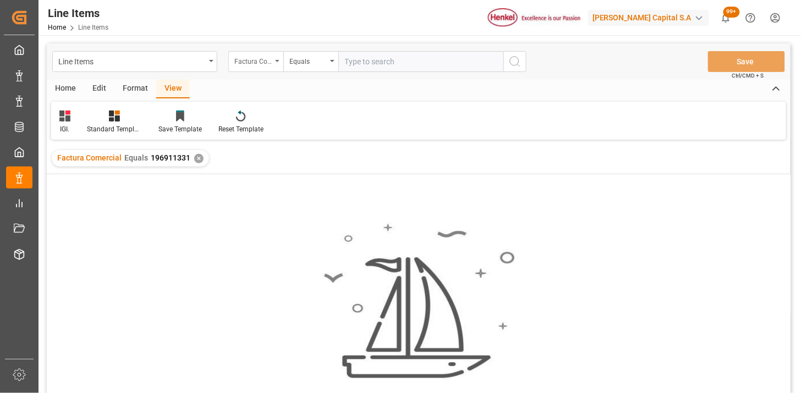
click at [254, 68] on div "Factura Comercial" at bounding box center [255, 61] width 55 height 21
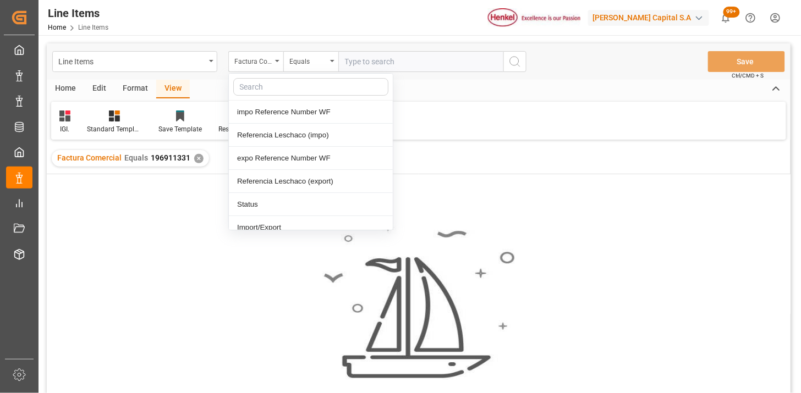
click at [196, 158] on div "✕" at bounding box center [198, 158] width 9 height 9
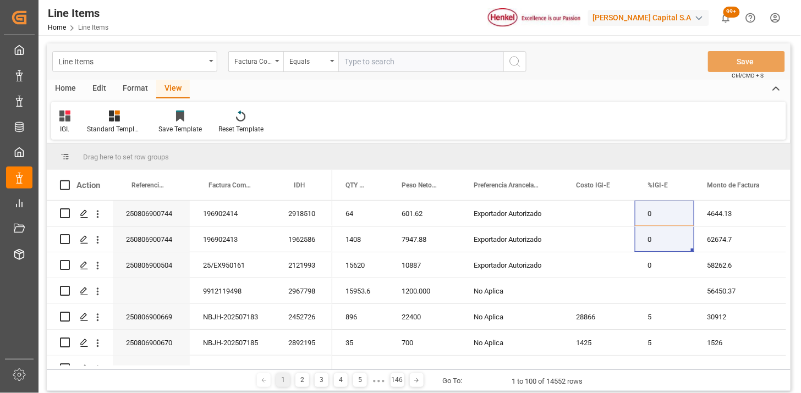
click at [64, 82] on div "Home" at bounding box center [65, 89] width 37 height 19
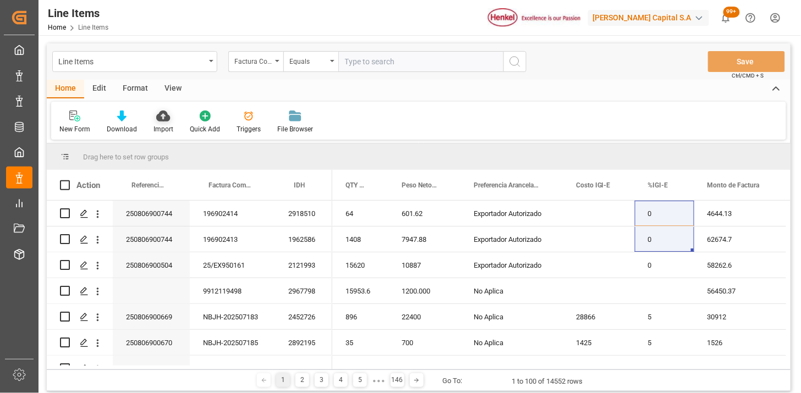
click at [165, 121] on icon at bounding box center [163, 116] width 14 height 11
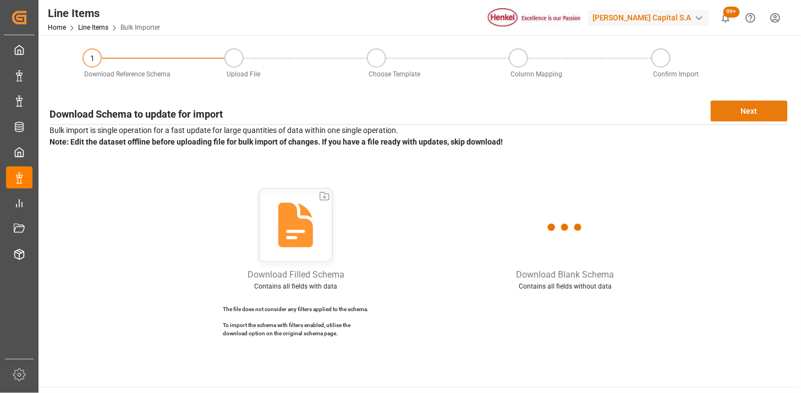
click at [735, 113] on button "Next" at bounding box center [749, 111] width 77 height 21
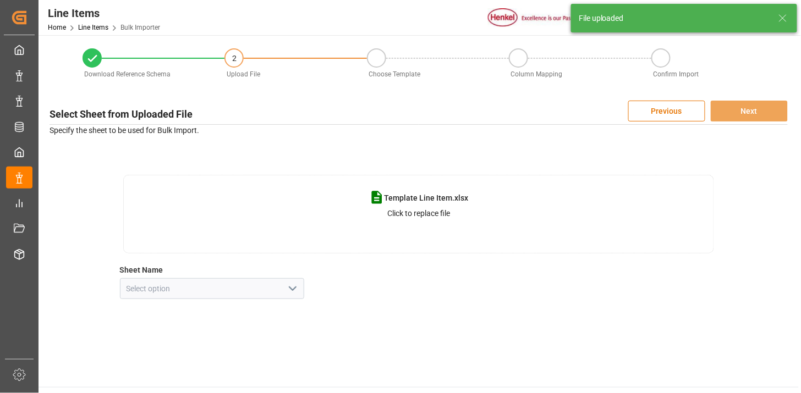
click at [295, 292] on icon "open menu" at bounding box center [292, 288] width 13 height 13
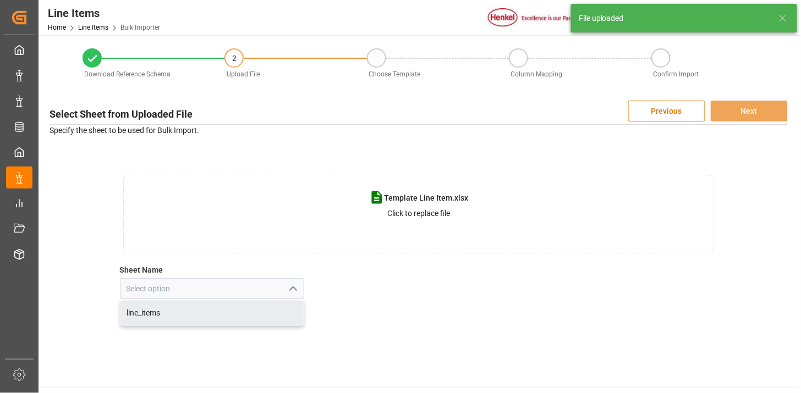
click at [244, 317] on div "line_items" at bounding box center [212, 313] width 184 height 25
type input "line_items"
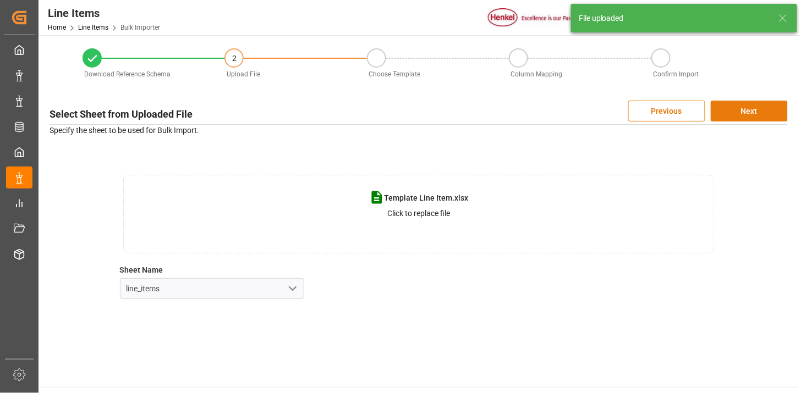
click at [735, 106] on button "Next" at bounding box center [749, 111] width 77 height 21
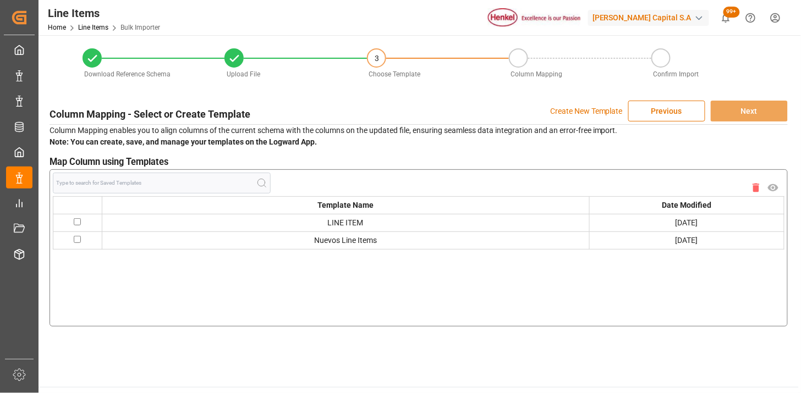
click at [354, 227] on td "LINE ITEM" at bounding box center [345, 223] width 487 height 18
click at [78, 222] on input "checkbox" at bounding box center [77, 221] width 7 height 7
checkbox input "true"
click at [765, 115] on button "Next" at bounding box center [749, 111] width 77 height 21
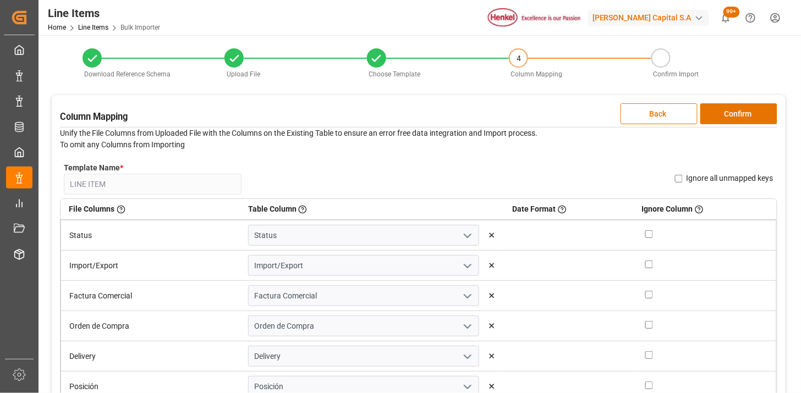
click at [765, 115] on button "Confirm" at bounding box center [738, 113] width 77 height 21
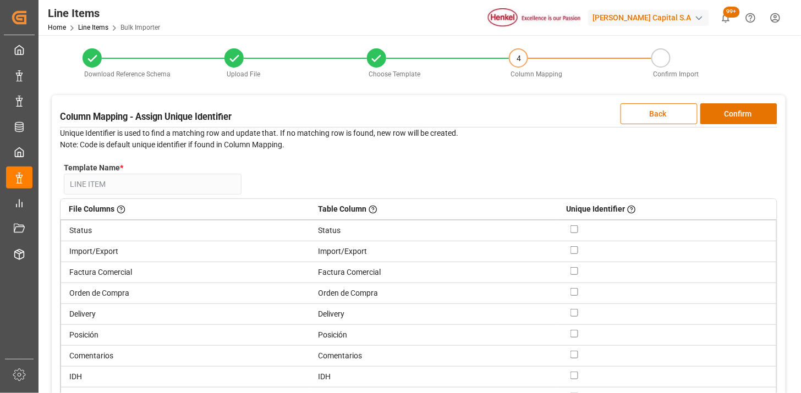
click at [765, 115] on button "Confirm" at bounding box center [738, 113] width 77 height 21
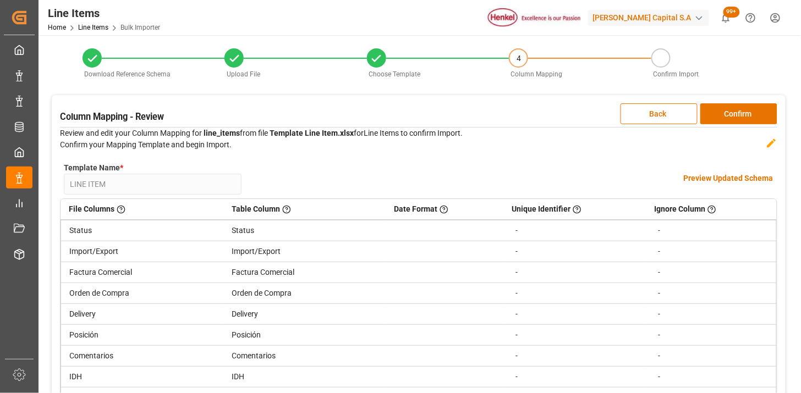
click at [765, 115] on button "Confirm" at bounding box center [738, 113] width 77 height 21
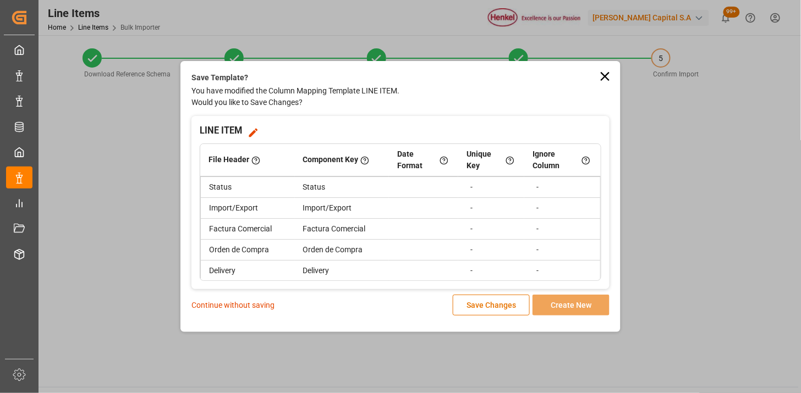
click at [259, 306] on p "Continue without saving" at bounding box center [232, 306] width 83 height 12
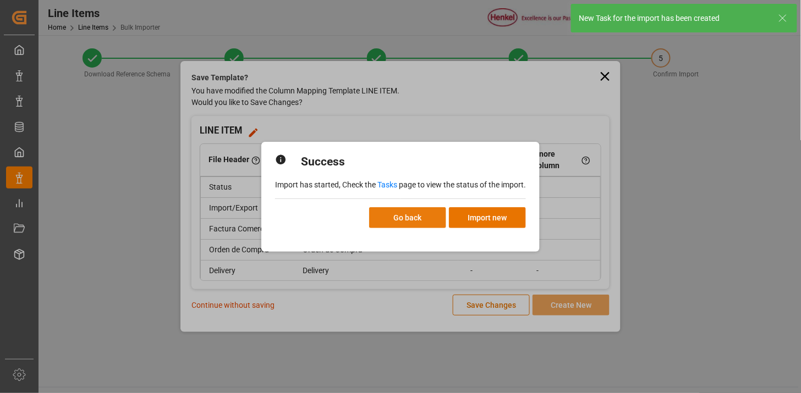
click at [402, 222] on button "Go back" at bounding box center [407, 217] width 77 height 21
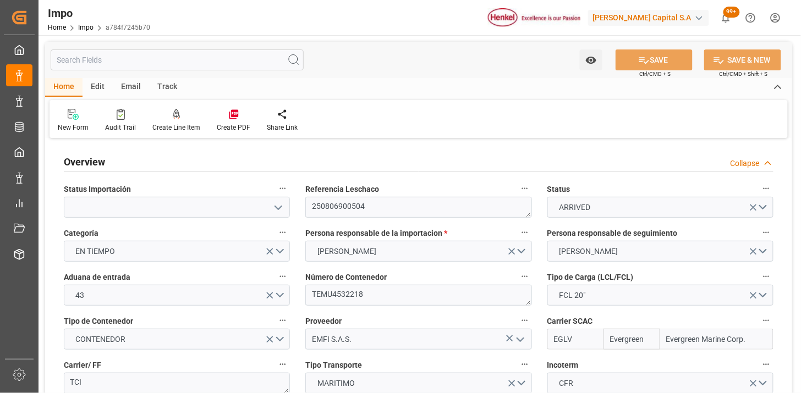
type input "Evergreen"
type input "Evergreen Marine Corp."
type input "1"
type input "20"
type input "10"
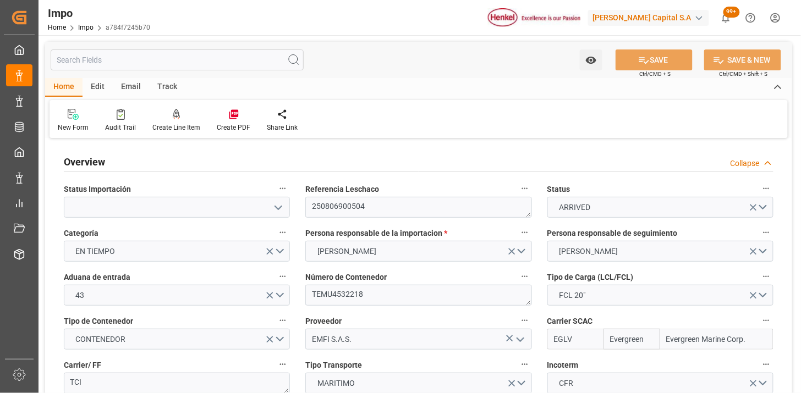
type input "18-07-2025"
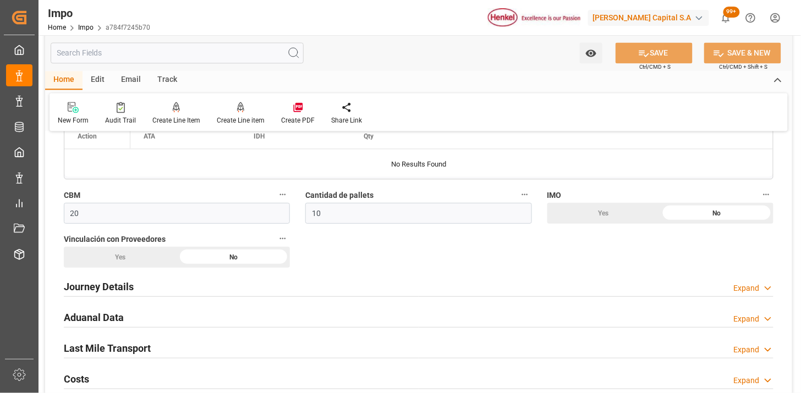
scroll to position [672, 0]
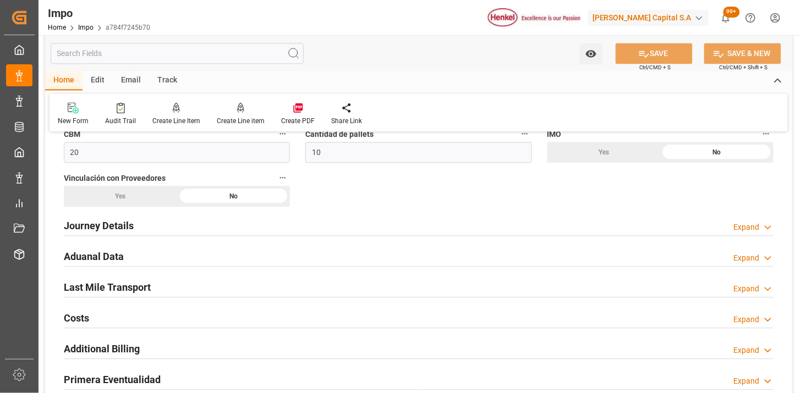
drag, startPoint x: 262, startPoint y: 261, endPoint x: 272, endPoint y: 222, distance: 40.3
click at [261, 261] on div "Aduanal Data Expand" at bounding box center [418, 255] width 709 height 21
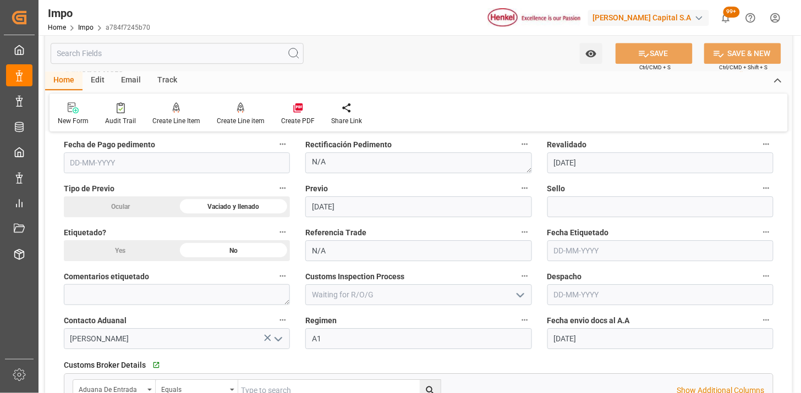
scroll to position [794, 0]
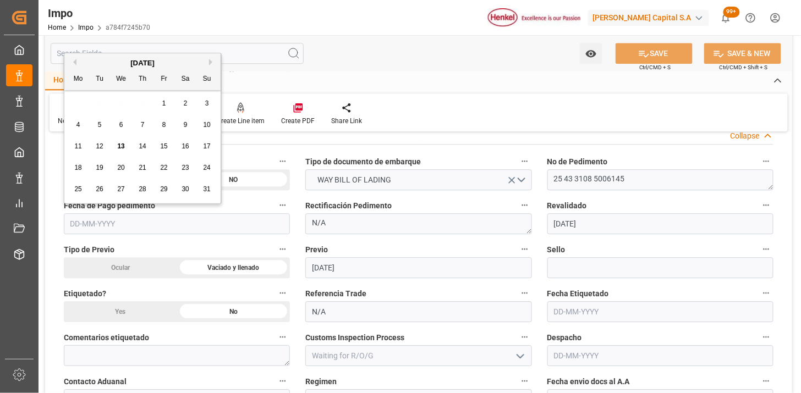
click at [235, 222] on input "text" at bounding box center [177, 223] width 226 height 21
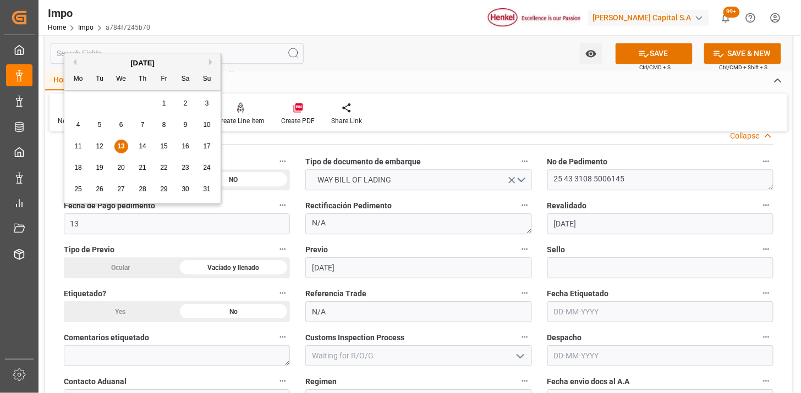
type input "13-08-2025"
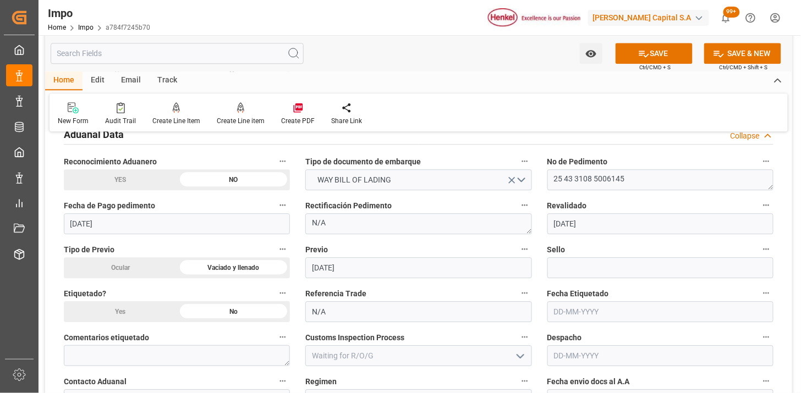
scroll to position [855, 0]
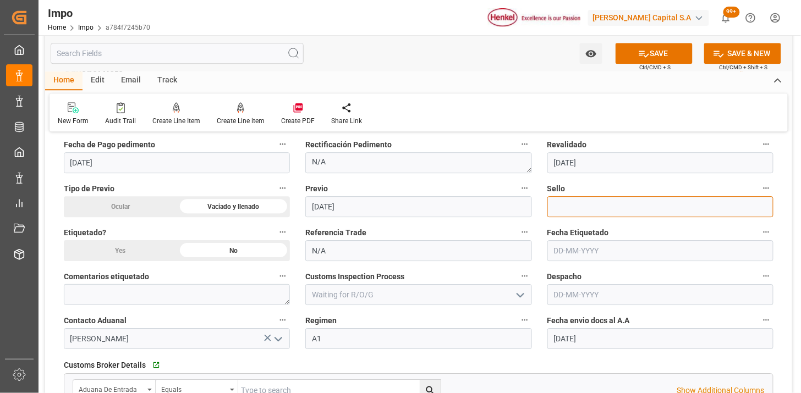
click at [582, 210] on input at bounding box center [660, 206] width 226 height 21
paste input "CEM23-3582415"
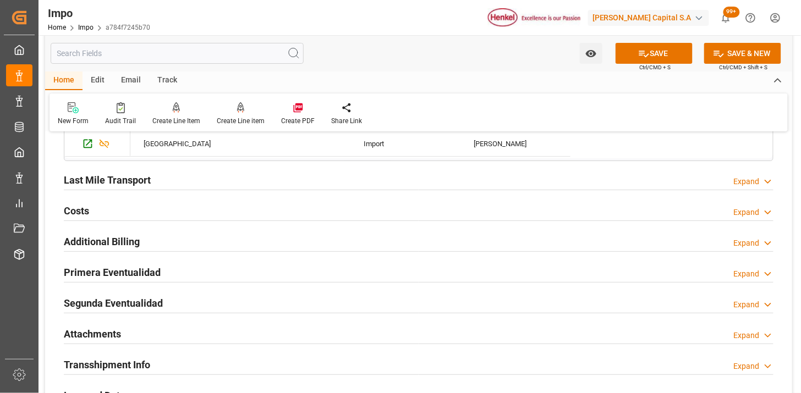
scroll to position [1222, 0]
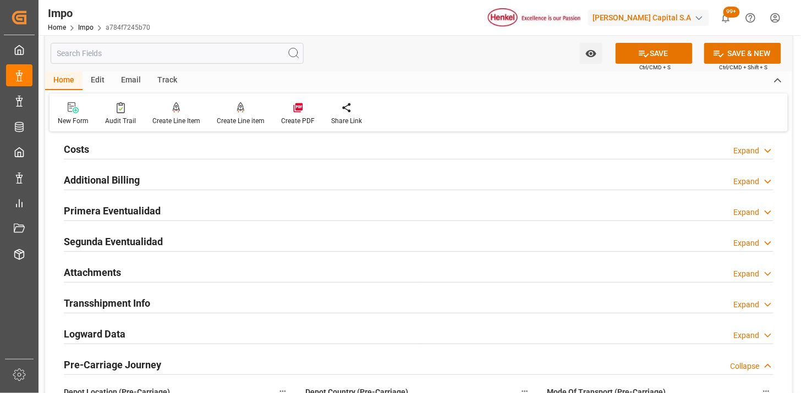
type input "CEM23-3582415"
click at [234, 208] on div "Primera Eventualidad Expand" at bounding box center [418, 210] width 709 height 21
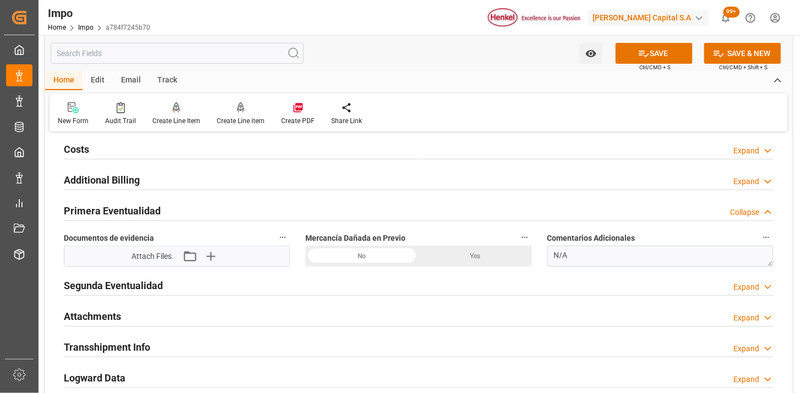
scroll to position [1283, 0]
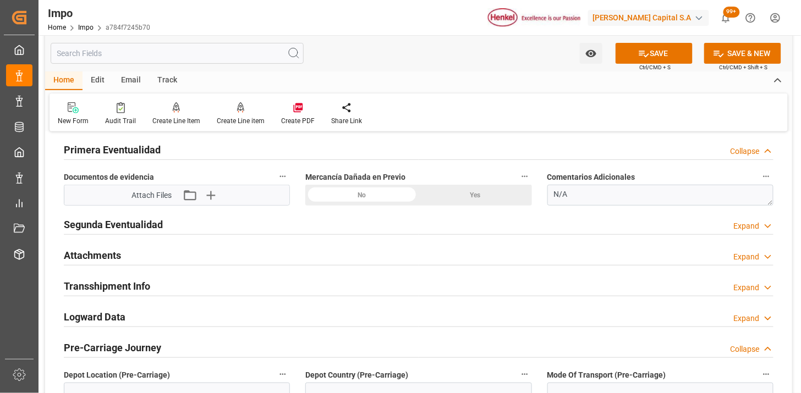
click at [215, 195] on icon "button" at bounding box center [210, 195] width 10 height 10
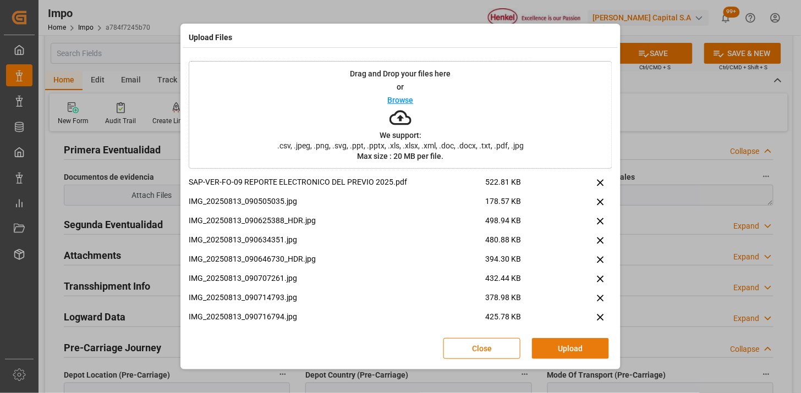
click at [569, 354] on button "Upload" at bounding box center [570, 348] width 77 height 21
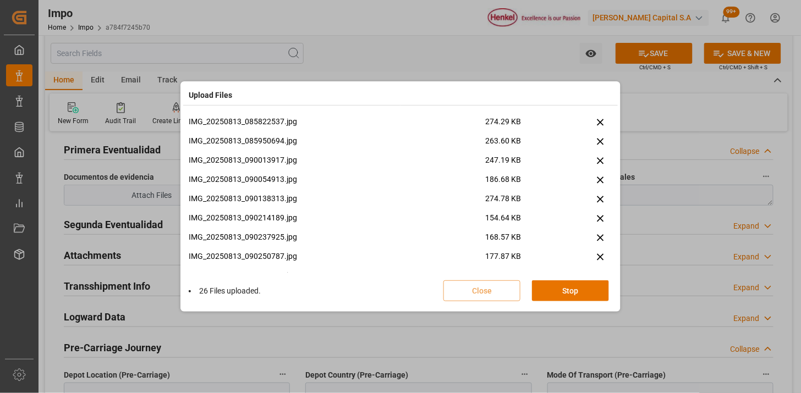
scroll to position [757, 0]
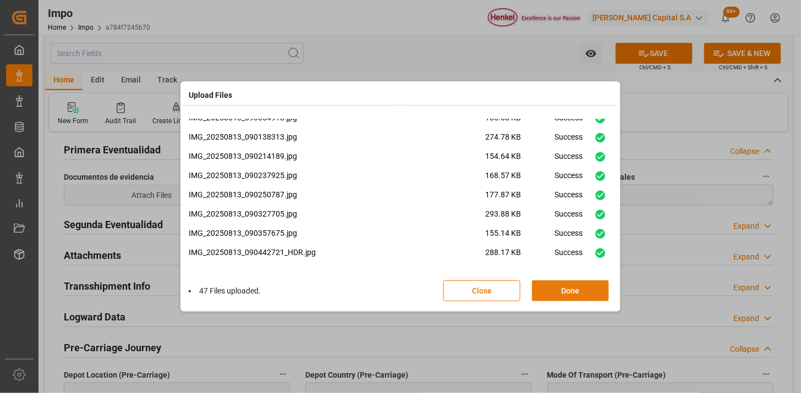
click at [548, 294] on button "Done" at bounding box center [570, 290] width 77 height 21
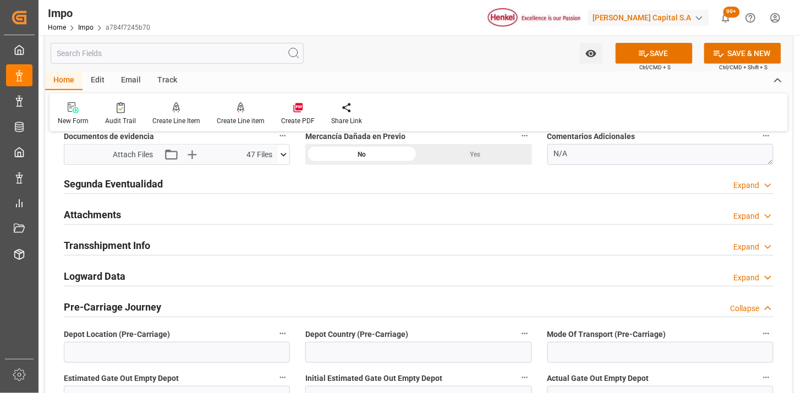
scroll to position [1344, 0]
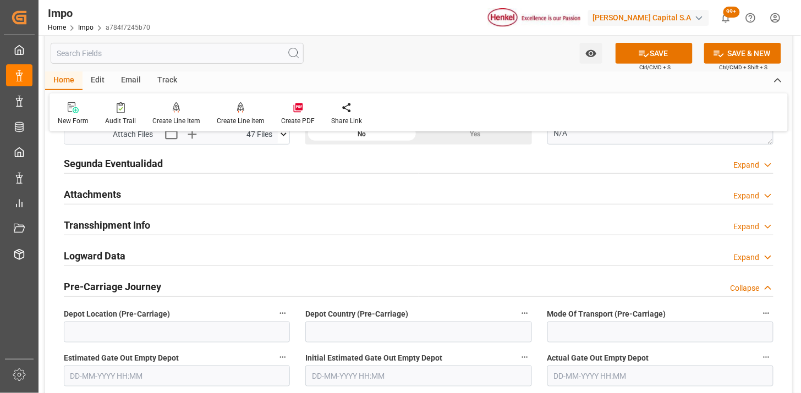
click at [166, 198] on div "Attachments Expand" at bounding box center [418, 193] width 709 height 21
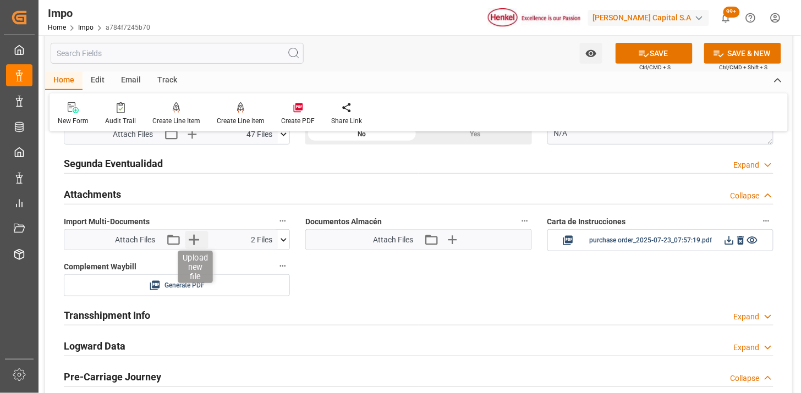
click at [195, 240] on icon "button" at bounding box center [194, 240] width 10 height 10
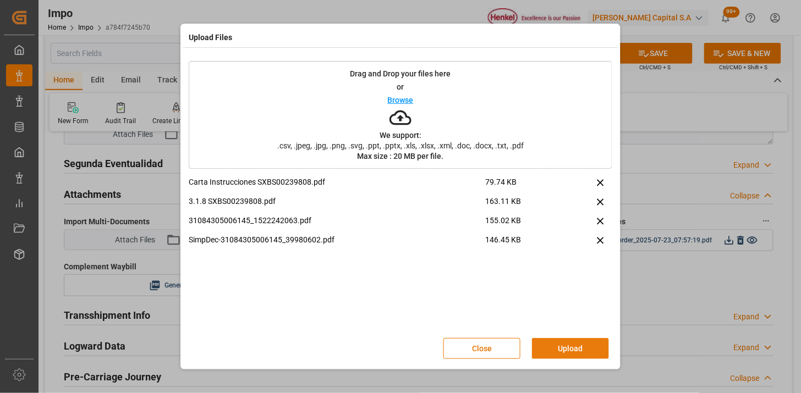
click at [572, 345] on button "Upload" at bounding box center [570, 348] width 77 height 21
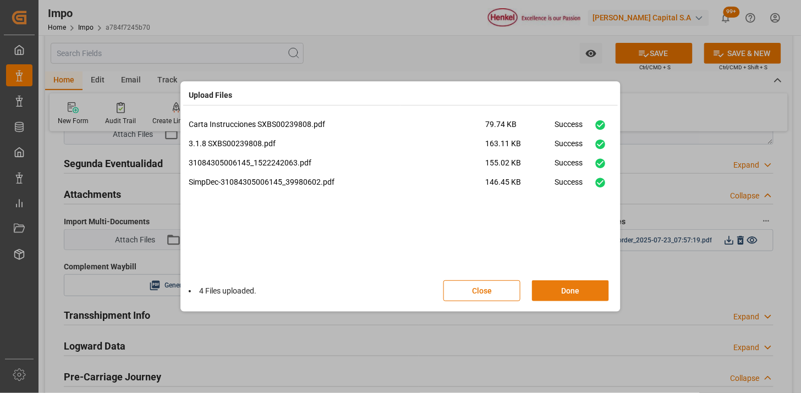
click at [584, 295] on button "Done" at bounding box center [570, 290] width 77 height 21
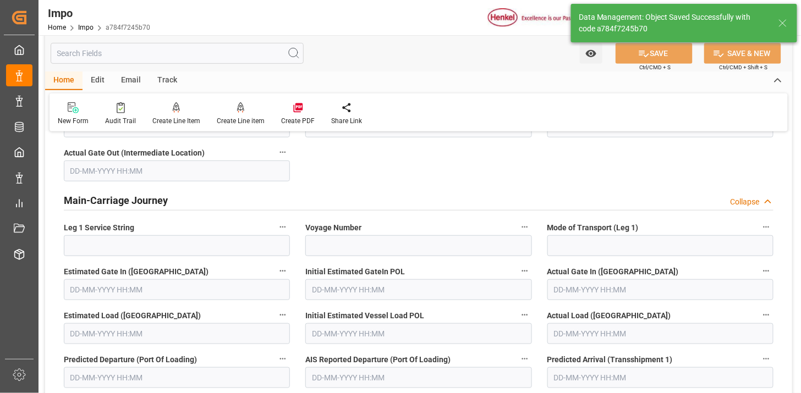
scroll to position [963, 0]
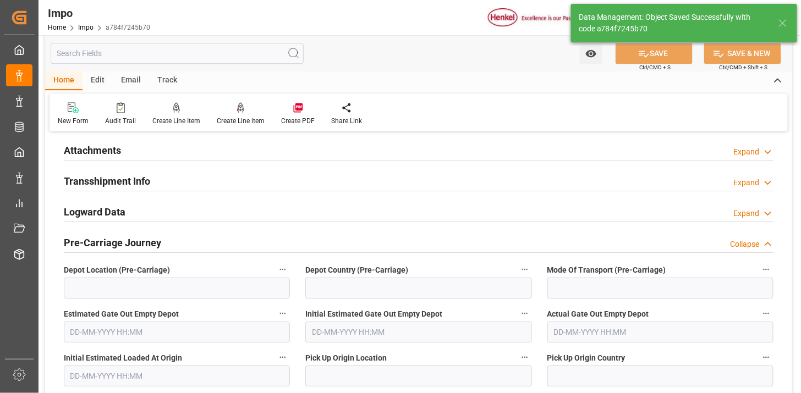
drag, startPoint x: 145, startPoint y: 141, endPoint x: 433, endPoint y: 198, distance: 293.7
click at [145, 141] on div "Attachments Expand" at bounding box center [418, 149] width 709 height 21
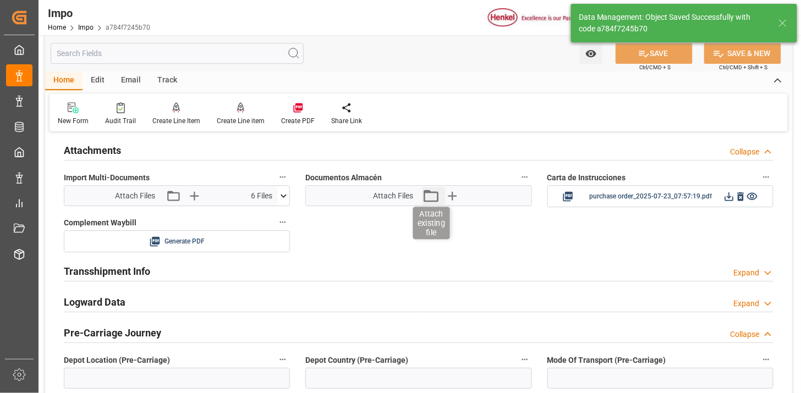
click at [430, 196] on icon "button" at bounding box center [431, 196] width 18 height 18
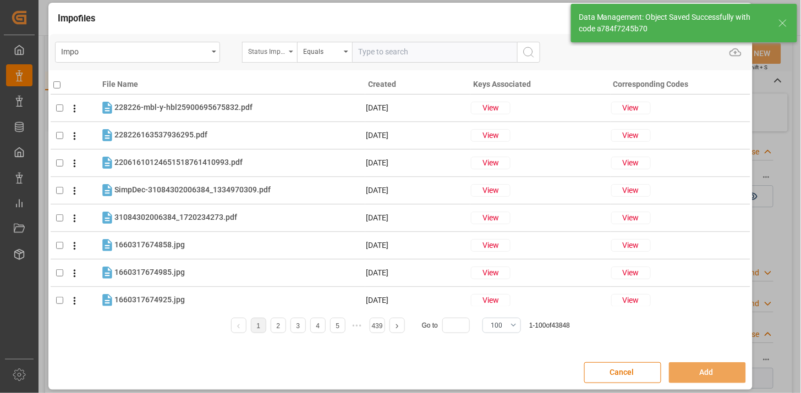
click at [273, 51] on div "Status Importación" at bounding box center [266, 50] width 37 height 13
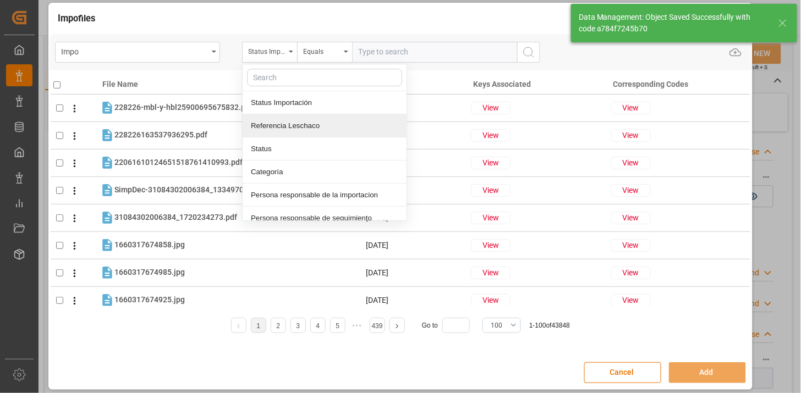
click at [289, 121] on div "Referencia Leschaco" at bounding box center [325, 125] width 164 height 23
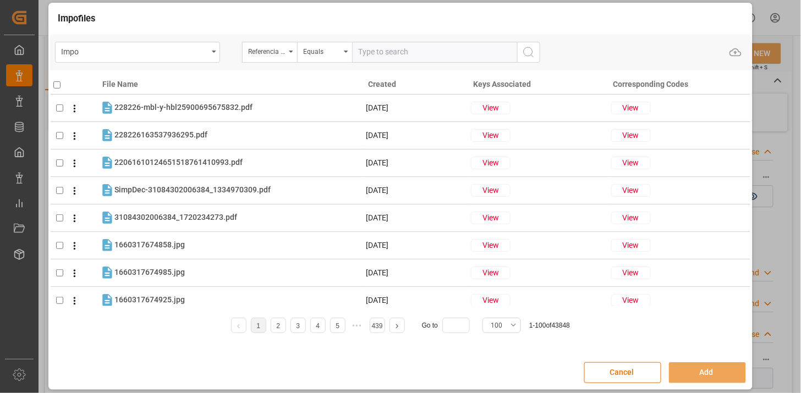
click at [402, 42] on input "text" at bounding box center [434, 52] width 165 height 21
paste input "250806900504"
type input "250806900504"
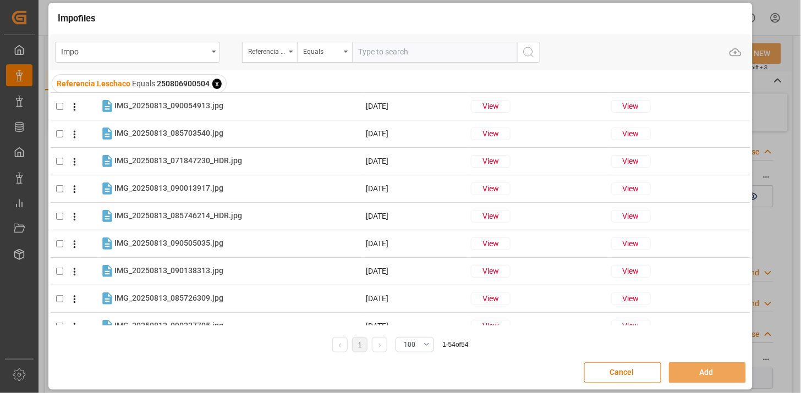
scroll to position [0, 0]
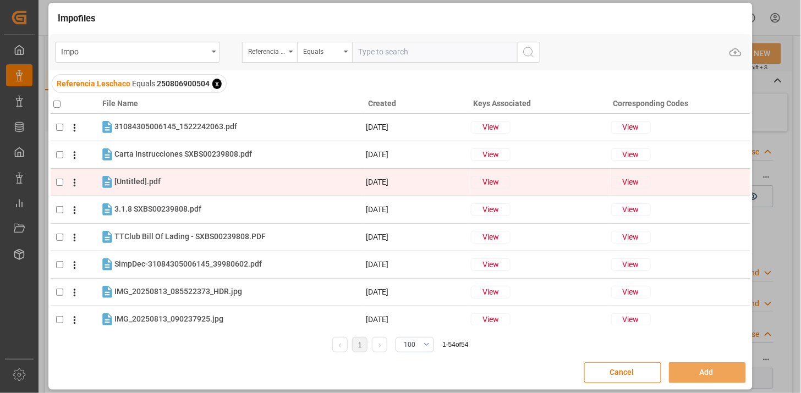
click at [59, 183] on input "checkbox" at bounding box center [59, 182] width 7 height 7
checkbox input "true"
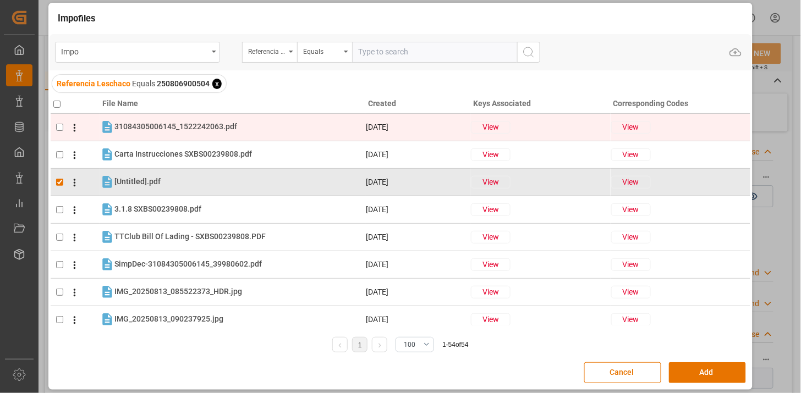
click at [173, 135] on tr "31084305006145_1522242063.pdf 31084305006145_1522242063.pdf 13-08-2025 View View" at bounding box center [401, 126] width 700 height 27
checkbox input "true"
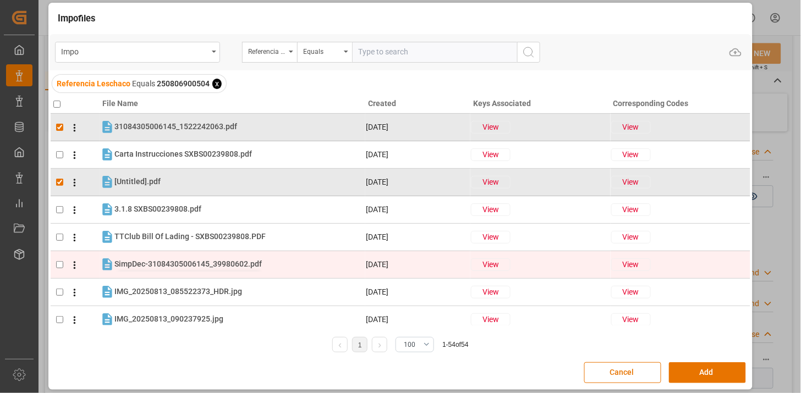
click at [150, 260] on span "SimpDec-31084305006145_39980602.pdf" at bounding box center [187, 264] width 147 height 9
checkbox input "true"
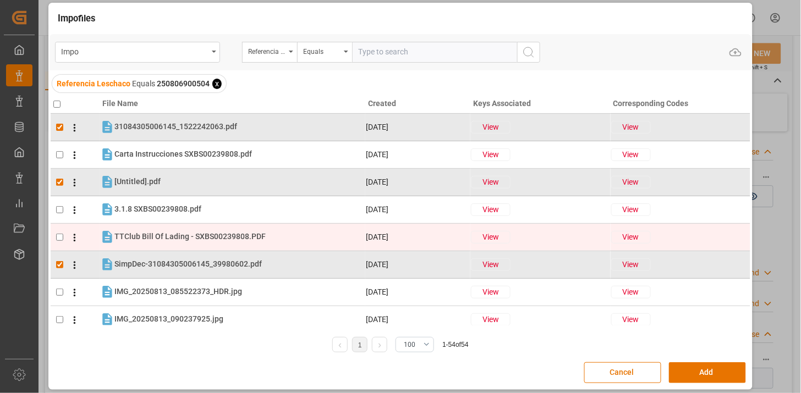
scroll to position [61, 0]
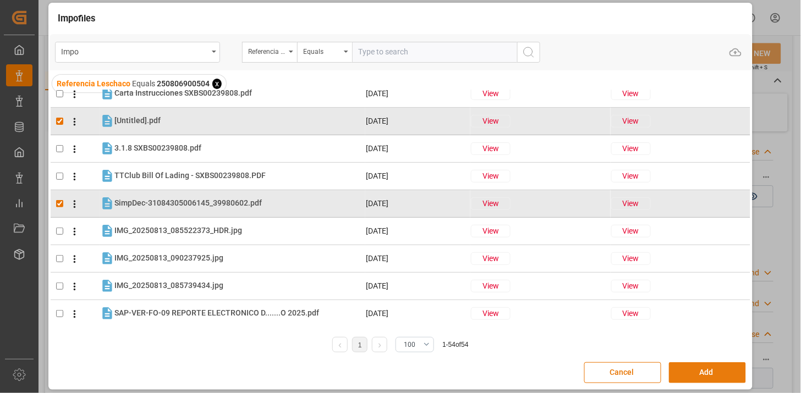
click at [684, 370] on button "Add" at bounding box center [707, 372] width 77 height 21
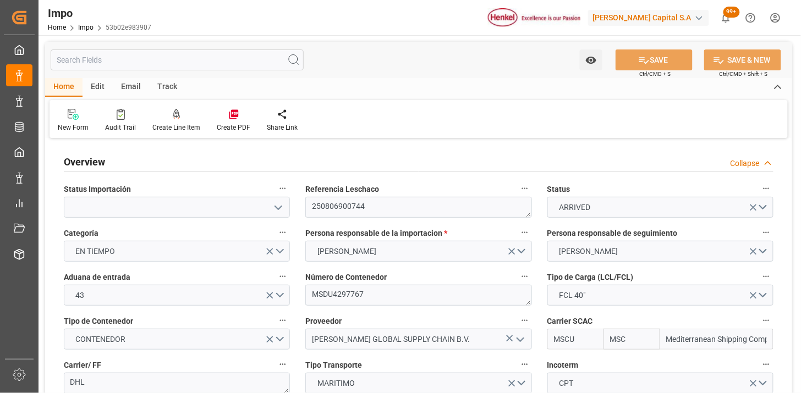
type input "MSC"
type input "Mediterranean Shipping Company"
type input "2"
type input "50"
type input "20"
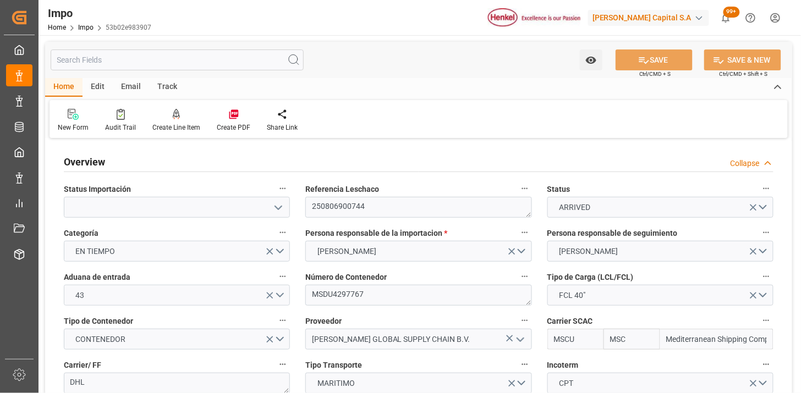
type input "[DATE]"
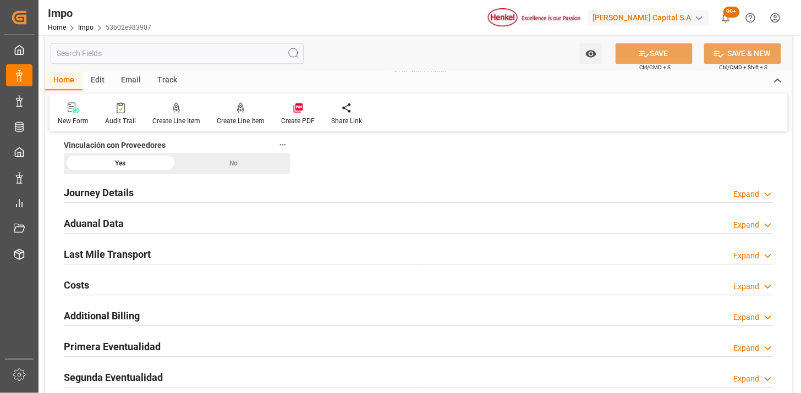
scroll to position [733, 0]
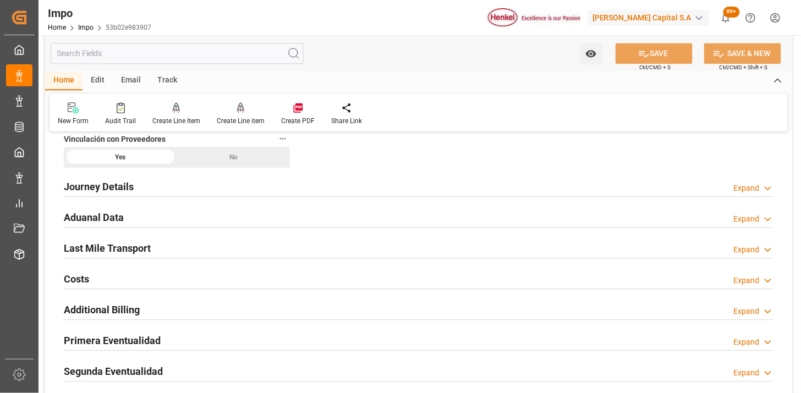
click at [216, 221] on div "Aduanal Data Expand" at bounding box center [418, 216] width 709 height 21
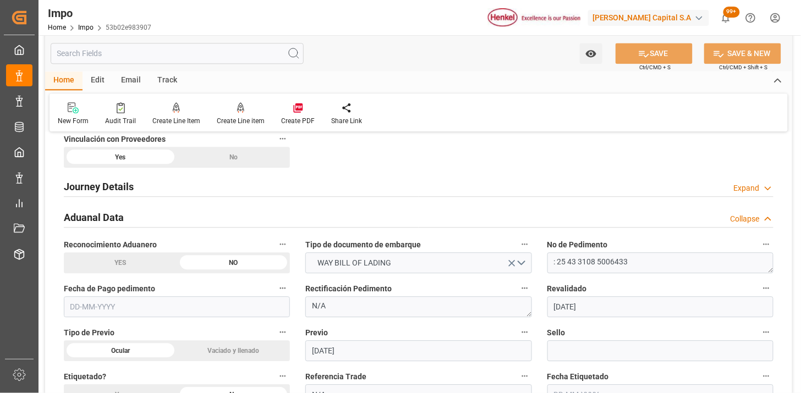
scroll to position [794, 0]
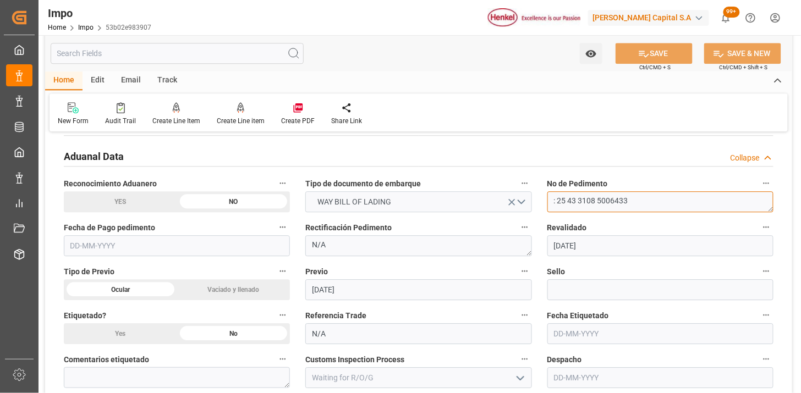
drag, startPoint x: 558, startPoint y: 200, endPoint x: 521, endPoint y: 197, distance: 37.0
type textarea "25 43 3108 5006433"
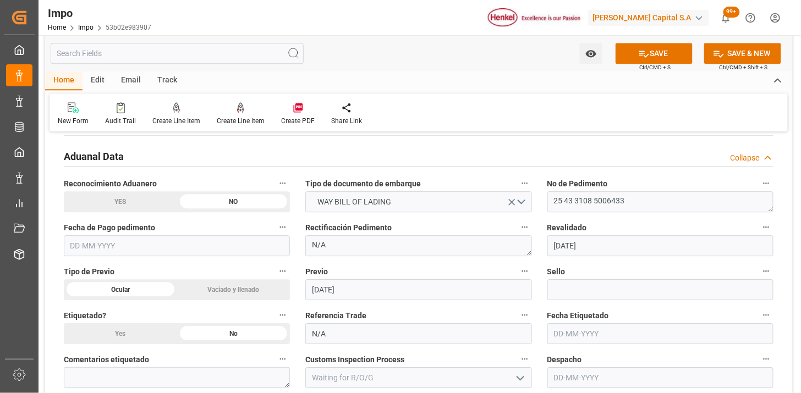
click at [170, 238] on input "text" at bounding box center [177, 245] width 226 height 21
type input "[DATE]"
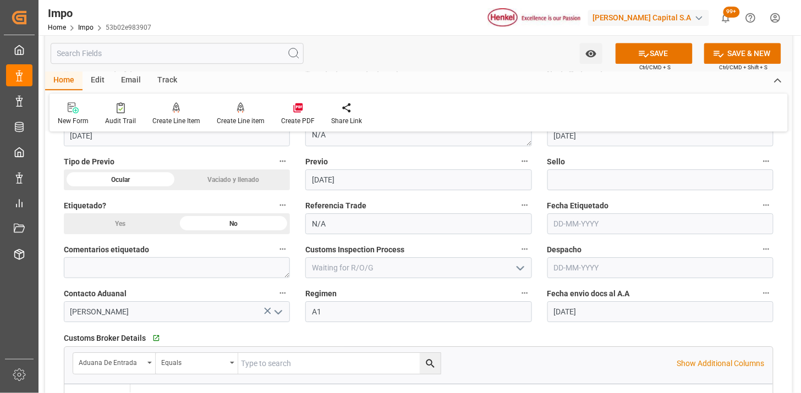
scroll to position [916, 0]
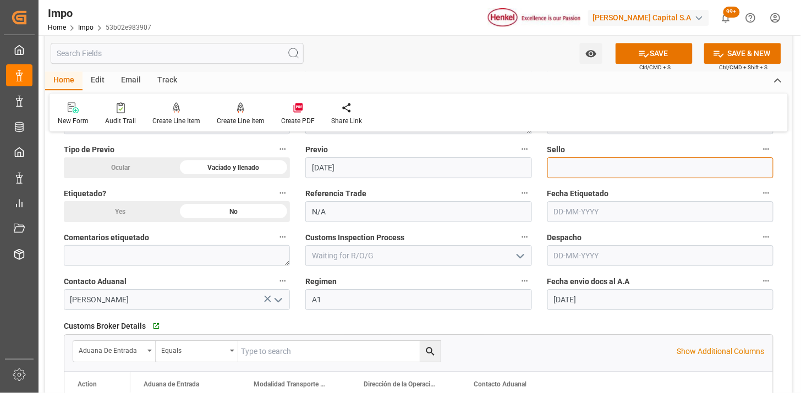
click at [592, 160] on input at bounding box center [660, 167] width 226 height 21
paste input "CEM23-3582416"
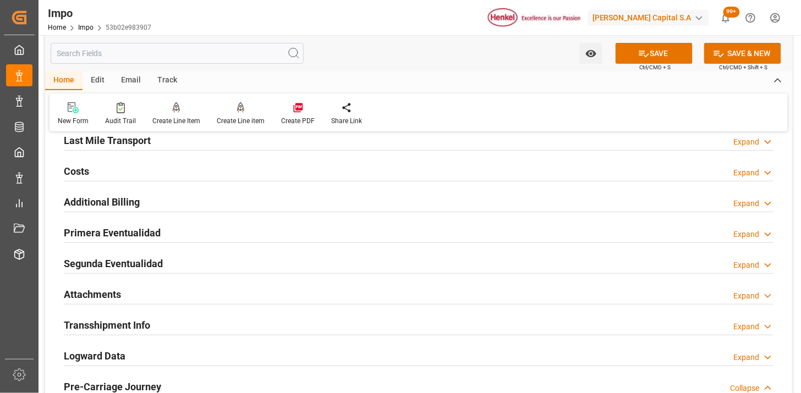
scroll to position [1283, 0]
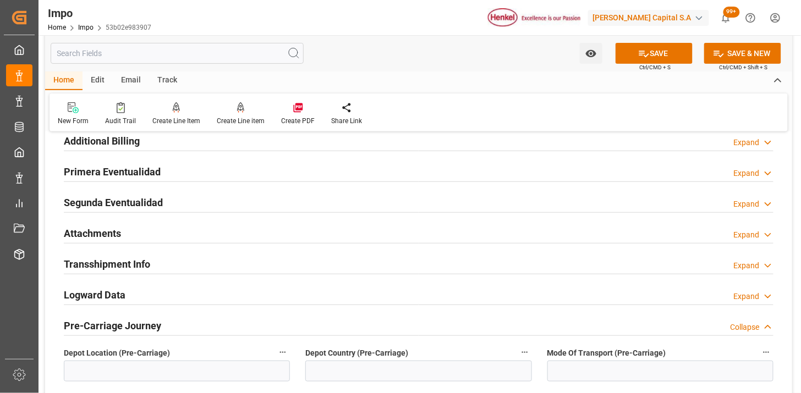
type input "CEM23-3582416"
click at [198, 179] on div "Primera Eventualidad Expand" at bounding box center [418, 171] width 709 height 21
click at [202, 174] on div "Primera Eventualidad Expand" at bounding box center [418, 171] width 709 height 21
click at [152, 175] on h2 "Primera Eventualidad" at bounding box center [112, 171] width 97 height 15
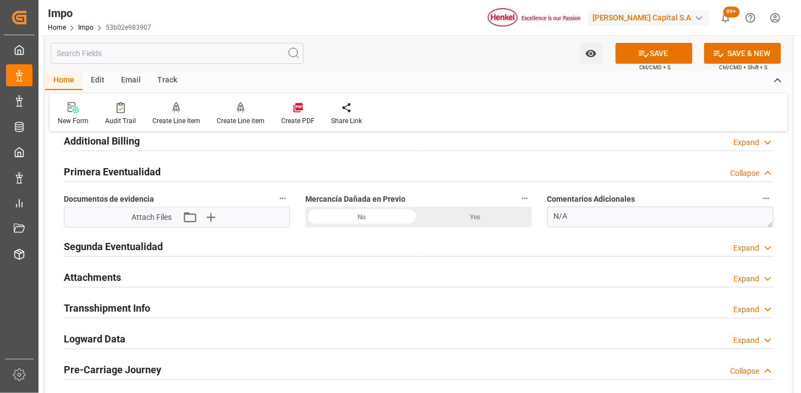
click at [213, 223] on icon "button" at bounding box center [210, 217] width 18 height 18
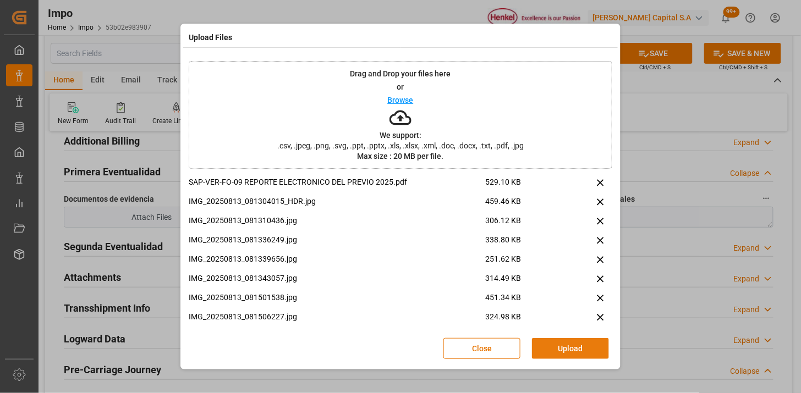
click at [595, 348] on button "Upload" at bounding box center [570, 348] width 77 height 21
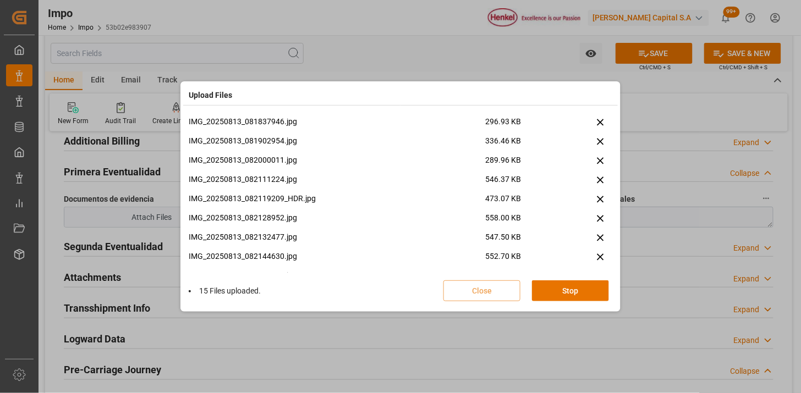
scroll to position [488, 0]
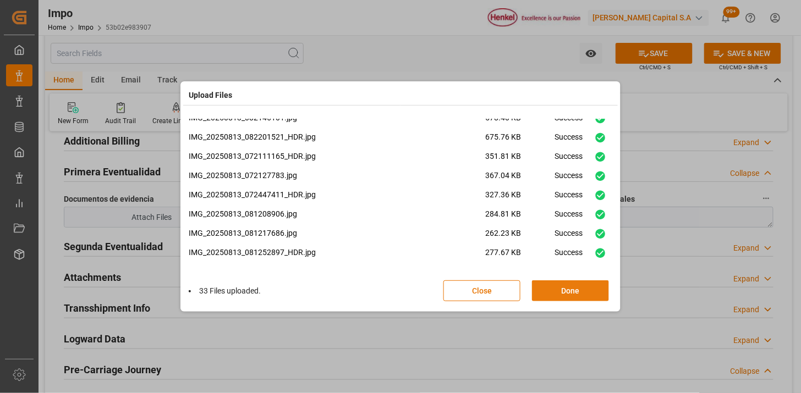
click at [559, 287] on button "Done" at bounding box center [570, 290] width 77 height 21
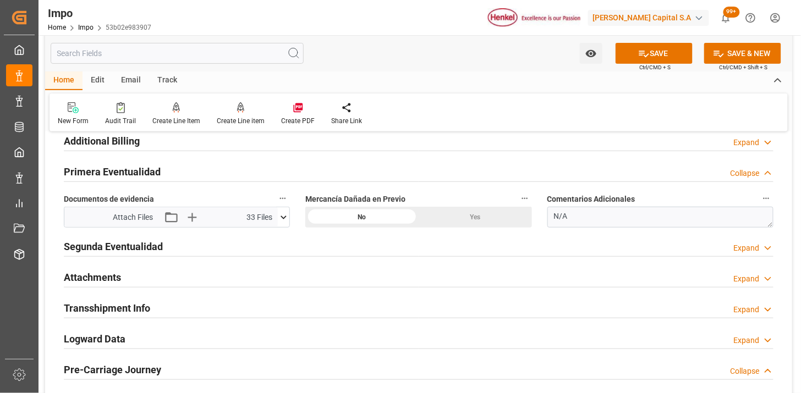
scroll to position [1344, 0]
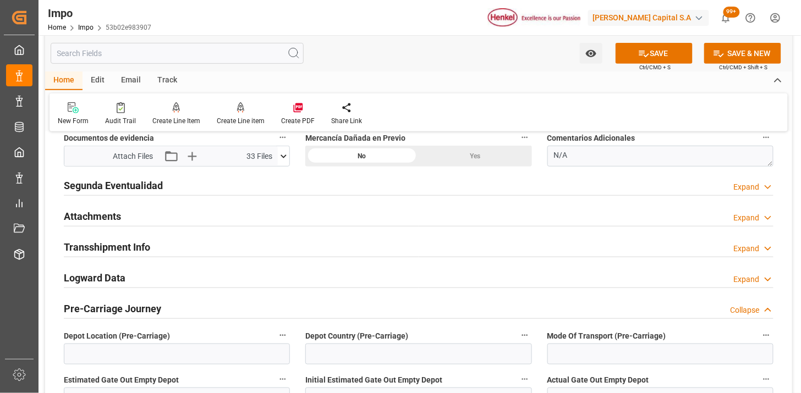
click at [145, 218] on div "Attachments Expand" at bounding box center [418, 215] width 709 height 21
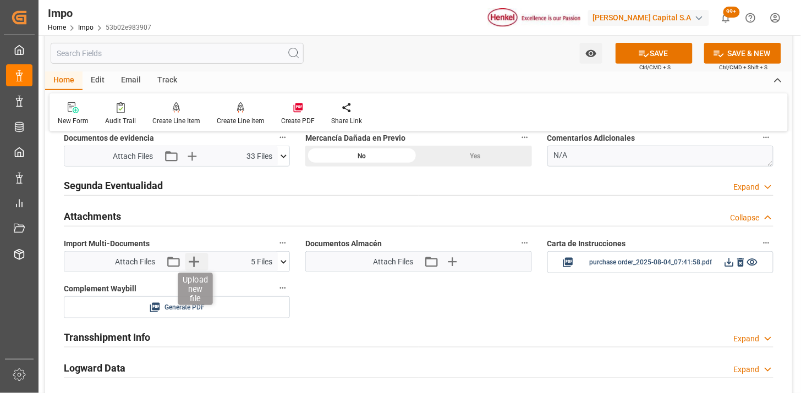
click at [197, 266] on icon "button" at bounding box center [194, 262] width 18 height 18
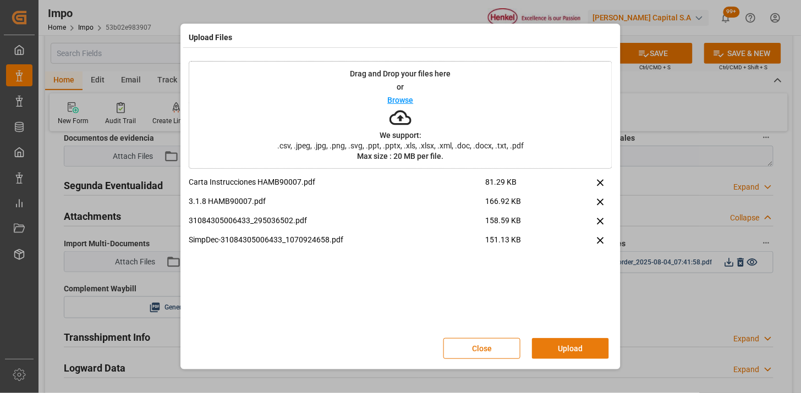
drag, startPoint x: 557, startPoint y: 348, endPoint x: 372, endPoint y: 224, distance: 222.6
click at [557, 346] on button "Upload" at bounding box center [570, 348] width 77 height 21
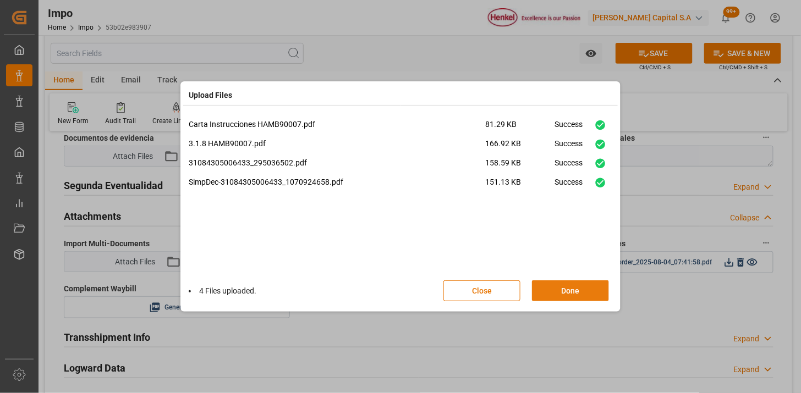
click at [551, 285] on button "Done" at bounding box center [570, 290] width 77 height 21
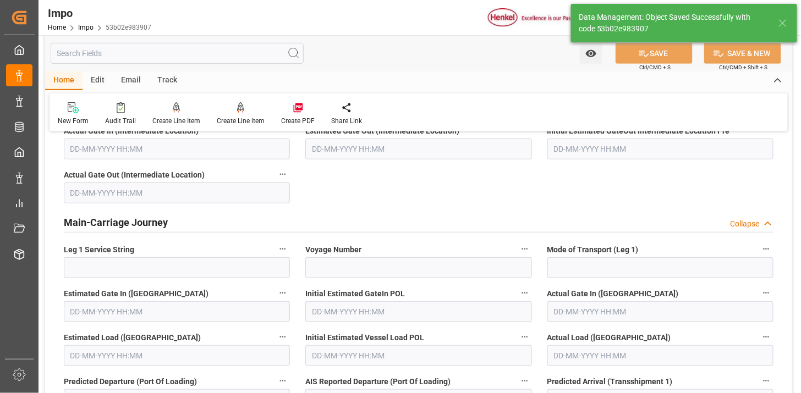
scroll to position [963, 0]
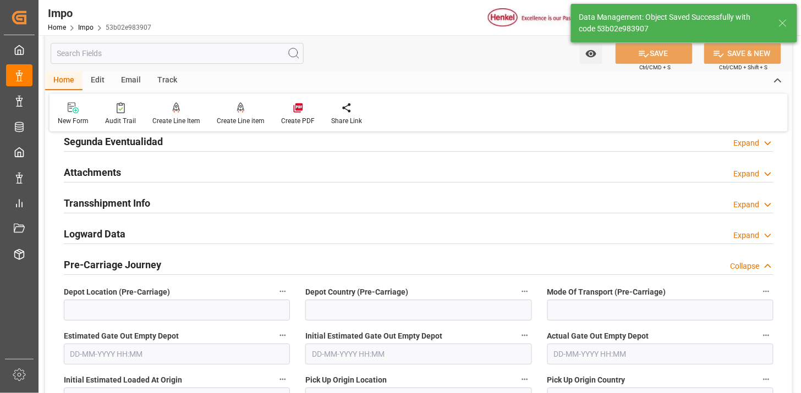
drag, startPoint x: 236, startPoint y: 171, endPoint x: 464, endPoint y: 243, distance: 238.1
click at [237, 171] on div "Attachments Expand" at bounding box center [418, 171] width 709 height 21
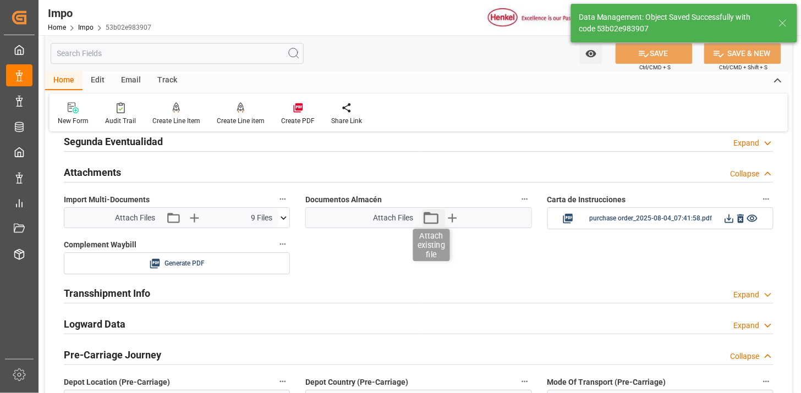
click at [431, 220] on icon "button" at bounding box center [431, 218] width 18 height 18
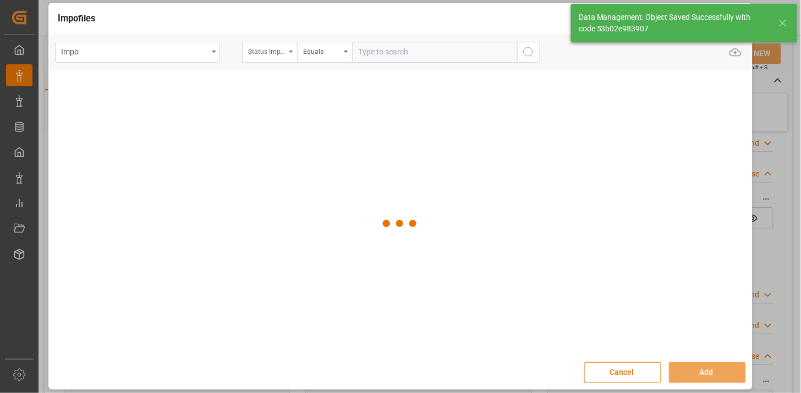
click at [283, 55] on div "Status Importación" at bounding box center [266, 50] width 37 height 13
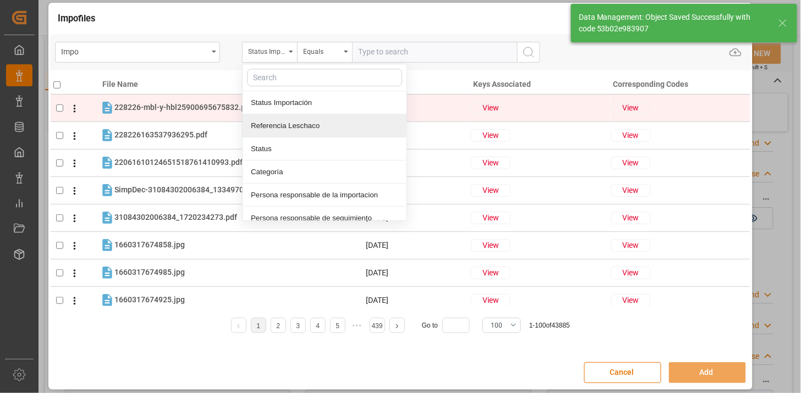
drag, startPoint x: 311, startPoint y: 131, endPoint x: 344, endPoint y: 110, distance: 39.1
click at [312, 130] on div "Referencia Leschaco" at bounding box center [325, 125] width 164 height 23
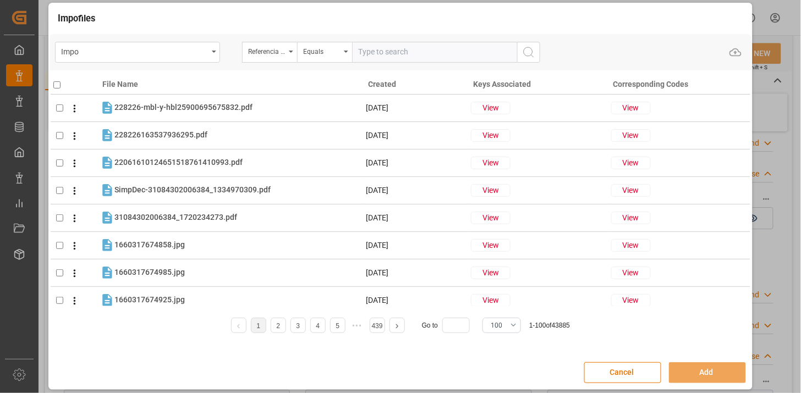
click at [408, 53] on input "text" at bounding box center [434, 52] width 165 height 21
paste input "250806900744"
type input "250806900744"
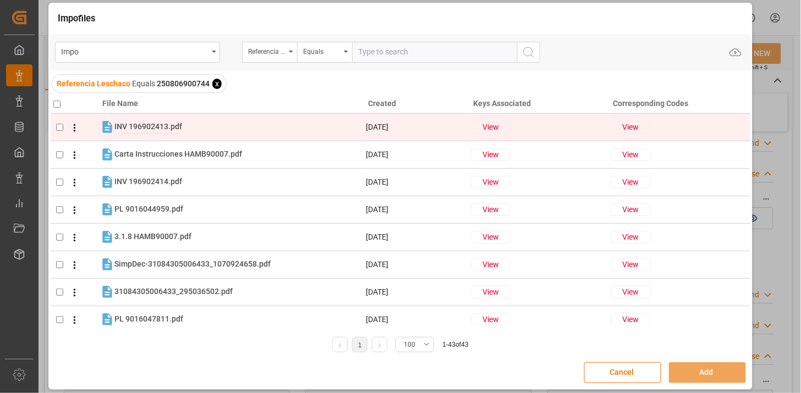
click at [179, 129] on span "INV 196902413.pdf" at bounding box center [148, 126] width 68 height 9
checkbox input "true"
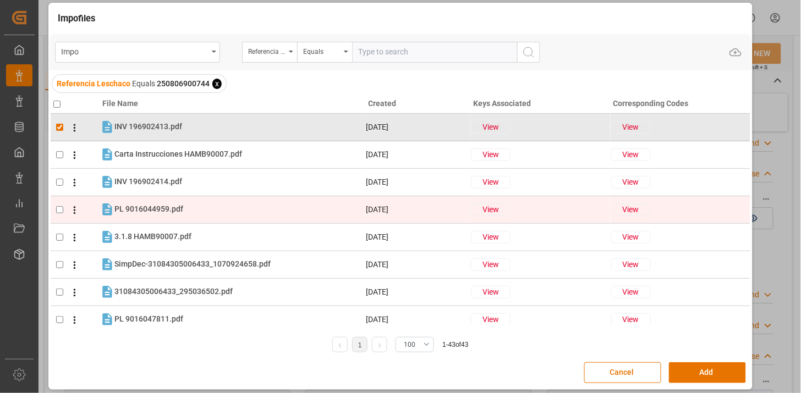
click at [156, 217] on tr "PL 9016044959.pdf PL 9016044959.pdf 04-08-2025 View View" at bounding box center [401, 209] width 700 height 27
checkbox input "true"
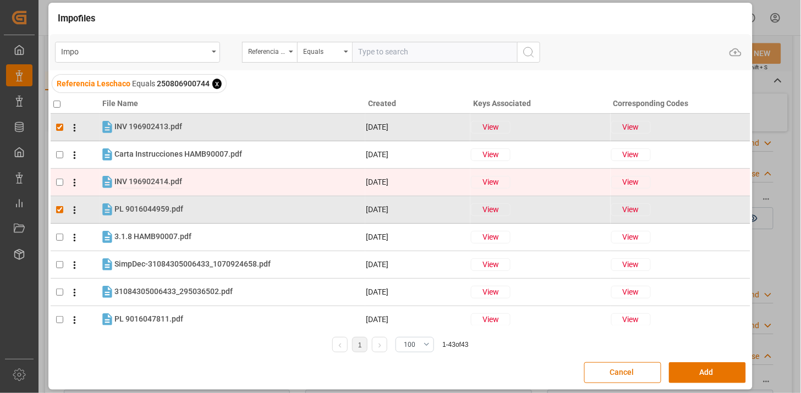
click at [155, 183] on span "INV 196902414.pdf" at bounding box center [148, 181] width 68 height 9
checkbox input "true"
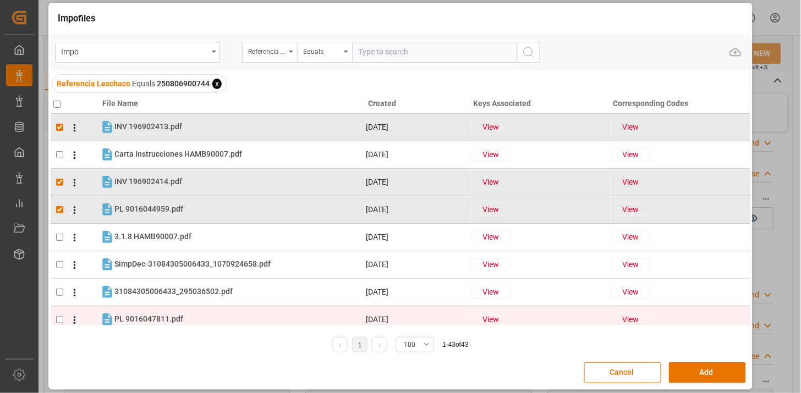
click at [149, 316] on span "PL 9016047811.pdf" at bounding box center [148, 319] width 69 height 9
checkbox input "true"
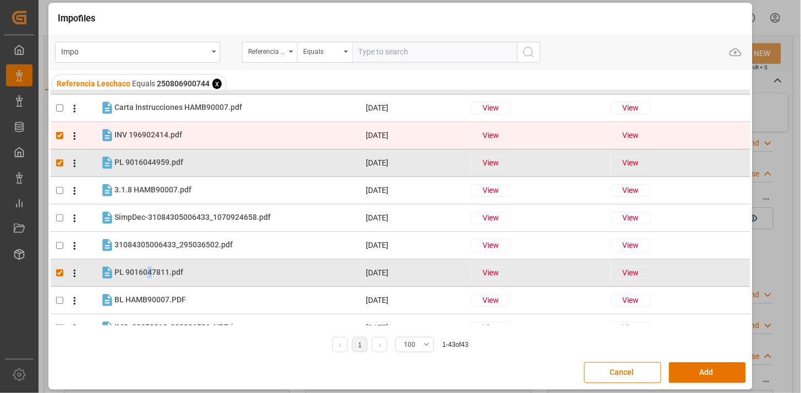
scroll to position [64, 0]
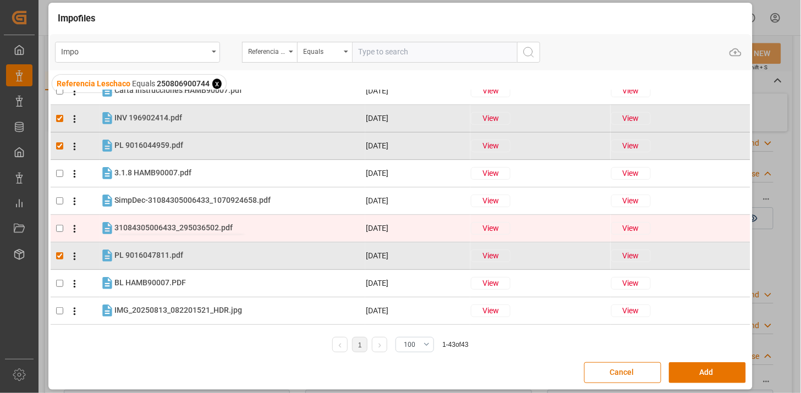
click at [193, 226] on span "31084305006433_295036502.pdf" at bounding box center [173, 227] width 118 height 9
checkbox input "true"
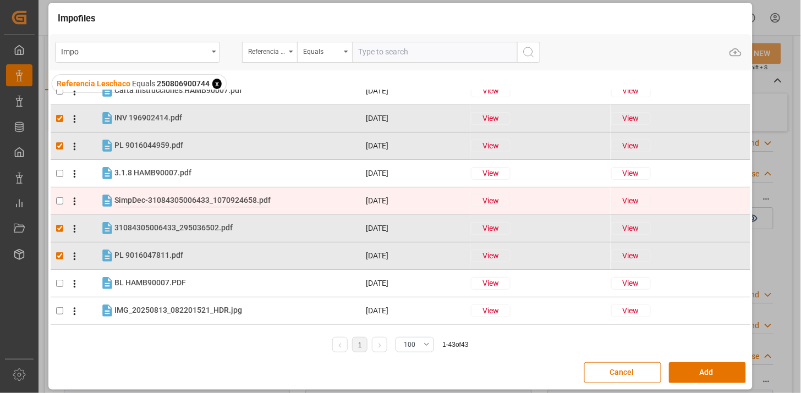
click at [211, 199] on span "SimpDec-31084305006433_1070924658.pdf" at bounding box center [192, 200] width 156 height 9
checkbox input "true"
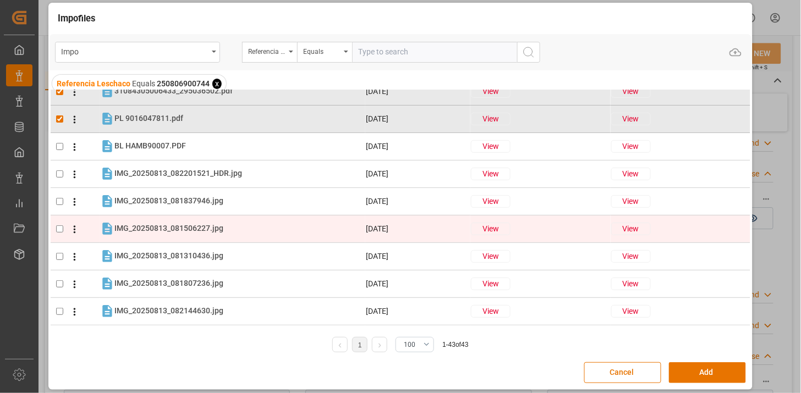
scroll to position [247, 0]
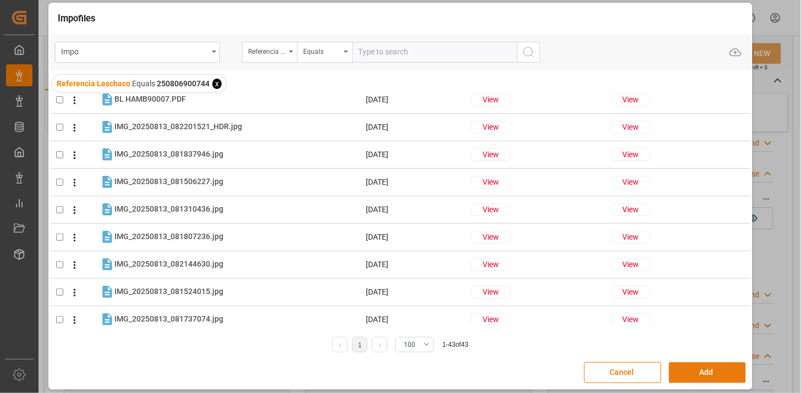
click at [716, 375] on button "Add" at bounding box center [707, 372] width 77 height 21
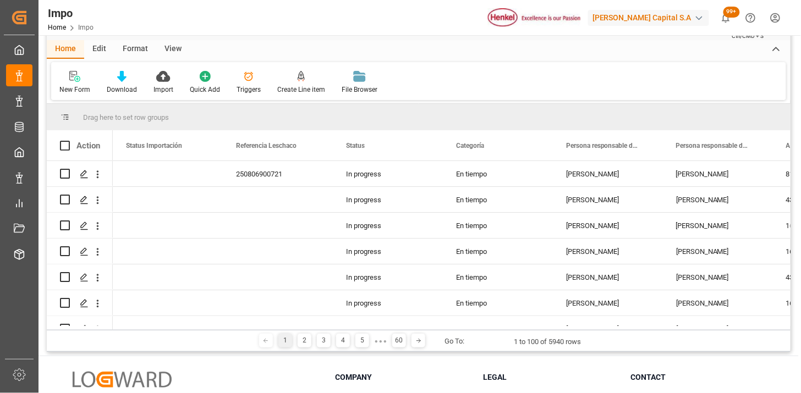
scroll to position [61, 0]
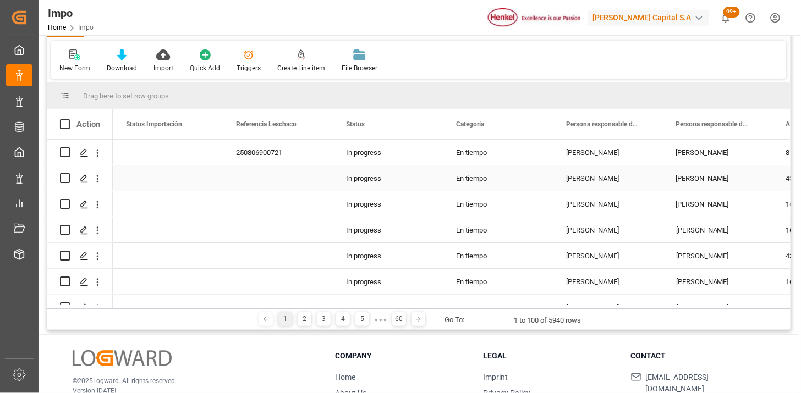
click at [378, 183] on div "In progress" at bounding box center [388, 178] width 110 height 25
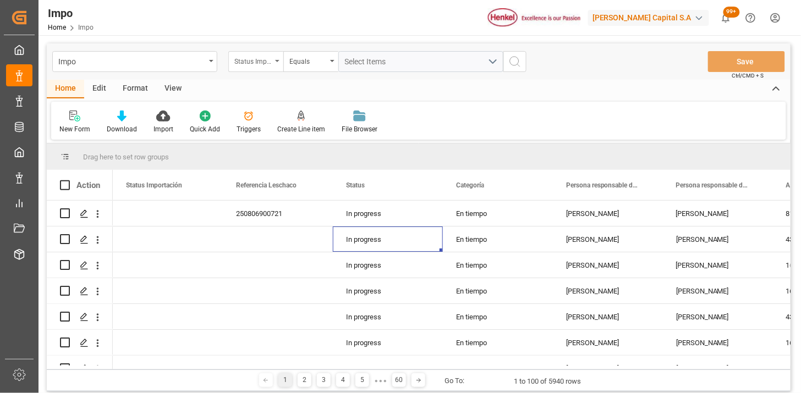
click at [261, 60] on div "Status Importación" at bounding box center [252, 60] width 37 height 13
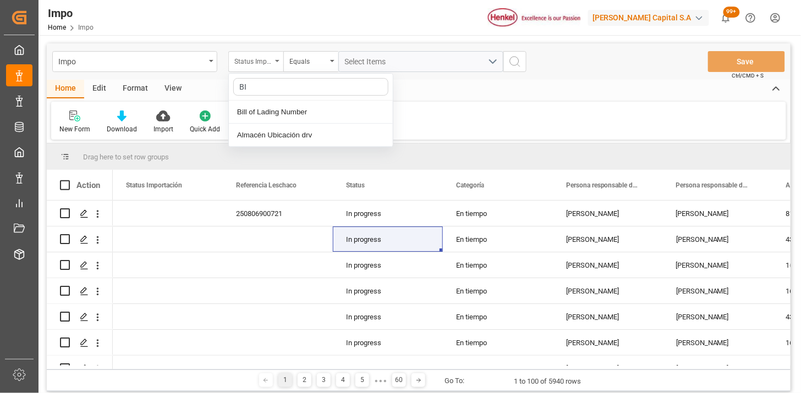
type input "BIL"
click at [282, 108] on div "Bill of Lading Number" at bounding box center [311, 112] width 164 height 23
click at [392, 69] on input "text" at bounding box center [420, 61] width 165 height 21
type input "DLKRMX2505345"
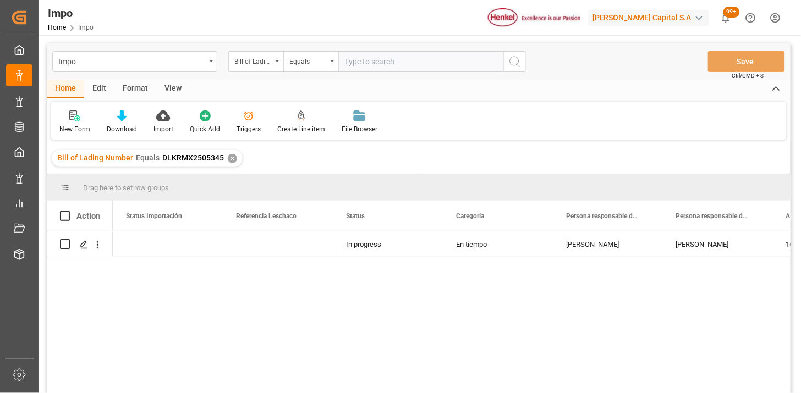
click at [173, 91] on div "View" at bounding box center [173, 89] width 34 height 19
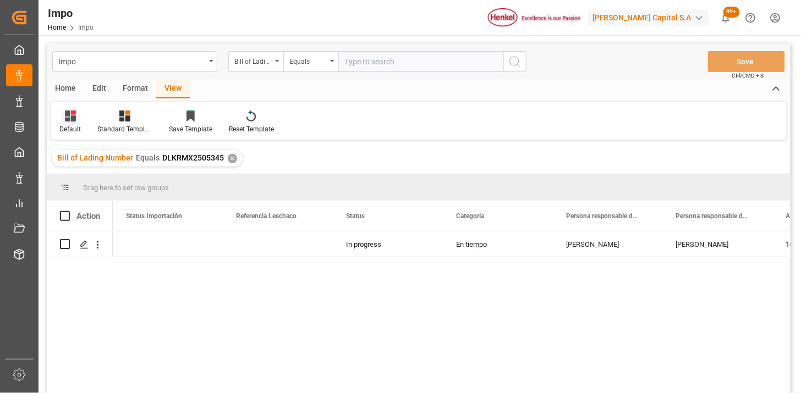
click at [58, 119] on div "Default" at bounding box center [70, 122] width 38 height 24
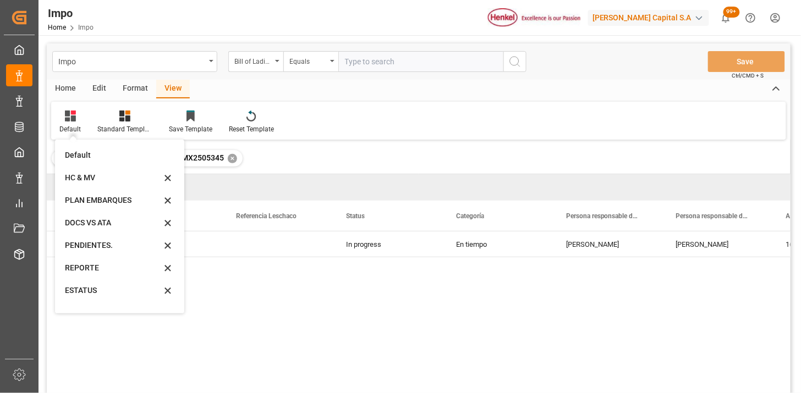
click at [135, 91] on div "Format" at bounding box center [135, 89] width 42 height 19
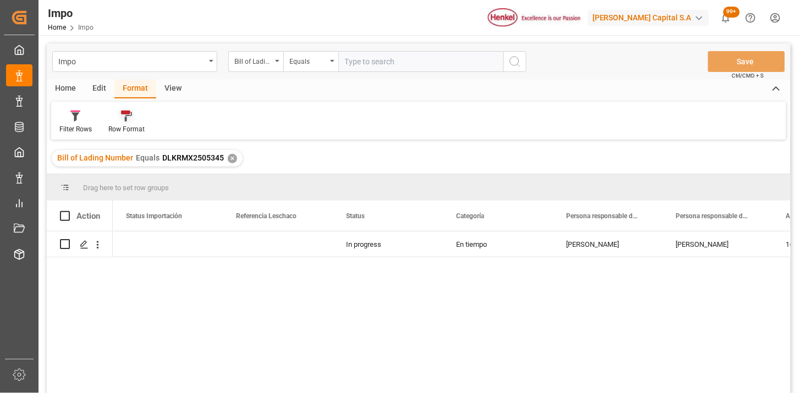
click at [125, 115] on icon at bounding box center [128, 116] width 7 height 9
click at [134, 153] on div "Impo Bill of Lading Number Equals Save Ctrl/CMD + S Home Edit Format View Filte…" at bounding box center [419, 232] width 744 height 379
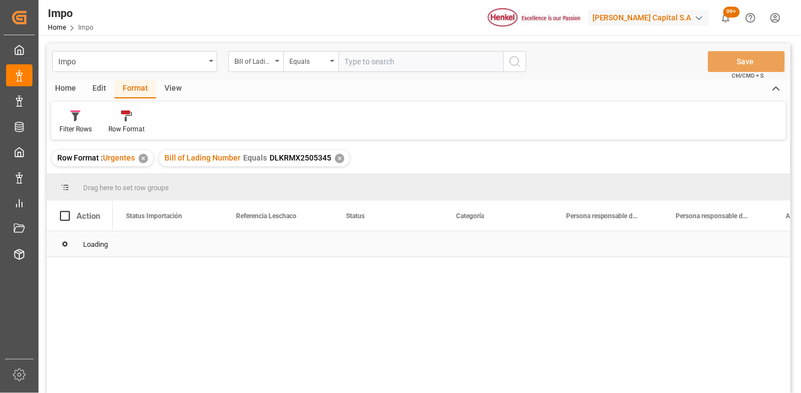
drag, startPoint x: 267, startPoint y: 246, endPoint x: 129, endPoint y: 177, distance: 155.0
click at [264, 246] on div "Loading" at bounding box center [419, 245] width 744 height 26
click at [170, 91] on div "View" at bounding box center [173, 89] width 34 height 19
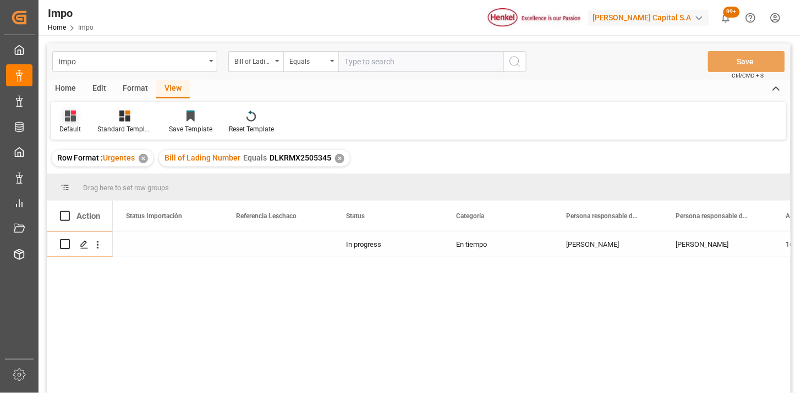
click at [76, 122] on div "Default" at bounding box center [70, 122] width 38 height 24
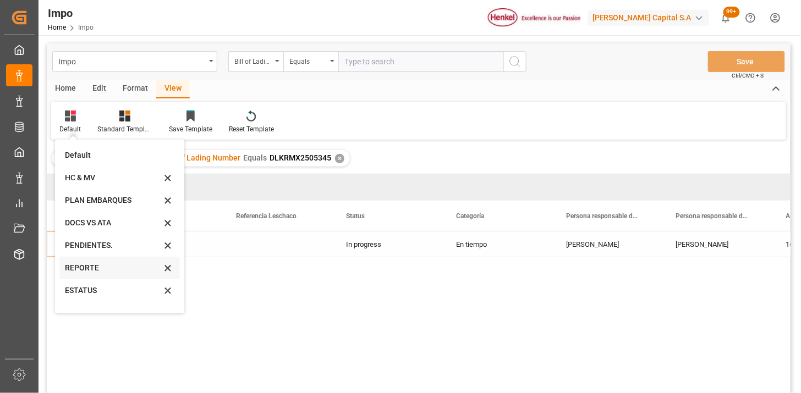
click at [98, 264] on div "REPORTE" at bounding box center [113, 268] width 96 height 12
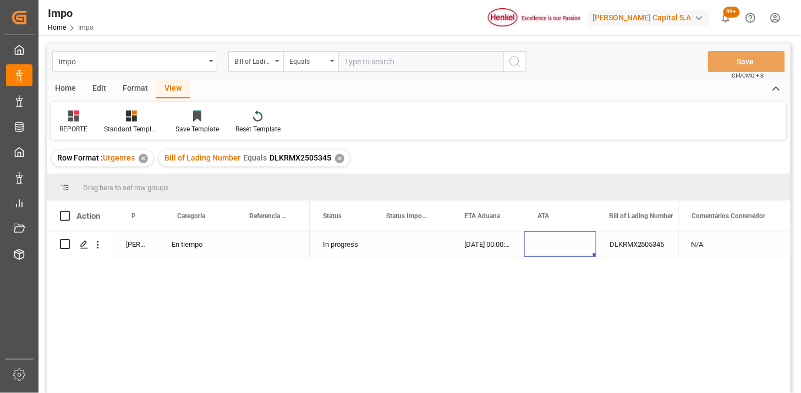
click at [571, 246] on div "Press SPACE to select this row." at bounding box center [560, 244] width 72 height 25
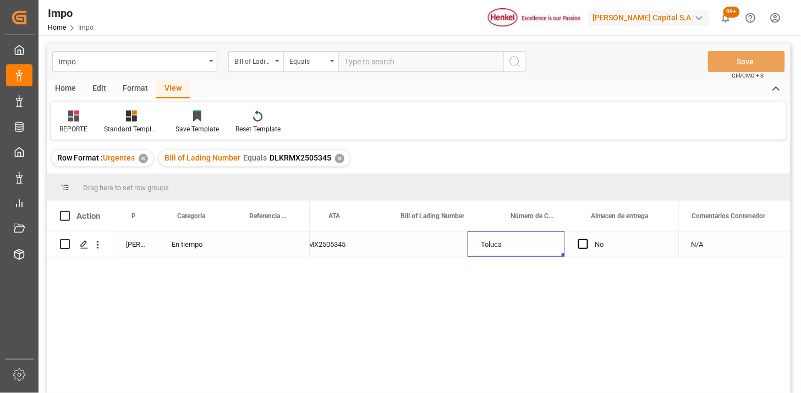
scroll to position [0, 319]
click at [536, 250] on div "Toluca" at bounding box center [515, 244] width 97 height 25
click at [533, 254] on icon "Press SPACE to select this row." at bounding box center [534, 250] width 12 height 12
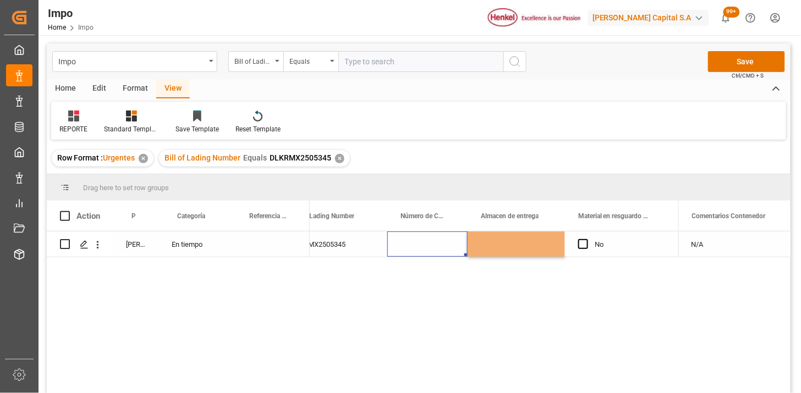
click at [437, 251] on div "Press SPACE to select this row." at bounding box center [427, 244] width 80 height 25
click at [499, 246] on div "Press SPACE to select this row." at bounding box center [515, 244] width 97 height 25
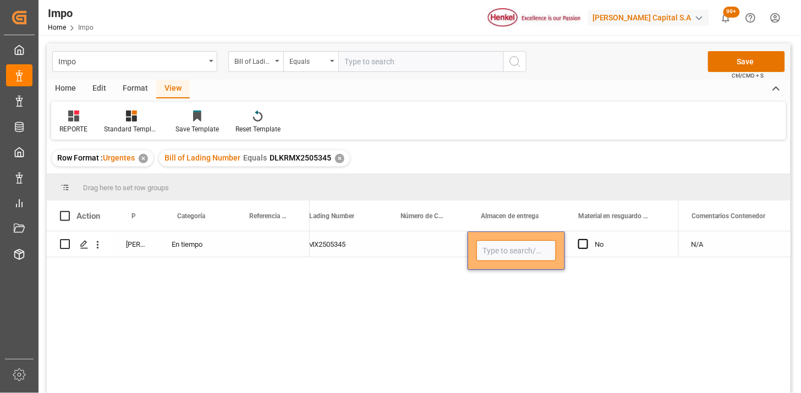
click at [499, 246] on input "Press SPACE to select this row." at bounding box center [516, 250] width 80 height 21
type input "TORO"
click at [98, 246] on icon "open menu" at bounding box center [98, 245] width 12 height 12
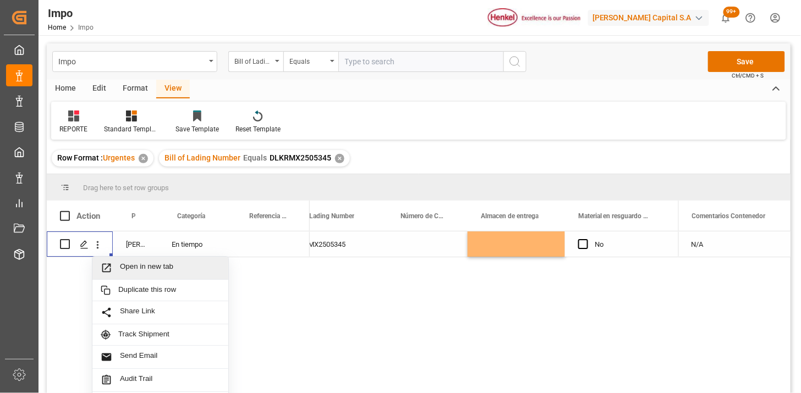
click at [148, 263] on span "Open in new tab" at bounding box center [170, 268] width 100 height 12
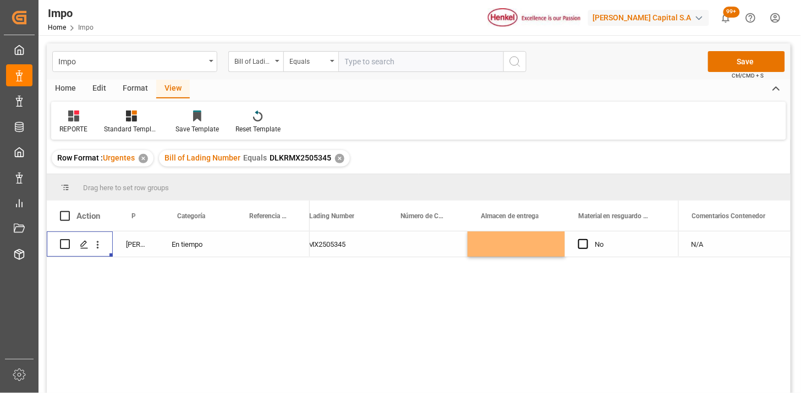
click at [339, 157] on div "✕" at bounding box center [339, 158] width 9 height 9
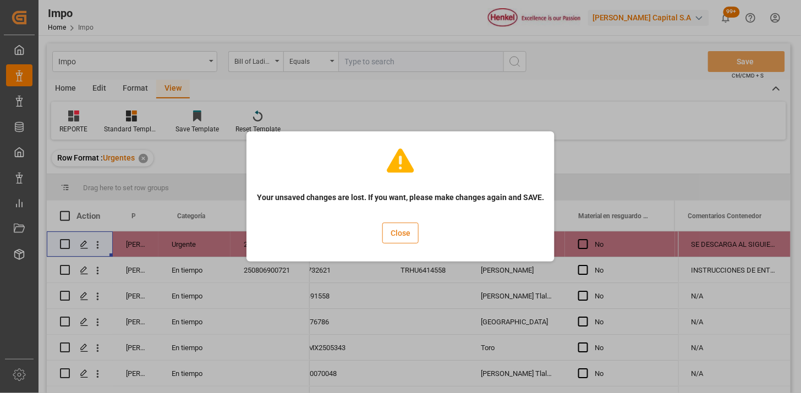
click at [405, 239] on button "Close" at bounding box center [400, 233] width 36 height 21
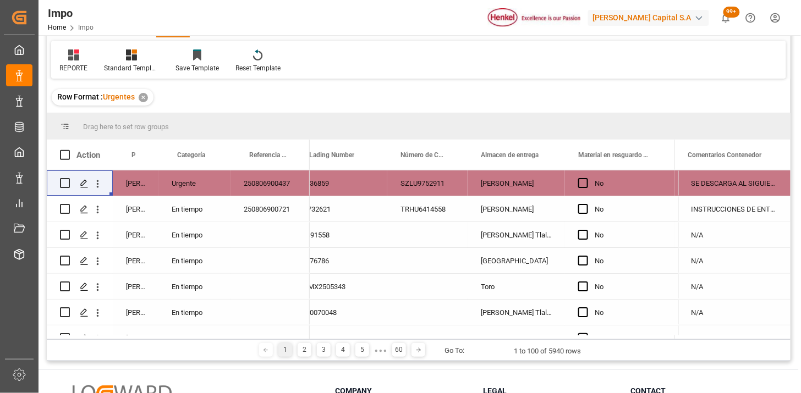
scroll to position [61, 0]
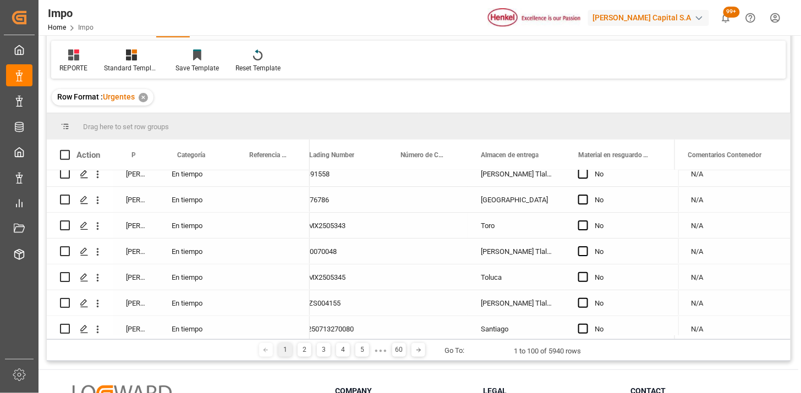
click at [503, 223] on div "Toro" at bounding box center [515, 225] width 97 height 25
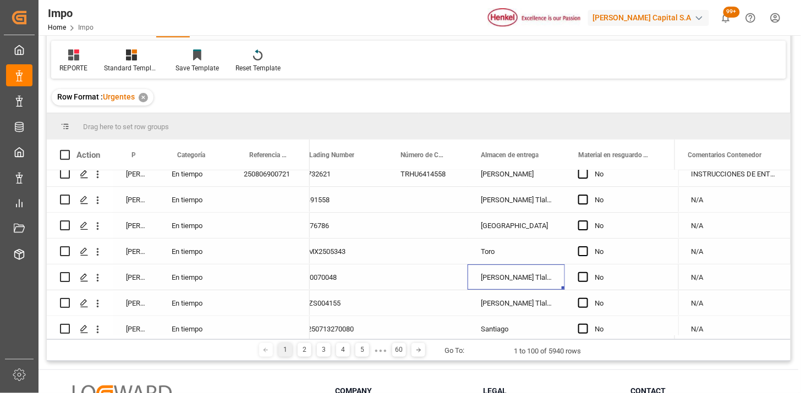
scroll to position [0, 0]
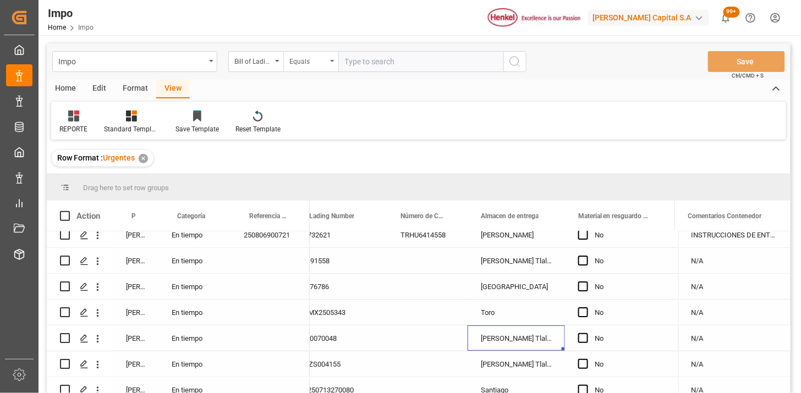
click at [259, 63] on div "Bill of Lading Number" at bounding box center [252, 60] width 37 height 13
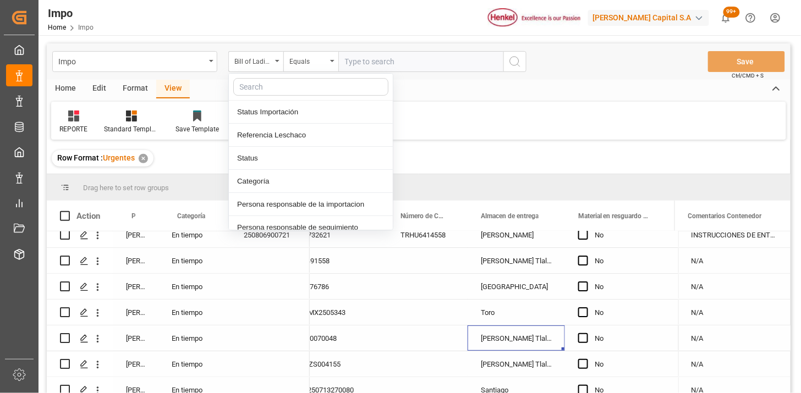
click at [379, 58] on input "text" at bounding box center [420, 61] width 165 height 21
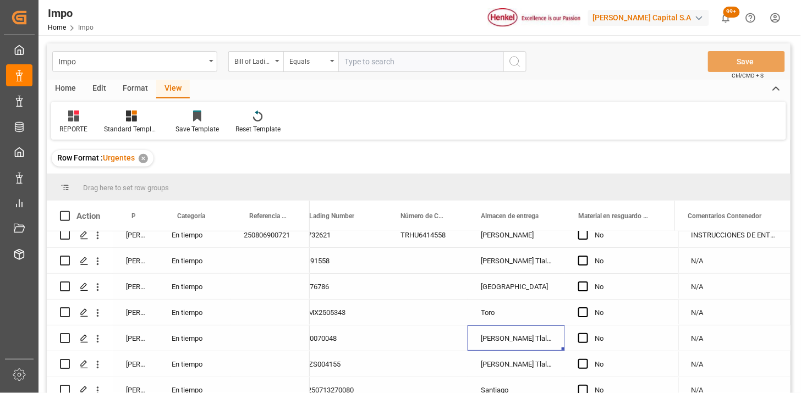
paste input "ALRB250713270080"
type input "ALRB250713270080"
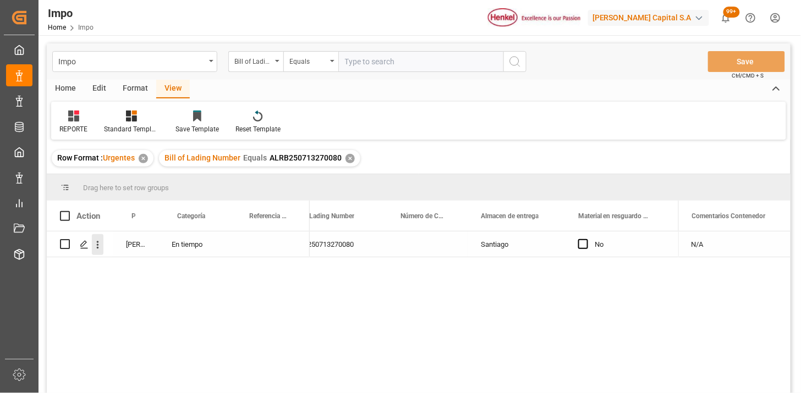
click at [99, 251] on button "open menu" at bounding box center [98, 244] width 12 height 21
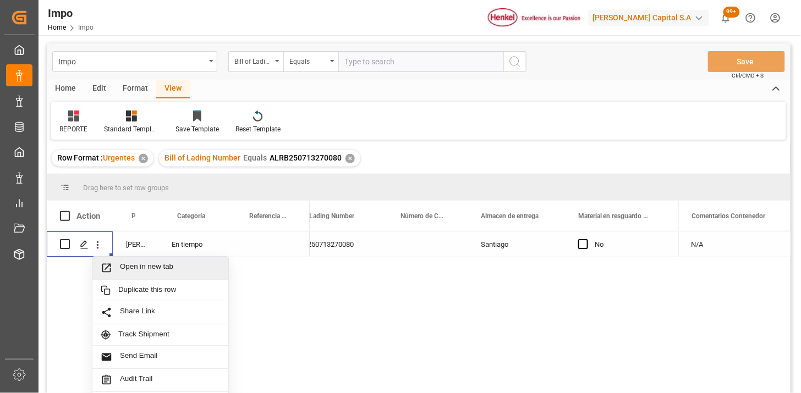
click at [130, 263] on span "Open in new tab" at bounding box center [170, 268] width 100 height 12
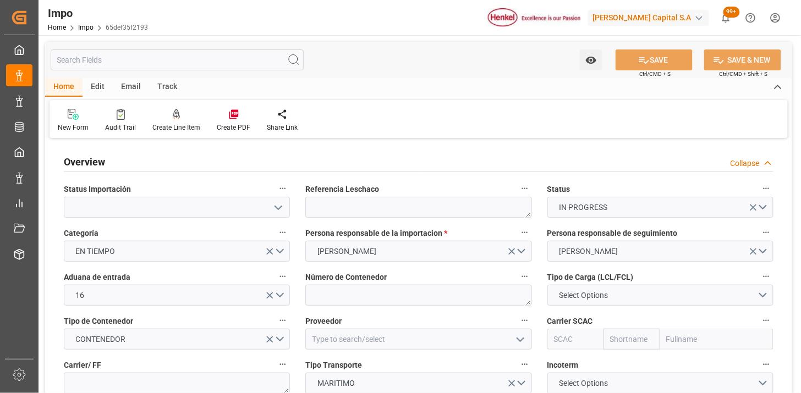
type input "[DATE]"
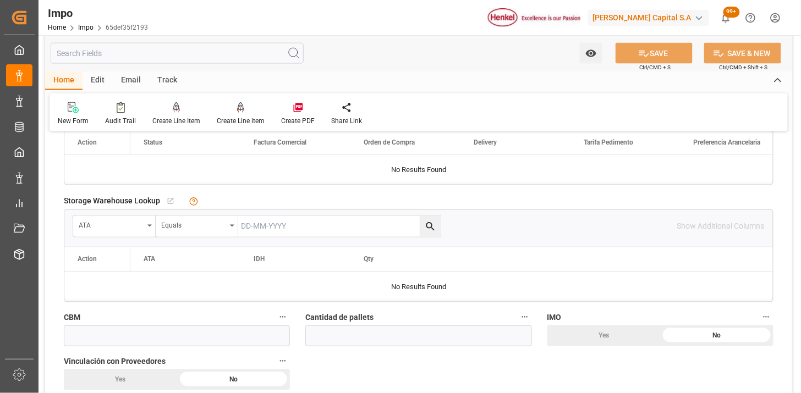
scroll to position [305, 0]
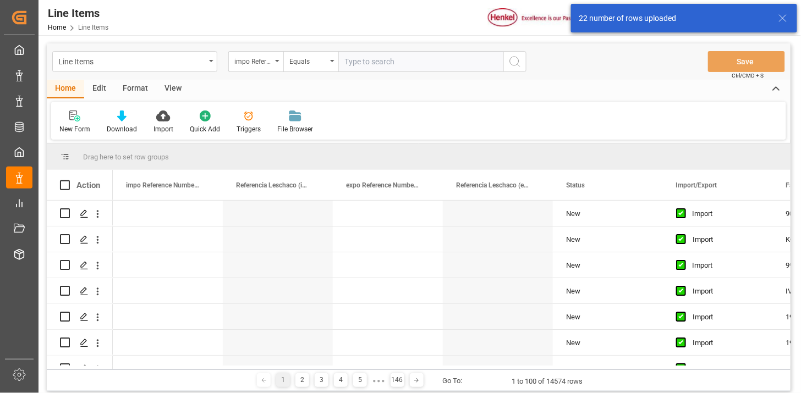
click at [177, 88] on div "View" at bounding box center [173, 89] width 34 height 19
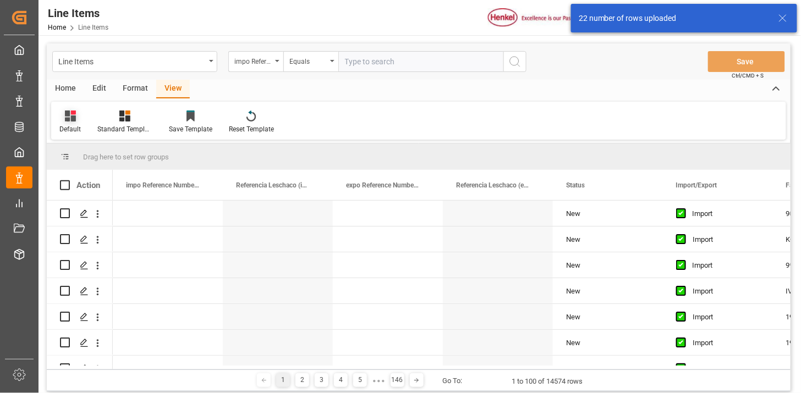
click at [79, 114] on div at bounding box center [69, 116] width 21 height 12
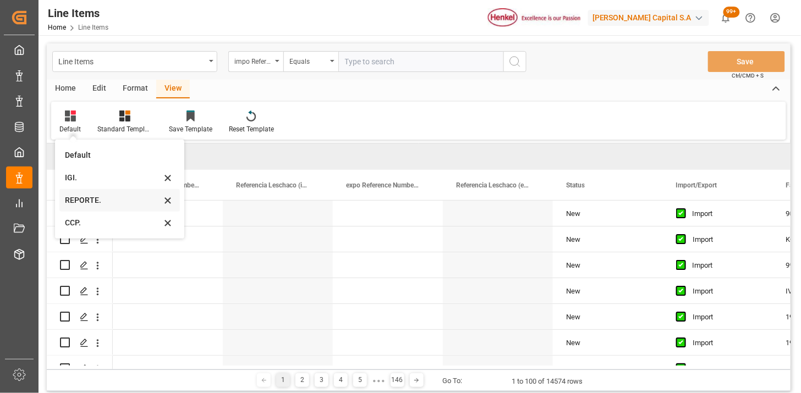
click at [89, 206] on div "REPORTE." at bounding box center [113, 201] width 96 height 12
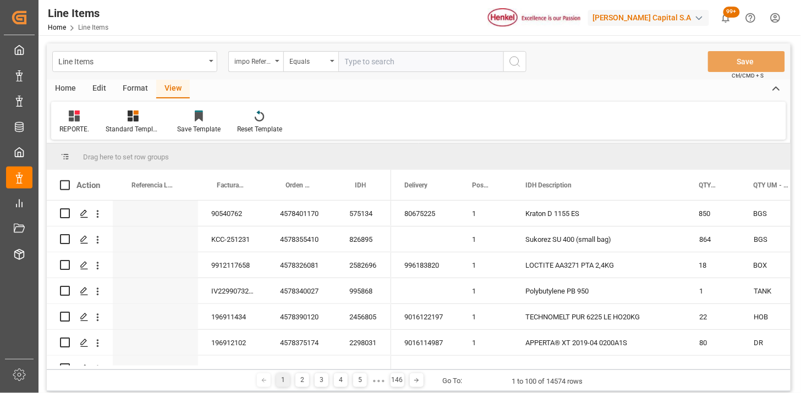
scroll to position [61, 0]
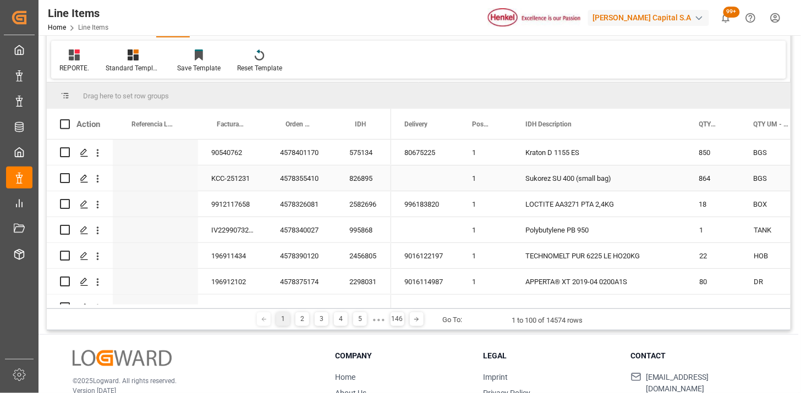
click at [248, 180] on div "KCC-251231" at bounding box center [232, 178] width 69 height 25
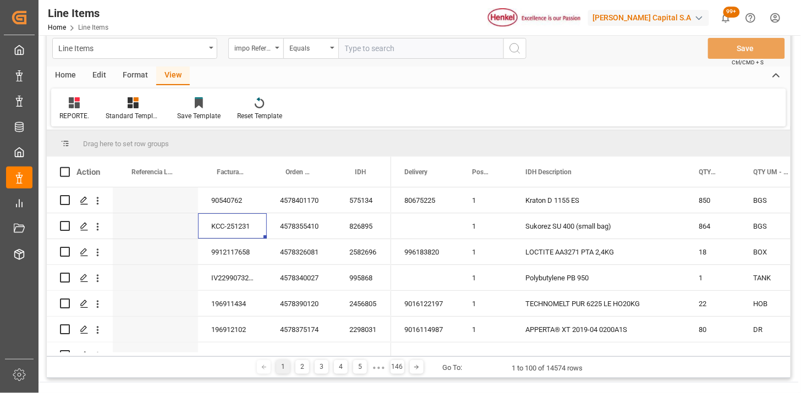
scroll to position [0, 0]
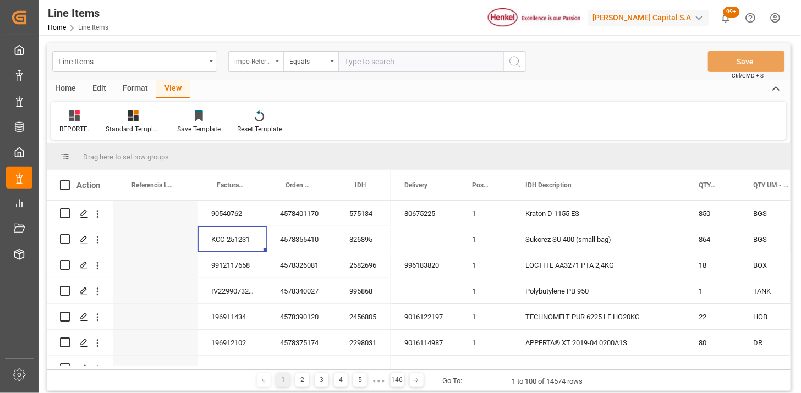
click at [262, 68] on div "impo Reference Number WF" at bounding box center [255, 61] width 55 height 21
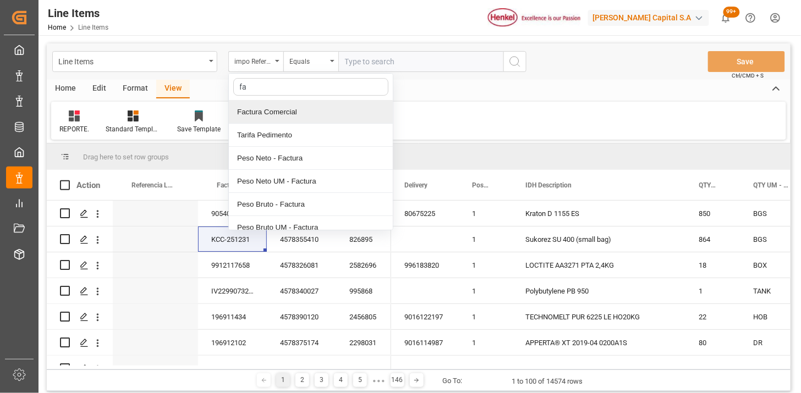
type input "fac"
drag, startPoint x: 269, startPoint y: 108, endPoint x: 348, endPoint y: 82, distance: 82.6
click at [274, 107] on div "Factura Comercial" at bounding box center [311, 112] width 164 height 23
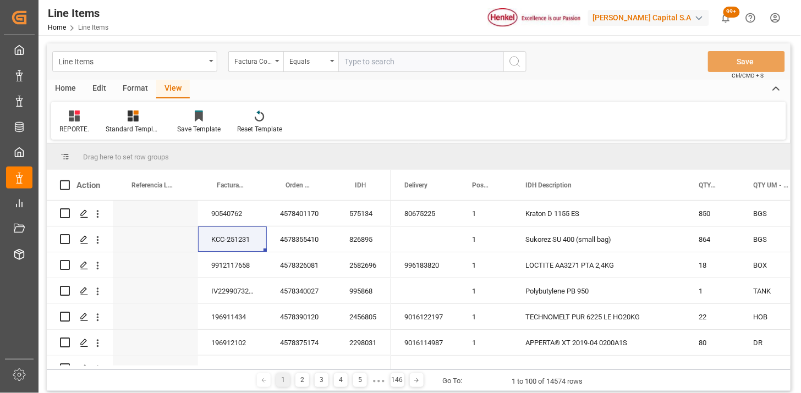
click at [386, 57] on input "text" at bounding box center [420, 61] width 165 height 21
paste input "8004891743"
type input "8004891743"
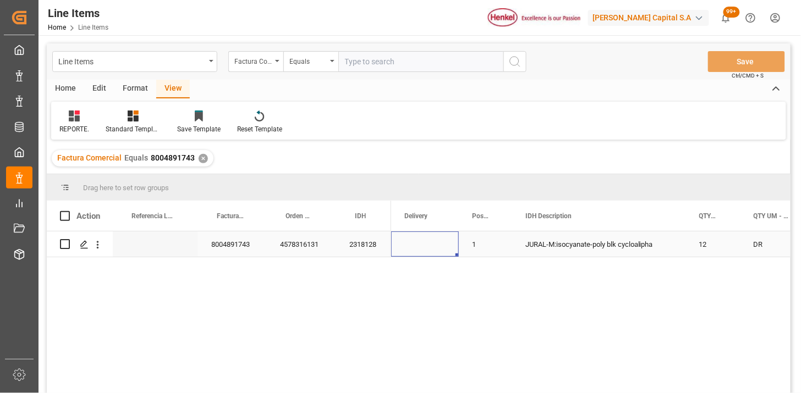
click at [429, 246] on div "Press SPACE to select this row." at bounding box center [425, 244] width 68 height 25
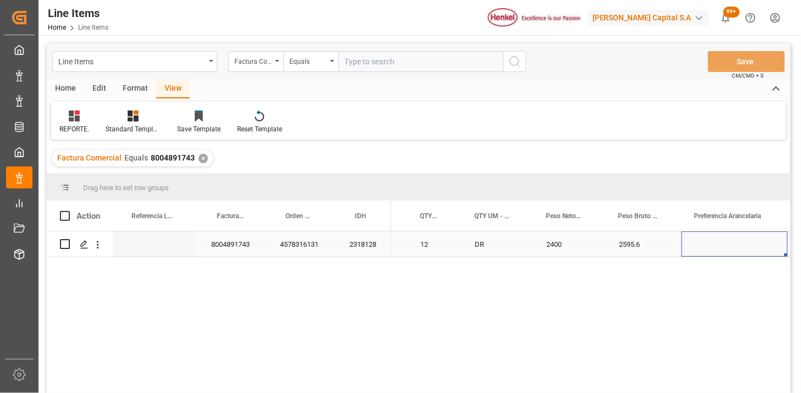
scroll to position [0, 362]
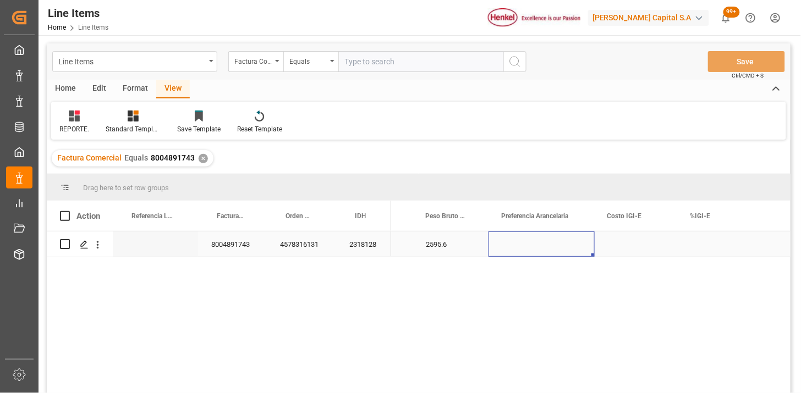
click at [536, 246] on div "Press SPACE to select this row." at bounding box center [541, 244] width 106 height 25
drag, startPoint x: 536, startPoint y: 246, endPoint x: 550, endPoint y: 249, distance: 14.1
click at [542, 248] on div "Press SPACE to select this row." at bounding box center [541, 244] width 106 height 25
click at [575, 256] on button "Select" at bounding box center [541, 250] width 89 height 21
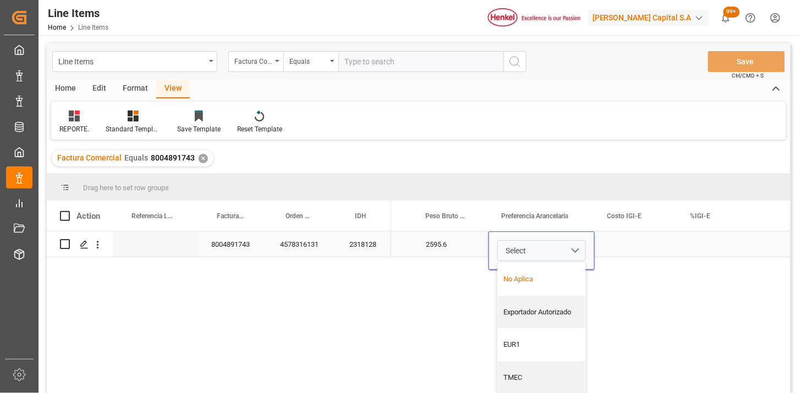
click at [559, 272] on div "No Aplica" at bounding box center [541, 279] width 87 height 33
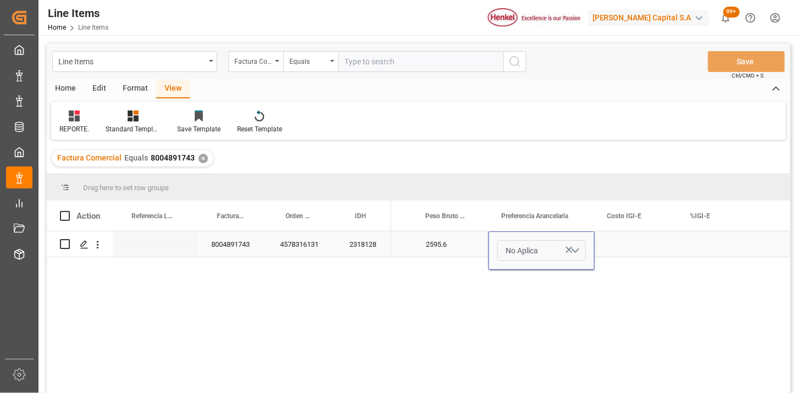
click at [577, 255] on button "No Aplica" at bounding box center [541, 250] width 89 height 21
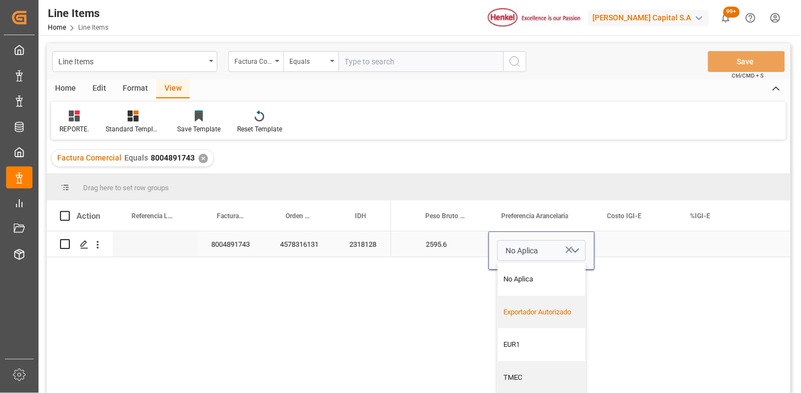
drag, startPoint x: 554, startPoint y: 309, endPoint x: 569, endPoint y: 295, distance: 20.2
click at [557, 307] on div "Exportador Autorizado" at bounding box center [542, 312] width 76 height 11
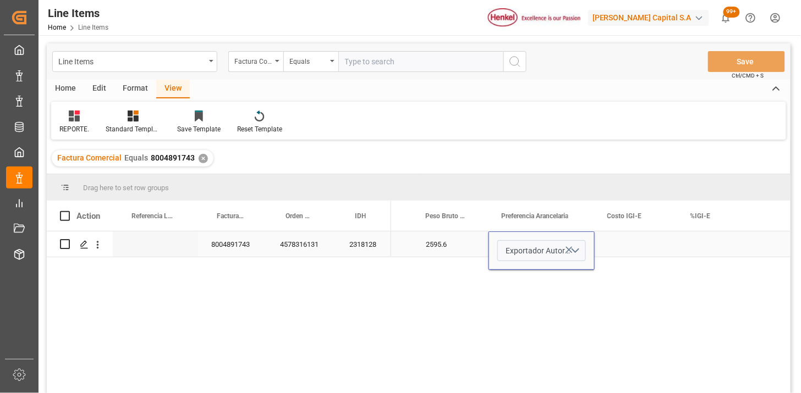
click at [616, 239] on div "Press SPACE to select this row." at bounding box center [636, 244] width 83 height 25
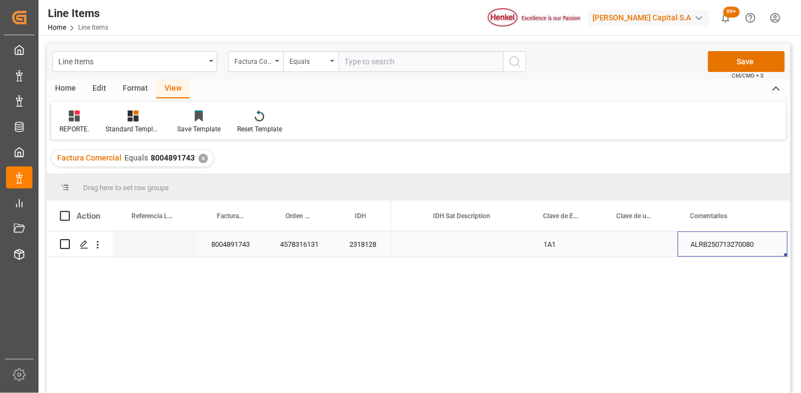
scroll to position [0, 1111]
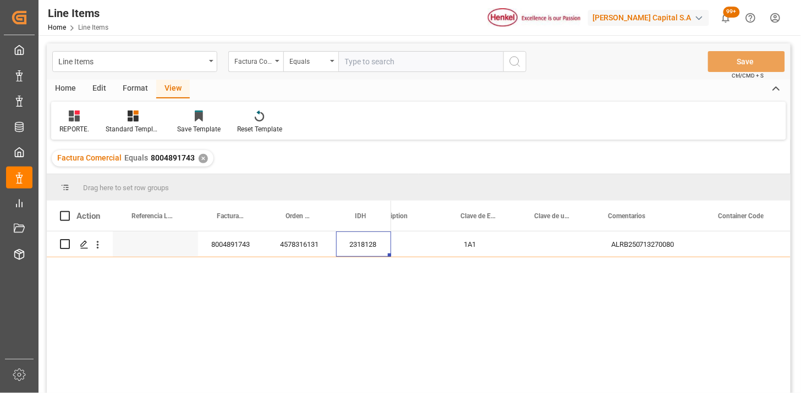
click at [368, 255] on div "2318128" at bounding box center [363, 244] width 55 height 25
click at [368, 245] on div "2318128" at bounding box center [363, 244] width 55 height 25
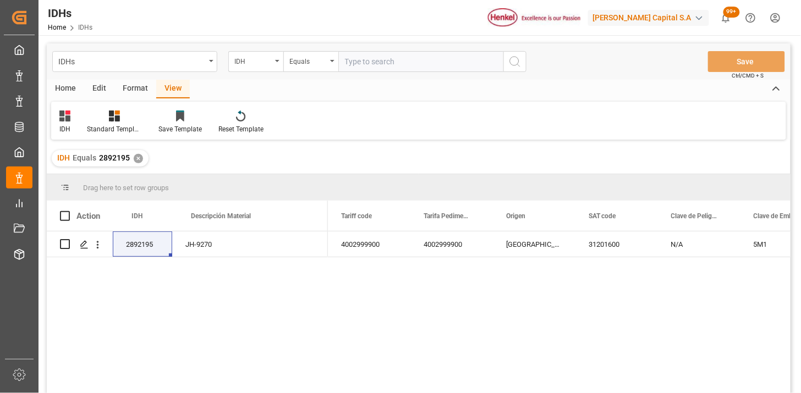
click at [378, 63] on input "text" at bounding box center [420, 61] width 165 height 21
paste input "2318128"
type input "2318128"
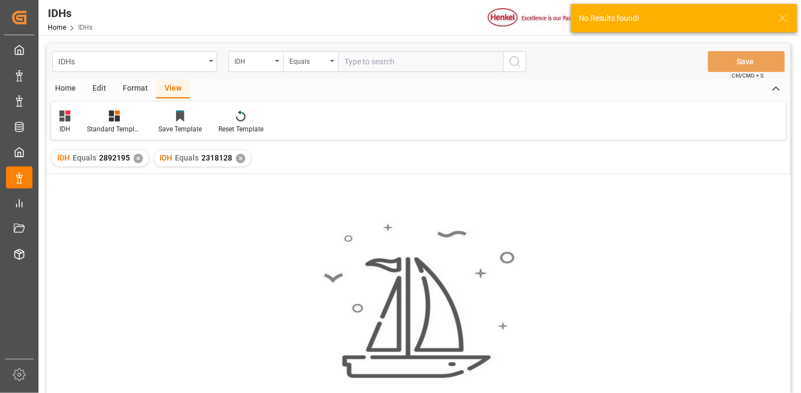
click at [136, 157] on div "✕" at bounding box center [138, 158] width 9 height 9
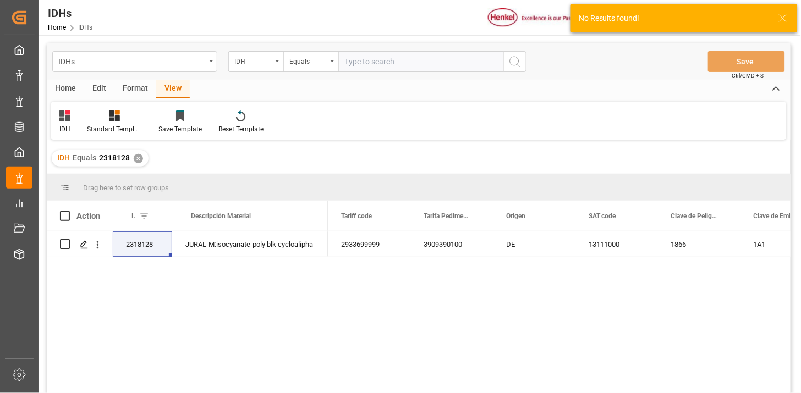
click at [233, 258] on div "2318128 JURAL-M:isocyanate-poly blk cycloalipha 2933699999 3909390100 DE 131110…" at bounding box center [419, 314] width 744 height 165
click at [244, 249] on div "JURAL-M:isocyanate-poly blk cycloalipha" at bounding box center [250, 244] width 156 height 25
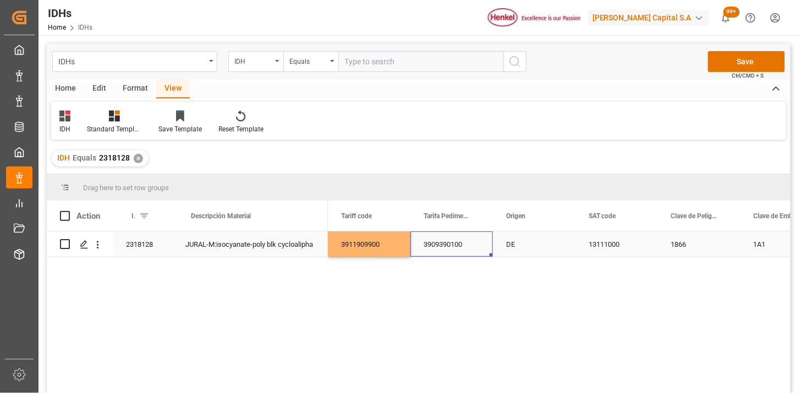
click at [144, 248] on div "2318128" at bounding box center [142, 244] width 59 height 25
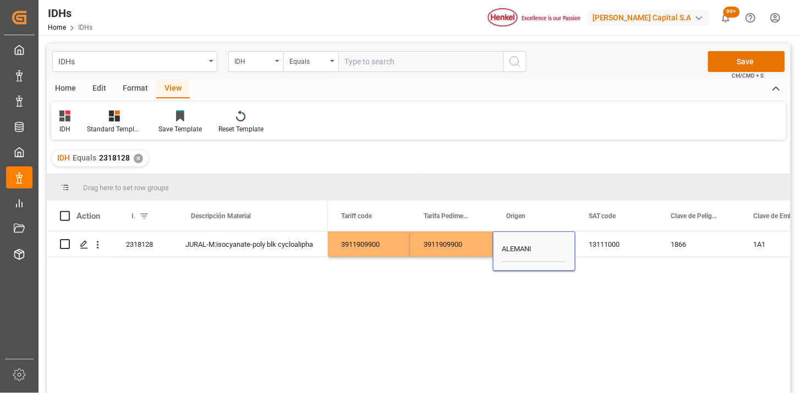
type input "[GEOGRAPHIC_DATA]"
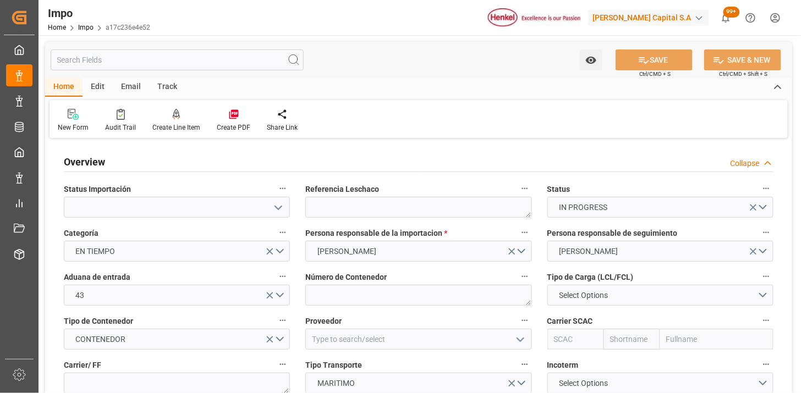
type input "[DATE]"
click at [394, 210] on textarea at bounding box center [418, 207] width 226 height 21
paste textarea "ALRB250713270080"
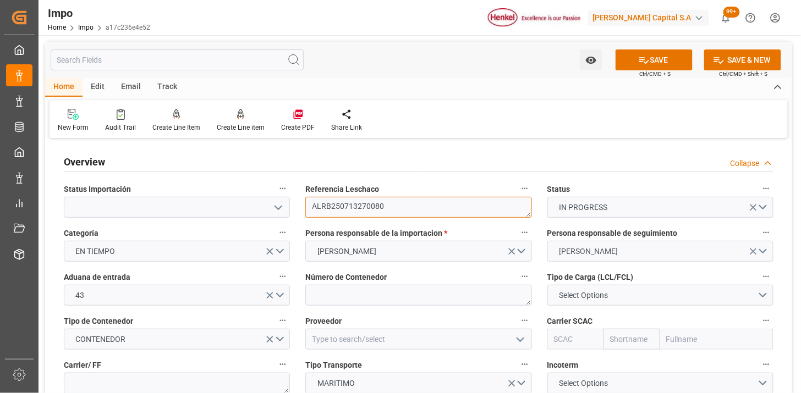
type textarea "ALRB250713270080"
click at [765, 255] on button "[PERSON_NAME]" at bounding box center [660, 251] width 226 height 21
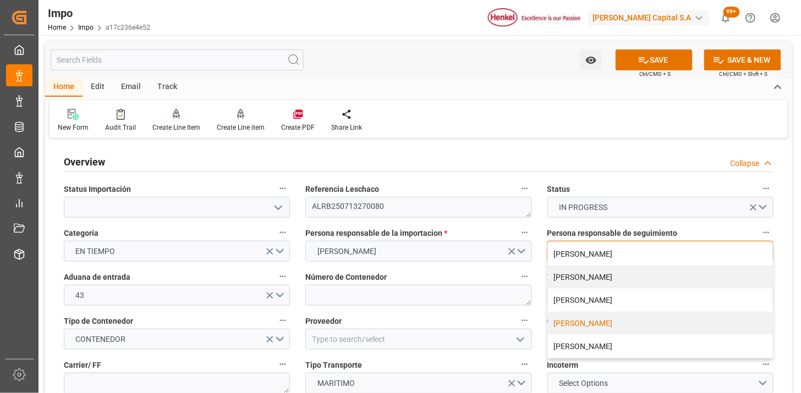
click at [634, 340] on div "[PERSON_NAME]" at bounding box center [660, 346] width 225 height 23
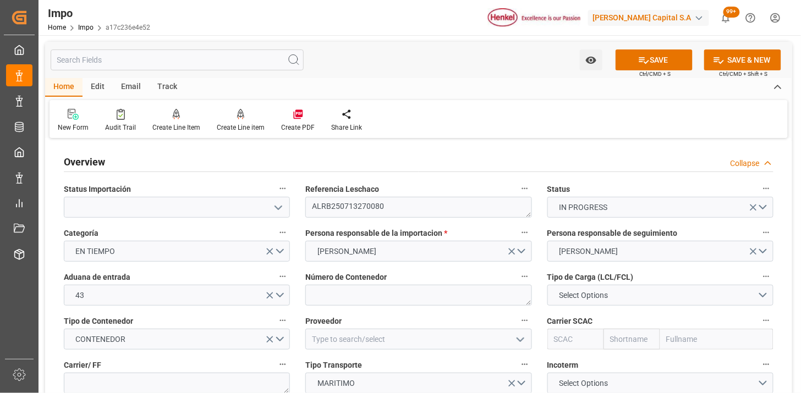
click at [542, 283] on div "Tipo de Carga (LCL/FCL) Select Options" at bounding box center [660, 288] width 241 height 44
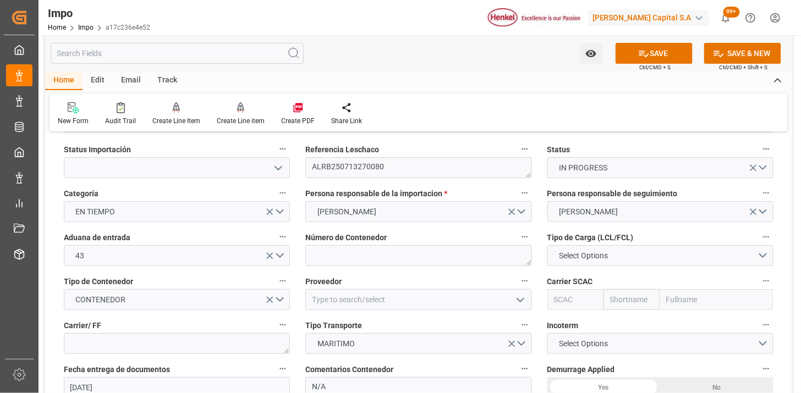
scroll to position [61, 0]
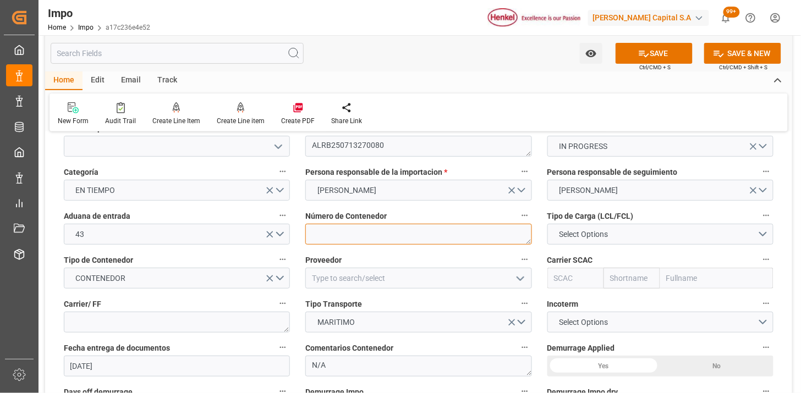
click at [414, 239] on textarea at bounding box center [418, 234] width 226 height 21
paste textarea "CAIU8746472"
type textarea "CAIU8746472"
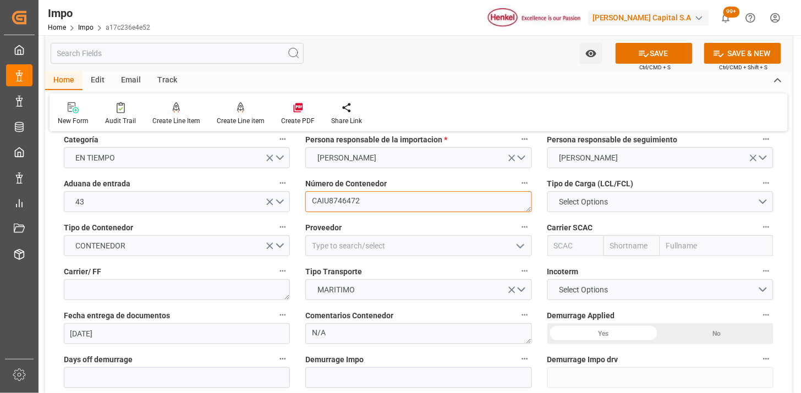
scroll to position [122, 0]
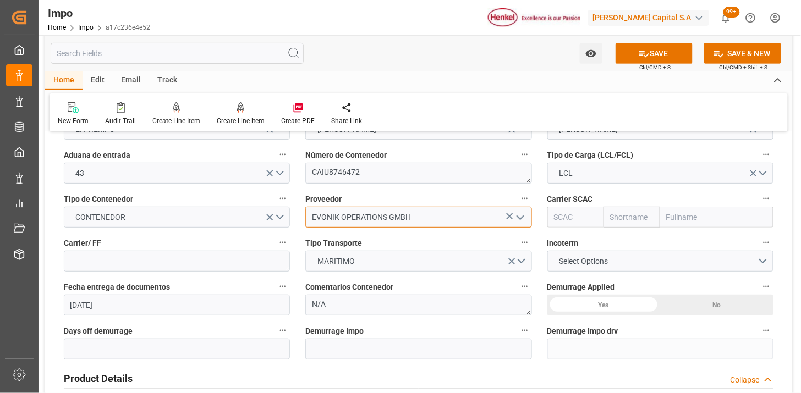
type input "EVONIK OPERATIONS GMBH"
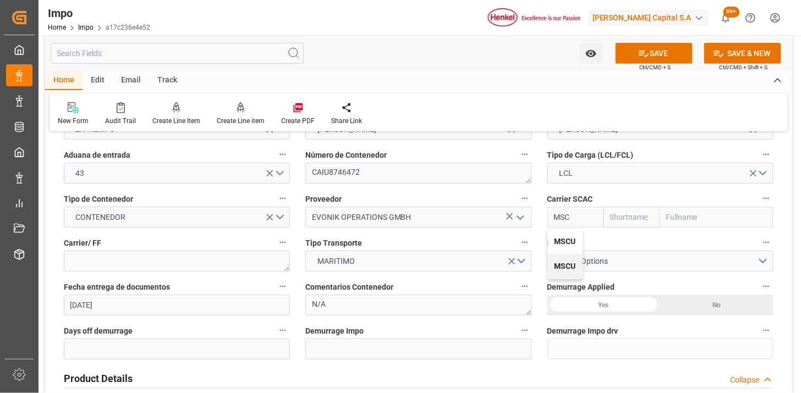
type input "MSCU"
type input "MSC"
type input "Mediterranean Shipping Company"
type input "MSCU"
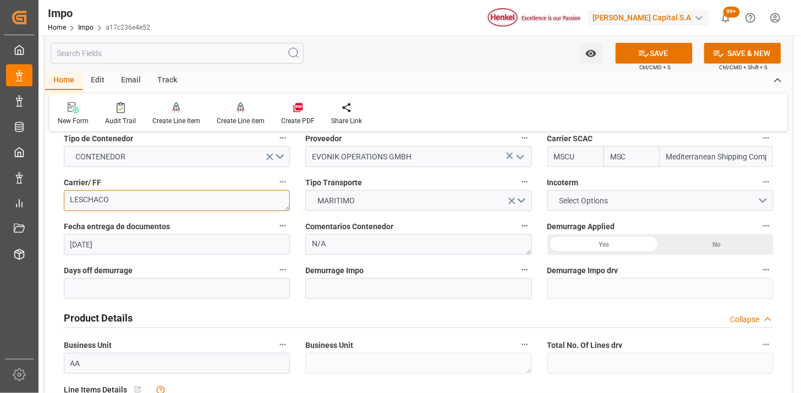
scroll to position [183, 0]
type textarea "LESCHACO"
click at [585, 203] on span "Select Options" at bounding box center [583, 201] width 60 height 12
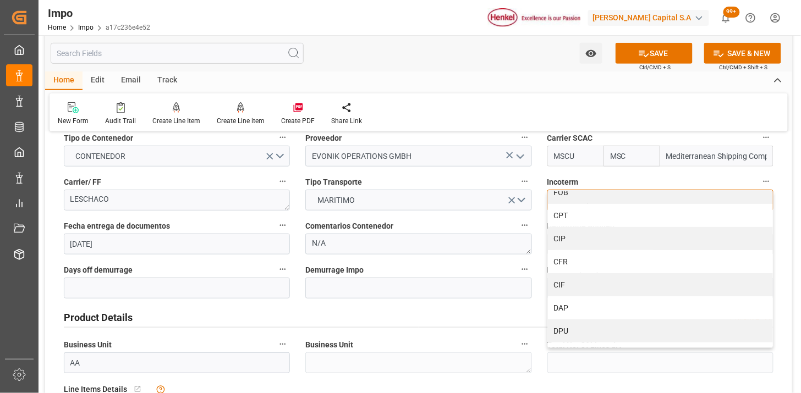
scroll to position [97, 0]
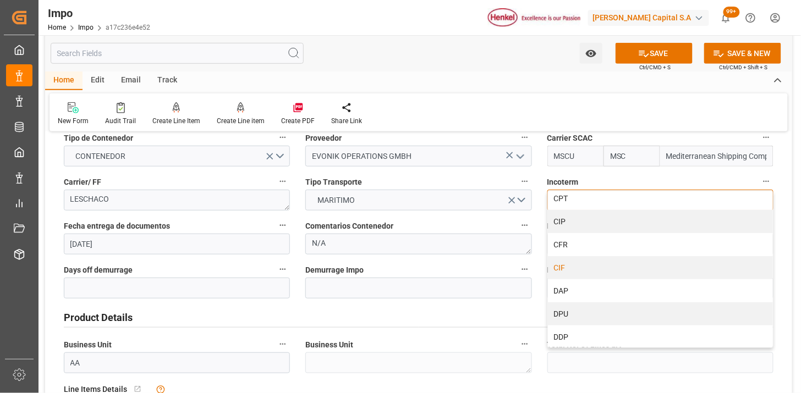
click at [601, 269] on div "CIF" at bounding box center [660, 267] width 225 height 23
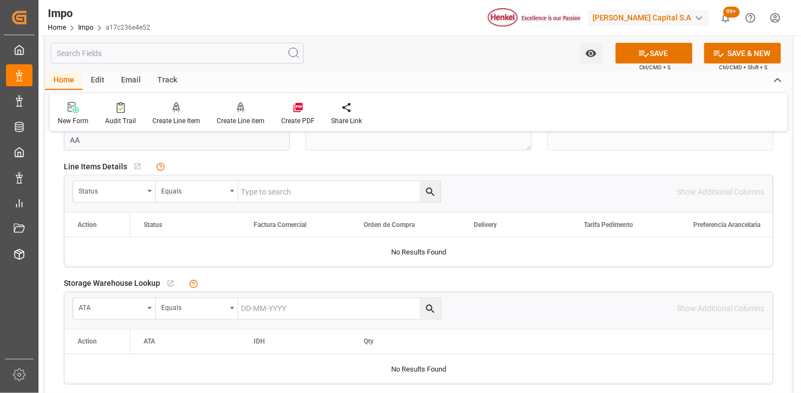
scroll to position [427, 0]
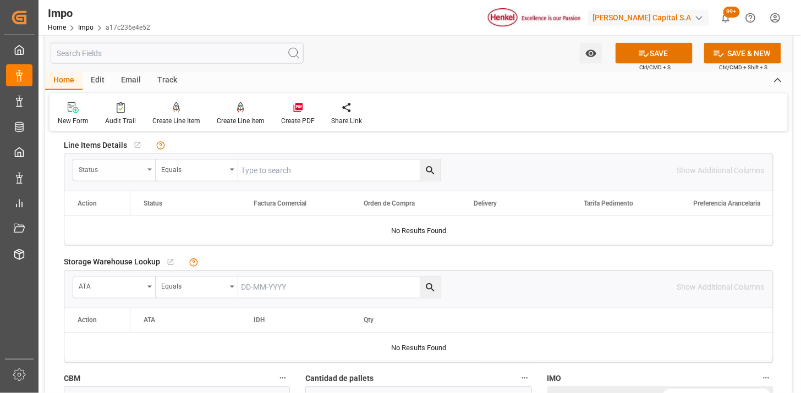
click at [125, 165] on div "Status" at bounding box center [111, 168] width 65 height 13
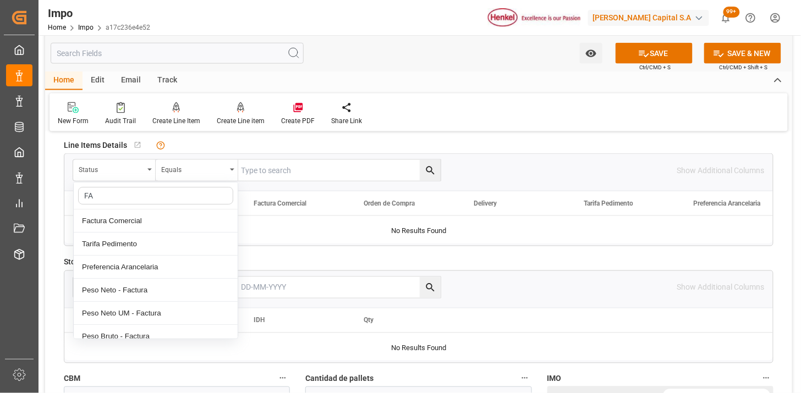
type input "FAC"
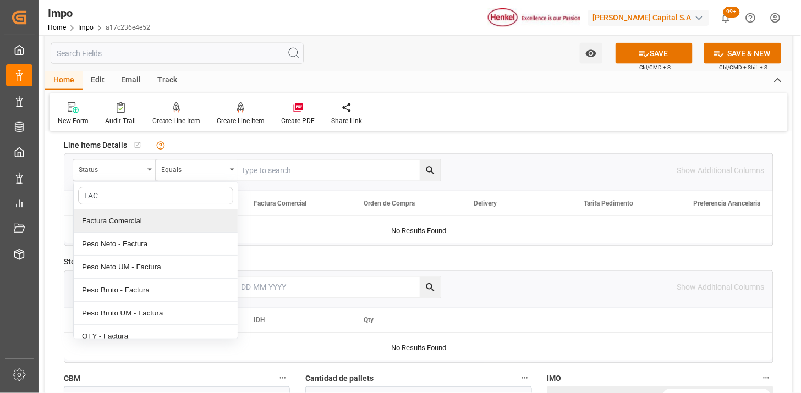
drag, startPoint x: 133, startPoint y: 218, endPoint x: 258, endPoint y: 183, distance: 130.6
click at [136, 218] on div "Factura Comercial" at bounding box center [156, 221] width 164 height 23
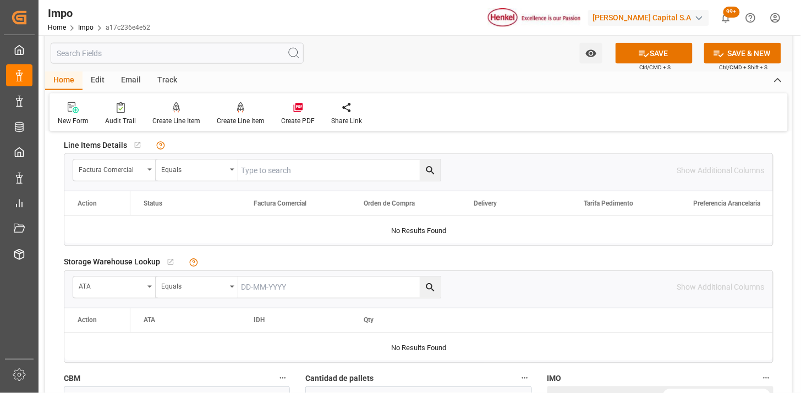
click at [261, 180] on div "Factura Comercial Equals" at bounding box center [257, 170] width 368 height 22
click at [279, 173] on input "text" at bounding box center [339, 170] width 202 height 21
paste input "8004891743"
type input "8004891743"
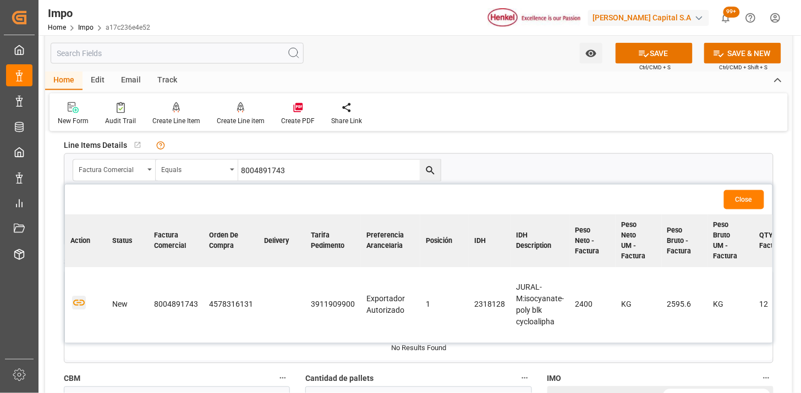
drag, startPoint x: 78, startPoint y: 302, endPoint x: 113, endPoint y: 294, distance: 35.6
click at [78, 302] on icon "button" at bounding box center [79, 304] width 12 height 6
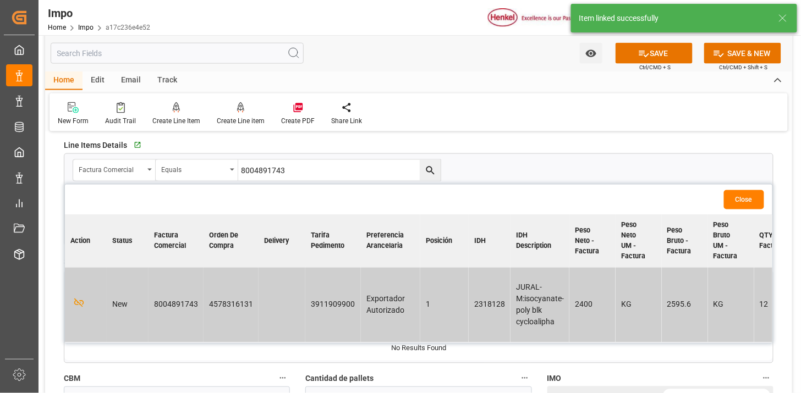
click at [740, 202] on button "Close" at bounding box center [744, 199] width 40 height 19
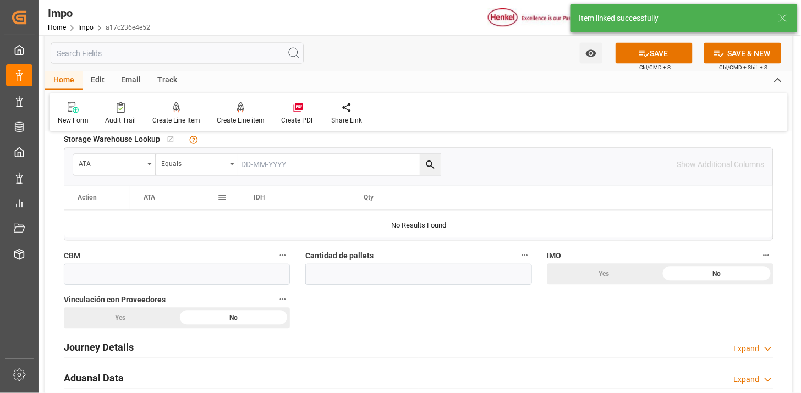
scroll to position [611, 0]
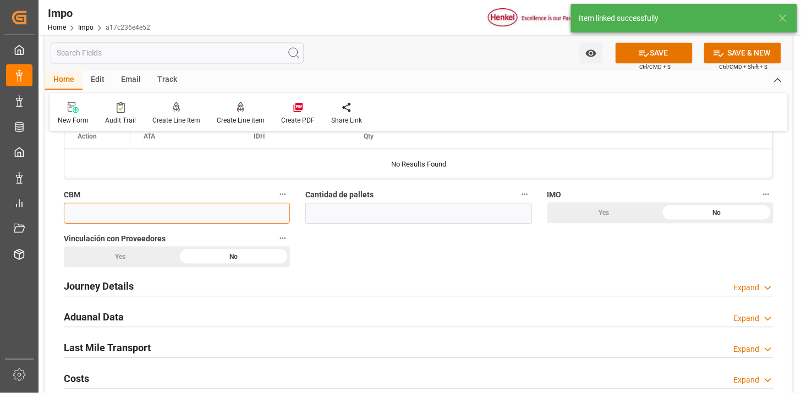
click at [195, 207] on input "text" at bounding box center [177, 213] width 226 height 21
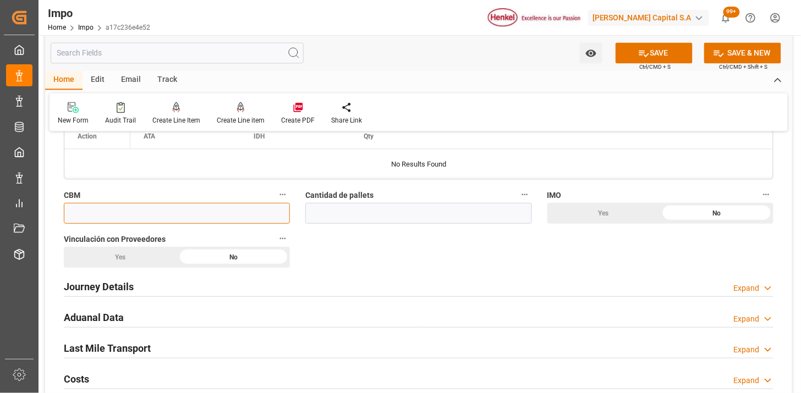
paste input "4.312"
type input "4.312"
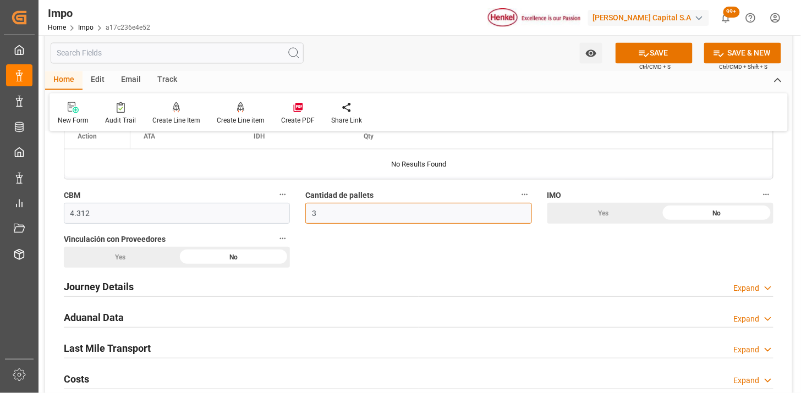
type input "3"
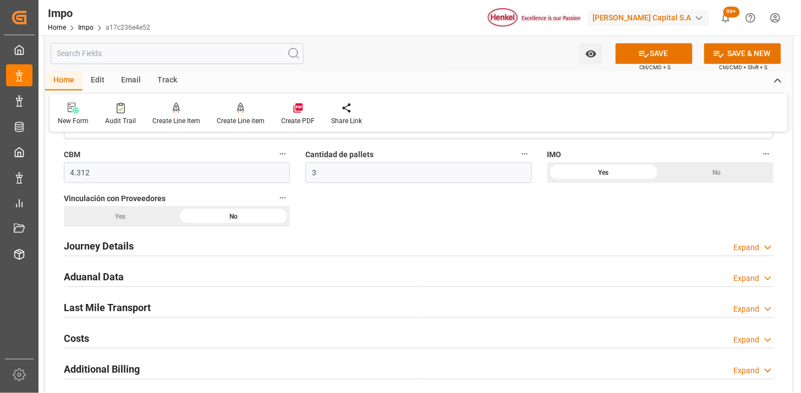
scroll to position [672, 0]
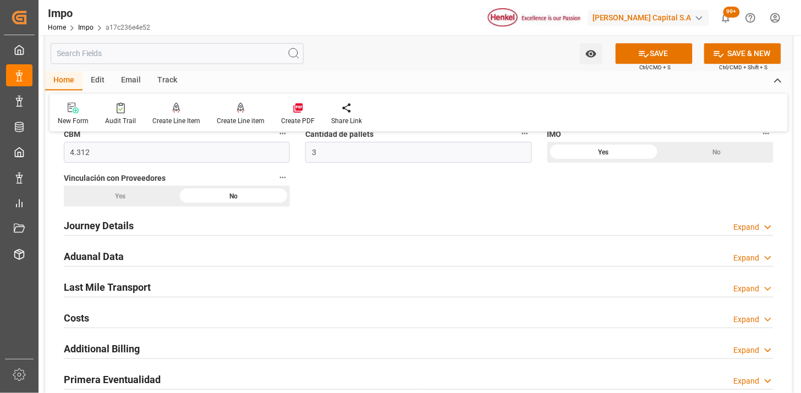
click at [182, 220] on div "Journey Details Expand" at bounding box center [418, 224] width 709 height 21
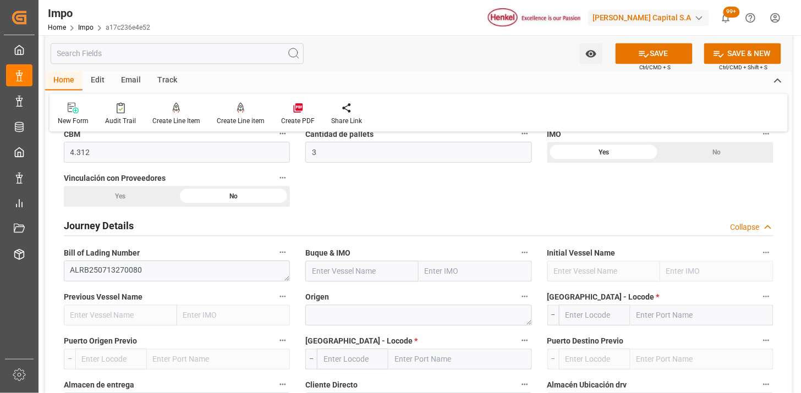
scroll to position [733, 0]
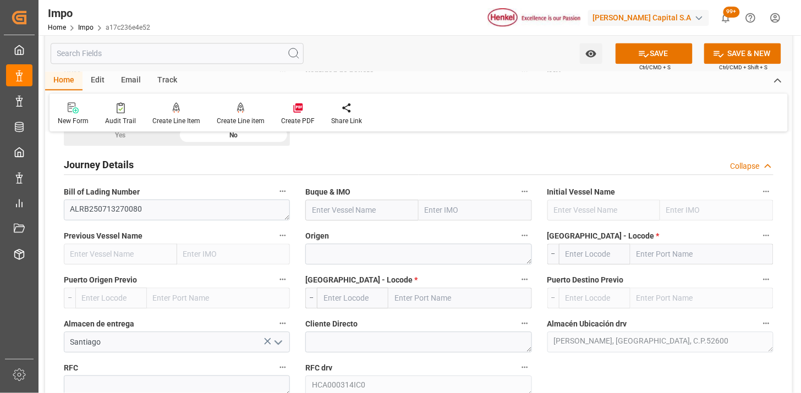
click at [385, 217] on input "text" at bounding box center [361, 210] width 113 height 21
paste input "MSC [GEOGRAPHIC_DATA] VI"
type input "MSC SWEDEN VI"
type input "9231262"
type input "MSC SWEDEN VI"
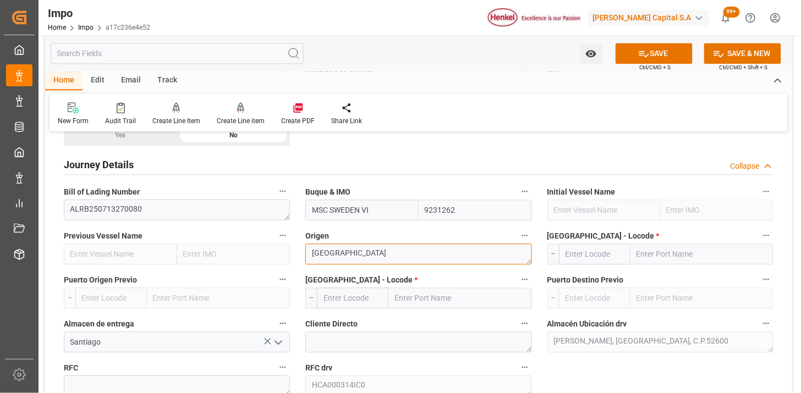
type textarea "[GEOGRAPHIC_DATA]"
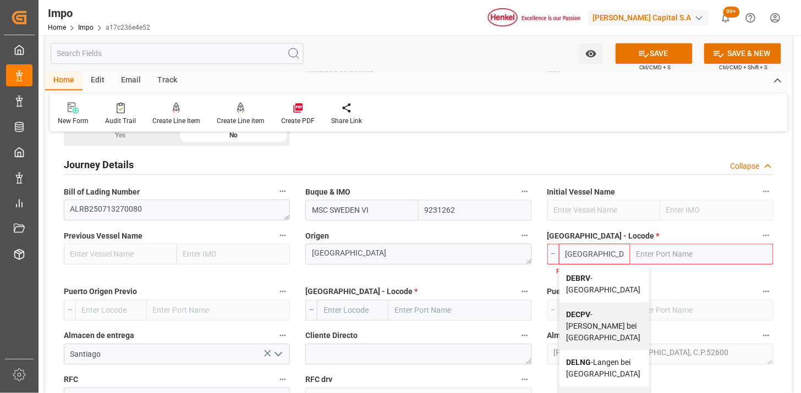
type input "DEBRV"
type input "[GEOGRAPHIC_DATA]"
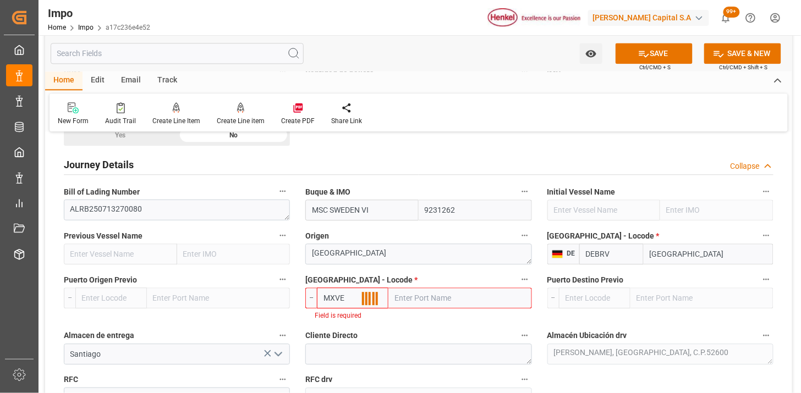
type input "MXVER"
type input "[GEOGRAPHIC_DATA]"
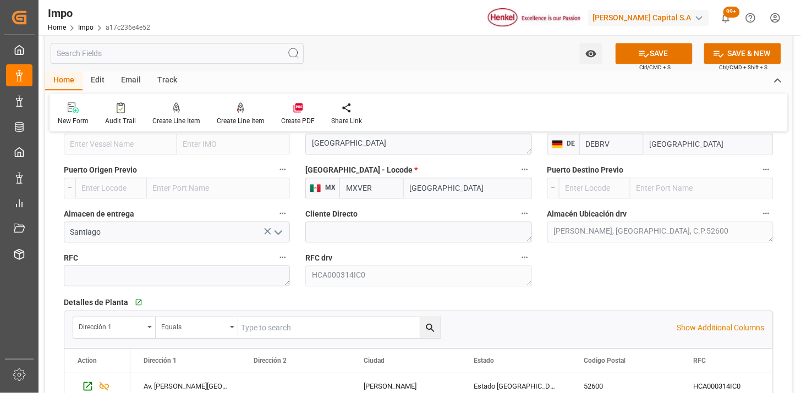
scroll to position [855, 0]
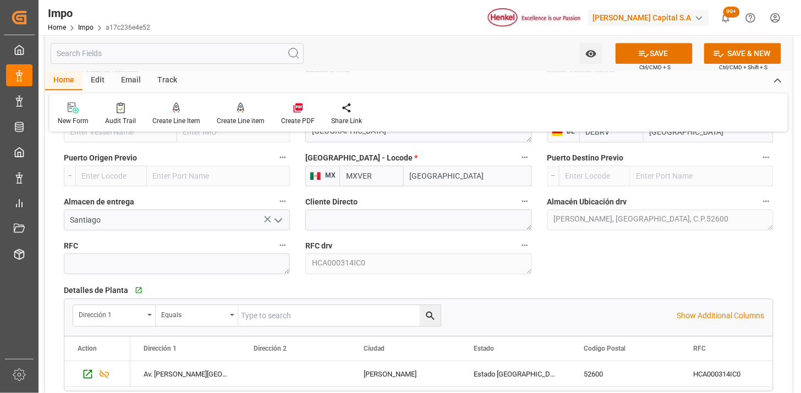
type input "MXVER"
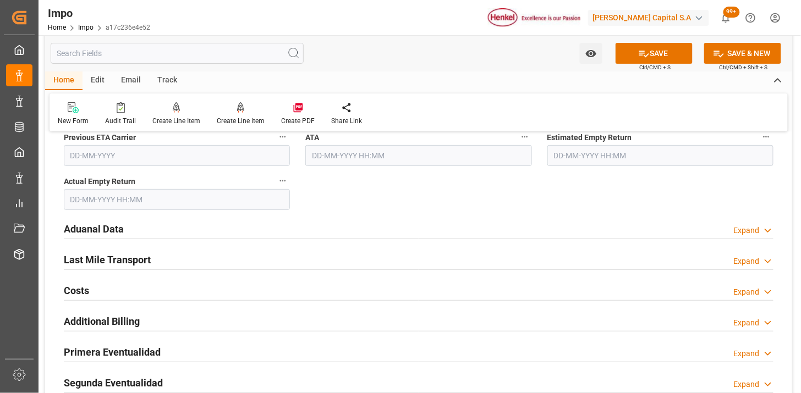
scroll to position [1283, 0]
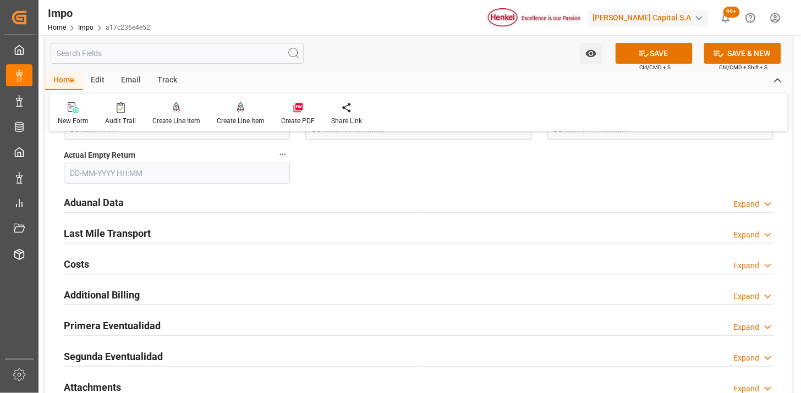
click at [201, 201] on div "Aduanal Data Expand" at bounding box center [418, 201] width 709 height 21
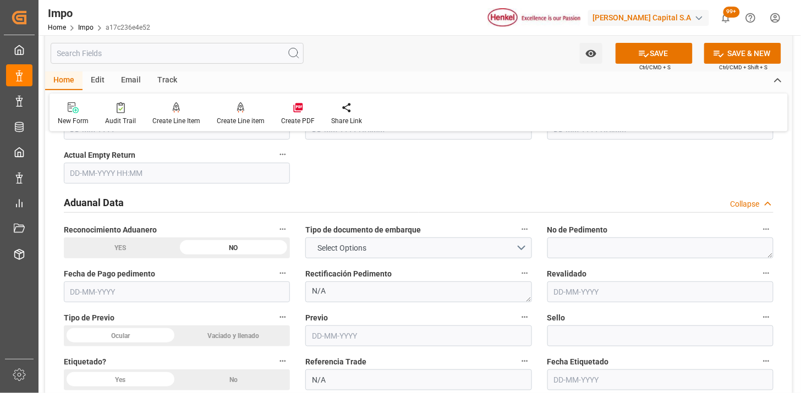
scroll to position [1344, 0]
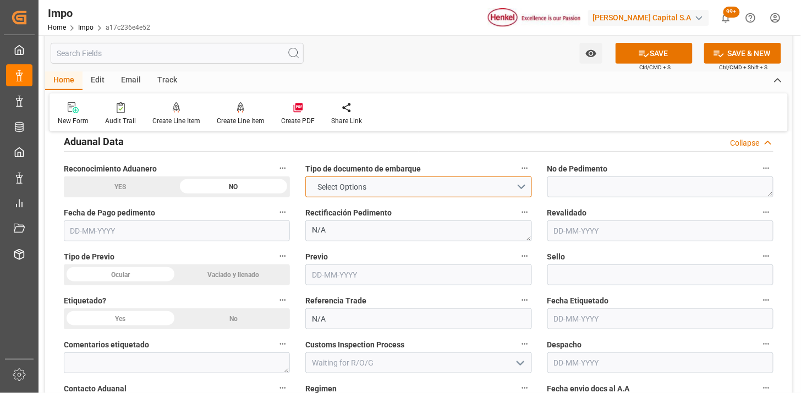
click at [334, 192] on span "Select Options" at bounding box center [342, 187] width 60 height 12
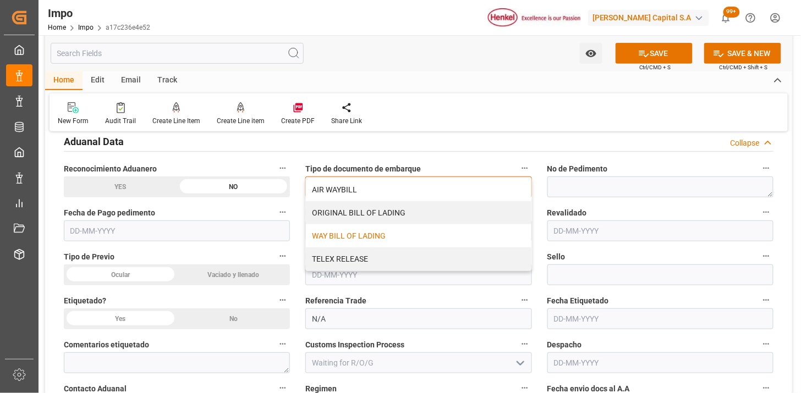
click at [338, 233] on div "WAY BILL OF LADING" at bounding box center [418, 235] width 225 height 23
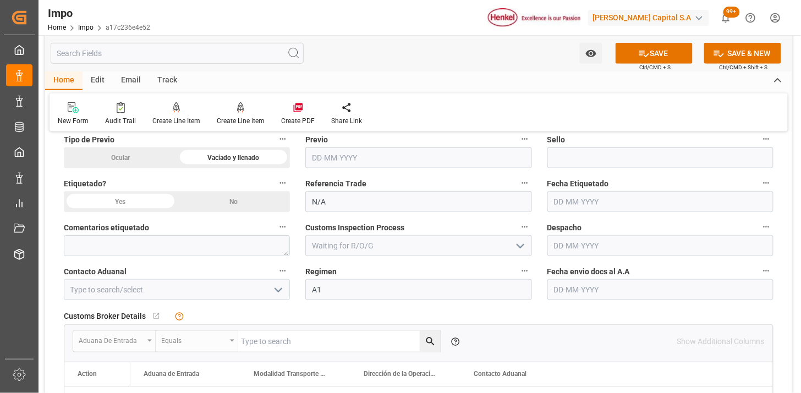
scroll to position [1466, 0]
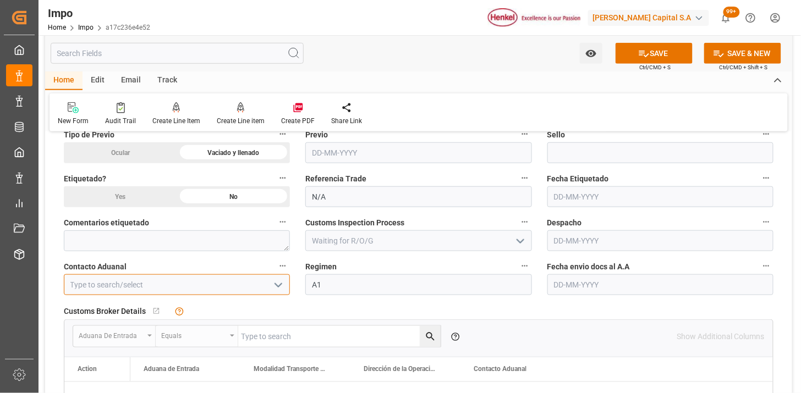
click at [190, 281] on input at bounding box center [177, 284] width 226 height 21
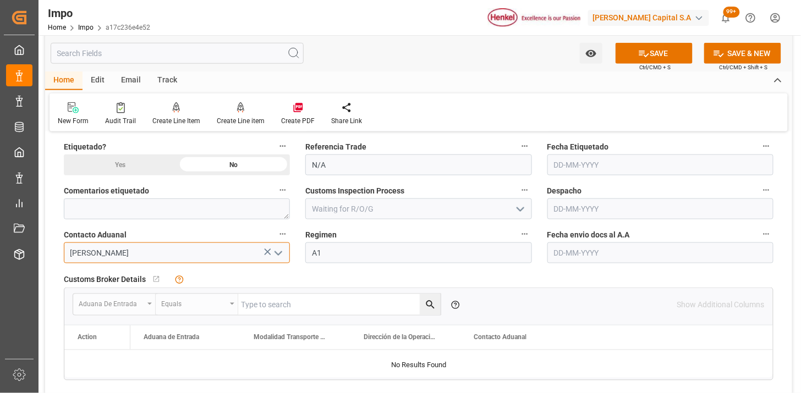
scroll to position [1527, 0]
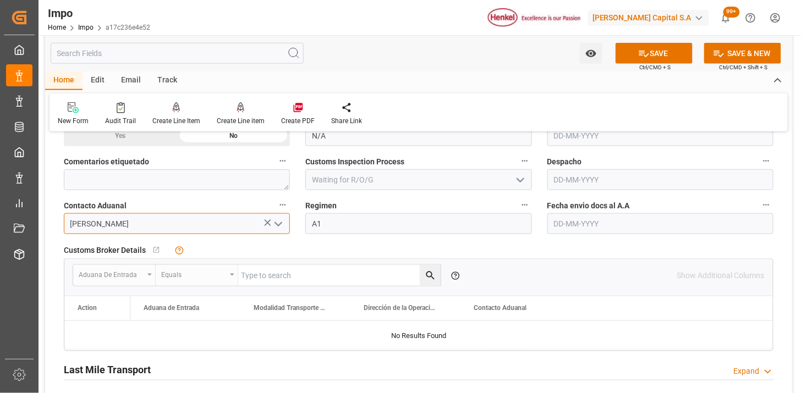
type input "[PERSON_NAME]"
click at [575, 222] on input "text" at bounding box center [660, 223] width 226 height 21
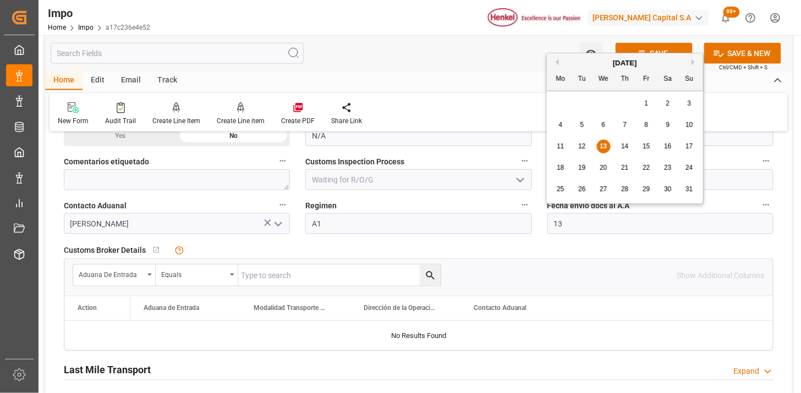
type input "[DATE]"
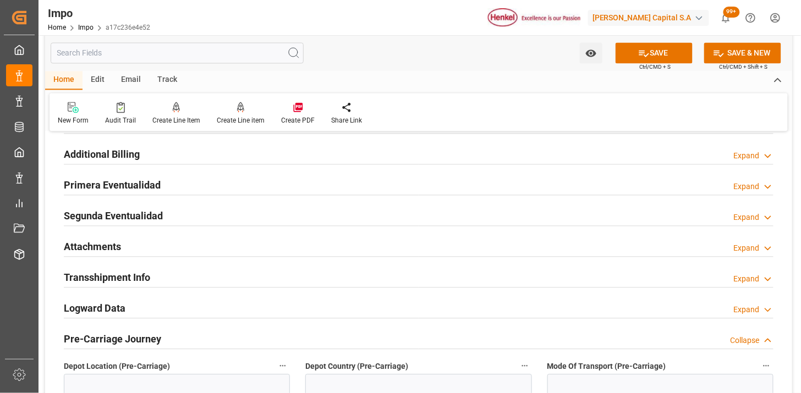
scroll to position [1833, 0]
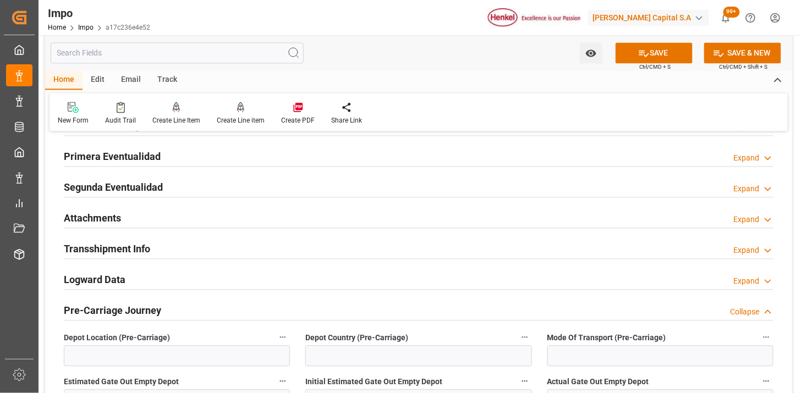
drag, startPoint x: 171, startPoint y: 218, endPoint x: 221, endPoint y: 245, distance: 56.8
click at [170, 218] on div "Attachments Expand" at bounding box center [418, 217] width 709 height 21
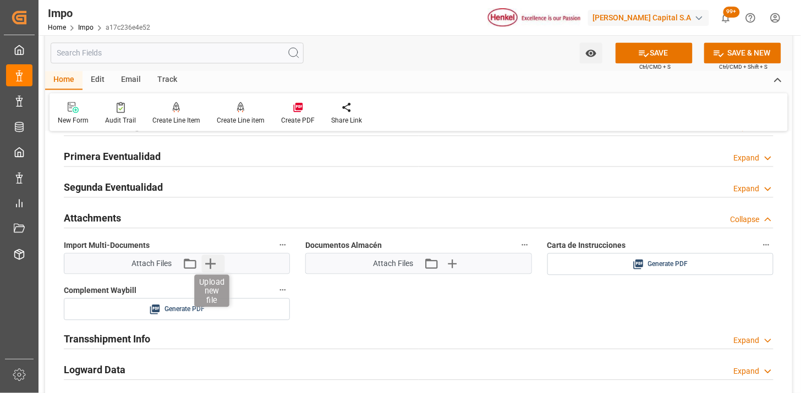
click at [206, 265] on icon "button" at bounding box center [210, 264] width 10 height 10
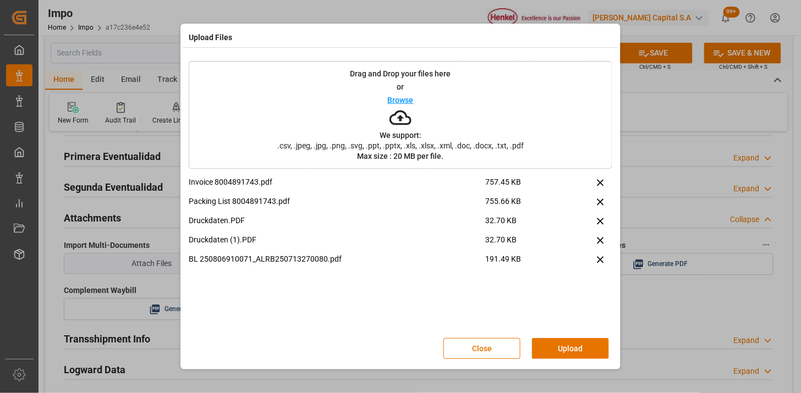
click at [575, 357] on button "Upload" at bounding box center [570, 348] width 77 height 21
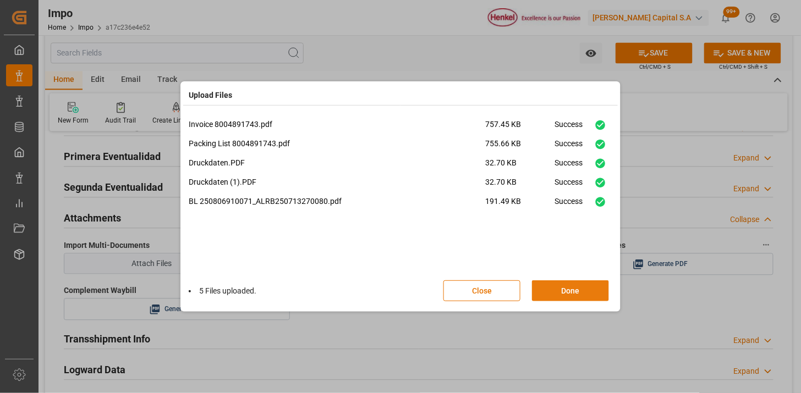
click at [564, 298] on button "Done" at bounding box center [570, 290] width 77 height 21
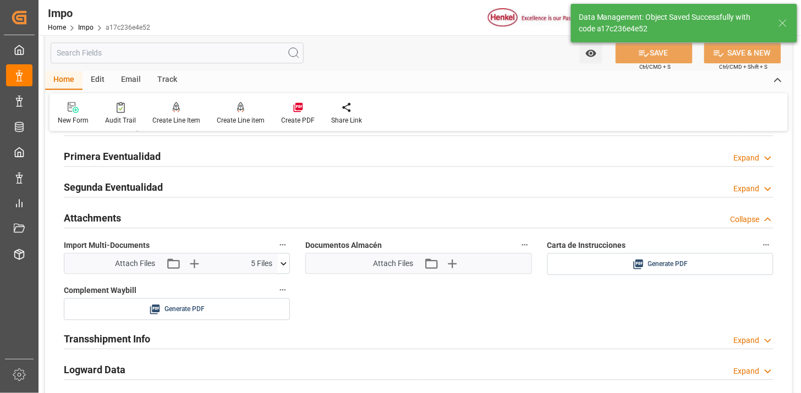
type textarea "AA"
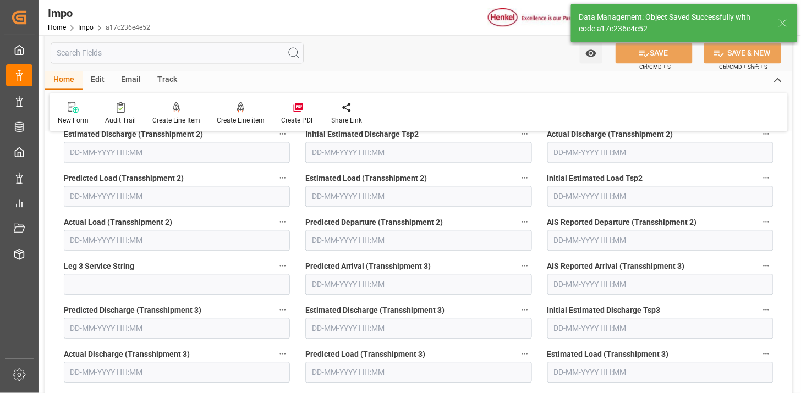
type input "1"
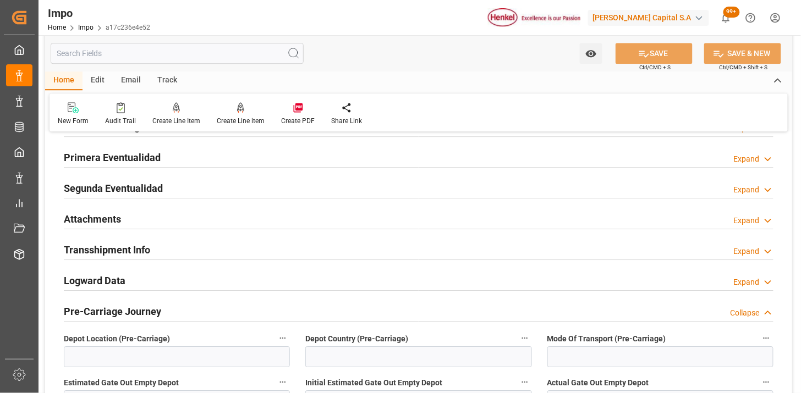
click at [168, 213] on div "Attachments Expand" at bounding box center [418, 218] width 709 height 21
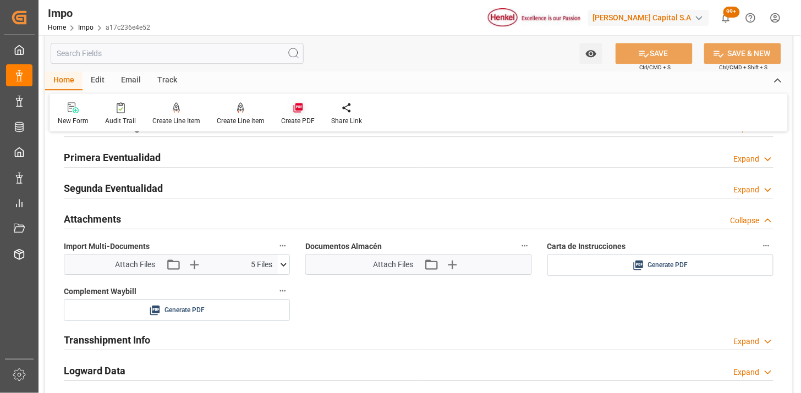
click at [293, 104] on icon at bounding box center [298, 107] width 11 height 11
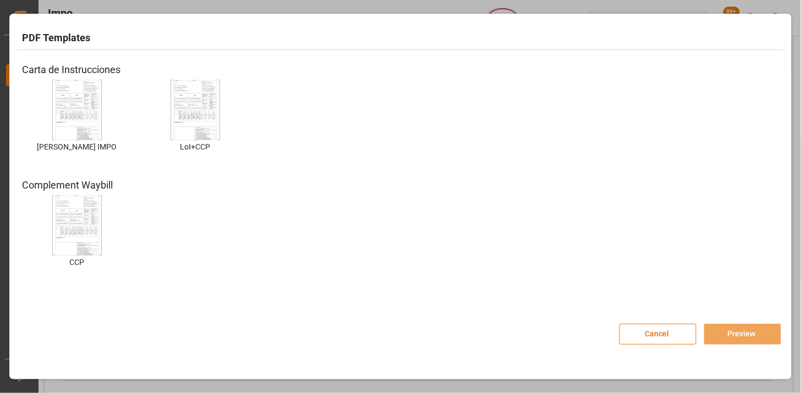
click at [89, 122] on img at bounding box center [77, 110] width 44 height 62
click at [745, 326] on button "Preview" at bounding box center [742, 334] width 77 height 21
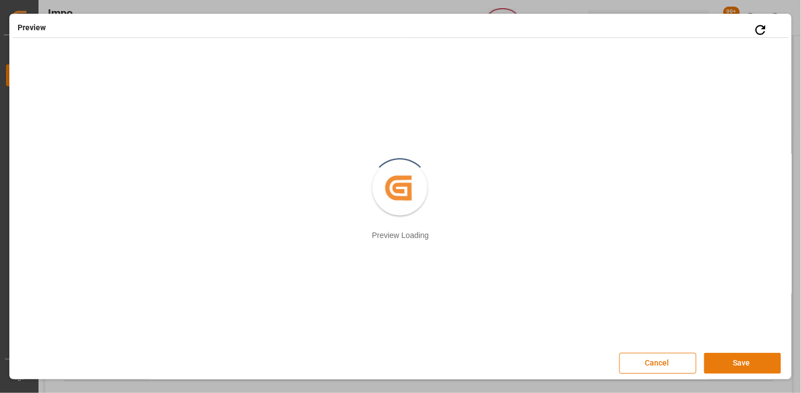
click at [755, 368] on button "Save" at bounding box center [742, 363] width 77 height 21
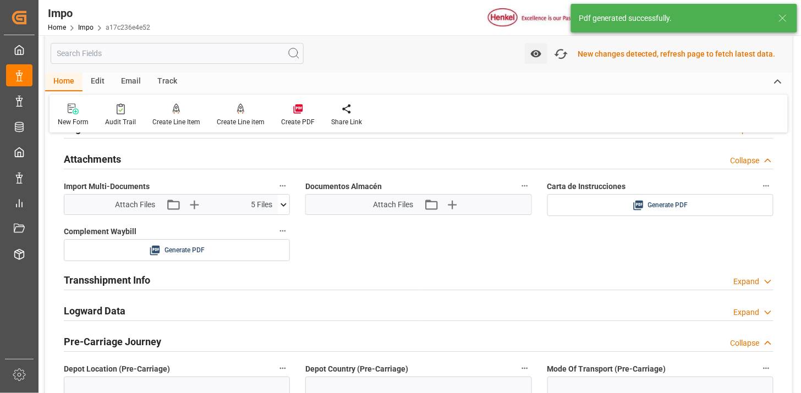
scroll to position [957, 0]
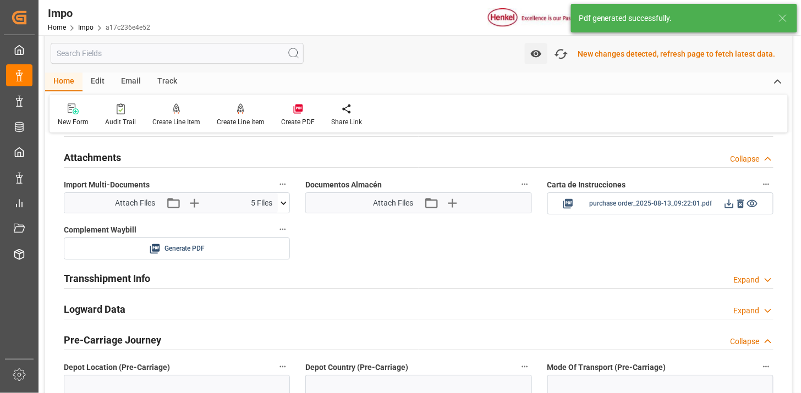
click at [730, 206] on icon at bounding box center [729, 204] width 12 height 12
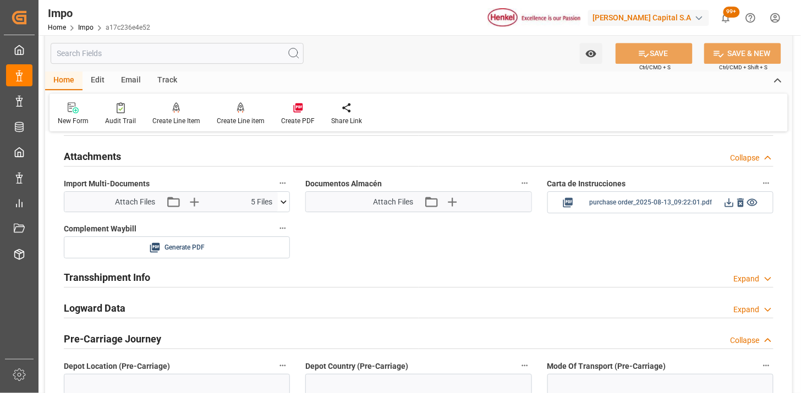
scroll to position [955, 0]
